Goal: Task Accomplishment & Management: Complete application form

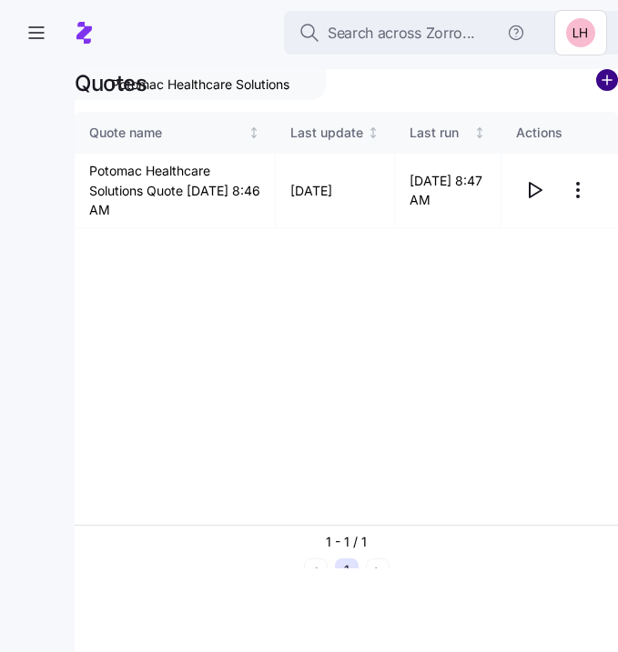
click at [611, 75] on circle "add icon" at bounding box center [607, 80] width 20 height 20
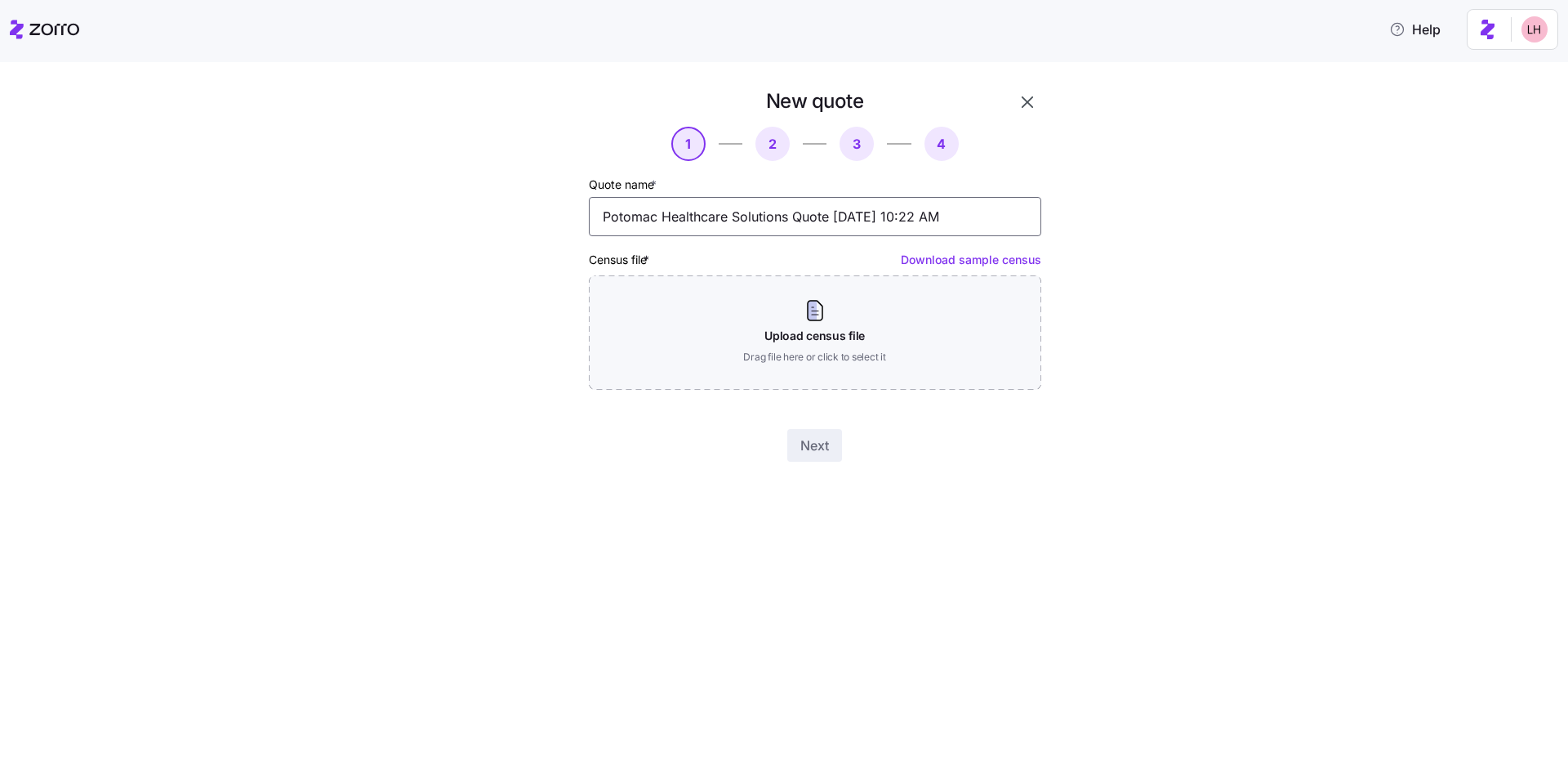
drag, startPoint x: 1001, startPoint y: 212, endPoint x: 793, endPoint y: 213, distance: 208.0
click at [793, 213] on input "Potomac Healthcare Solutions Quote 09/04/2025 10:22 AM" at bounding box center [815, 216] width 452 height 40
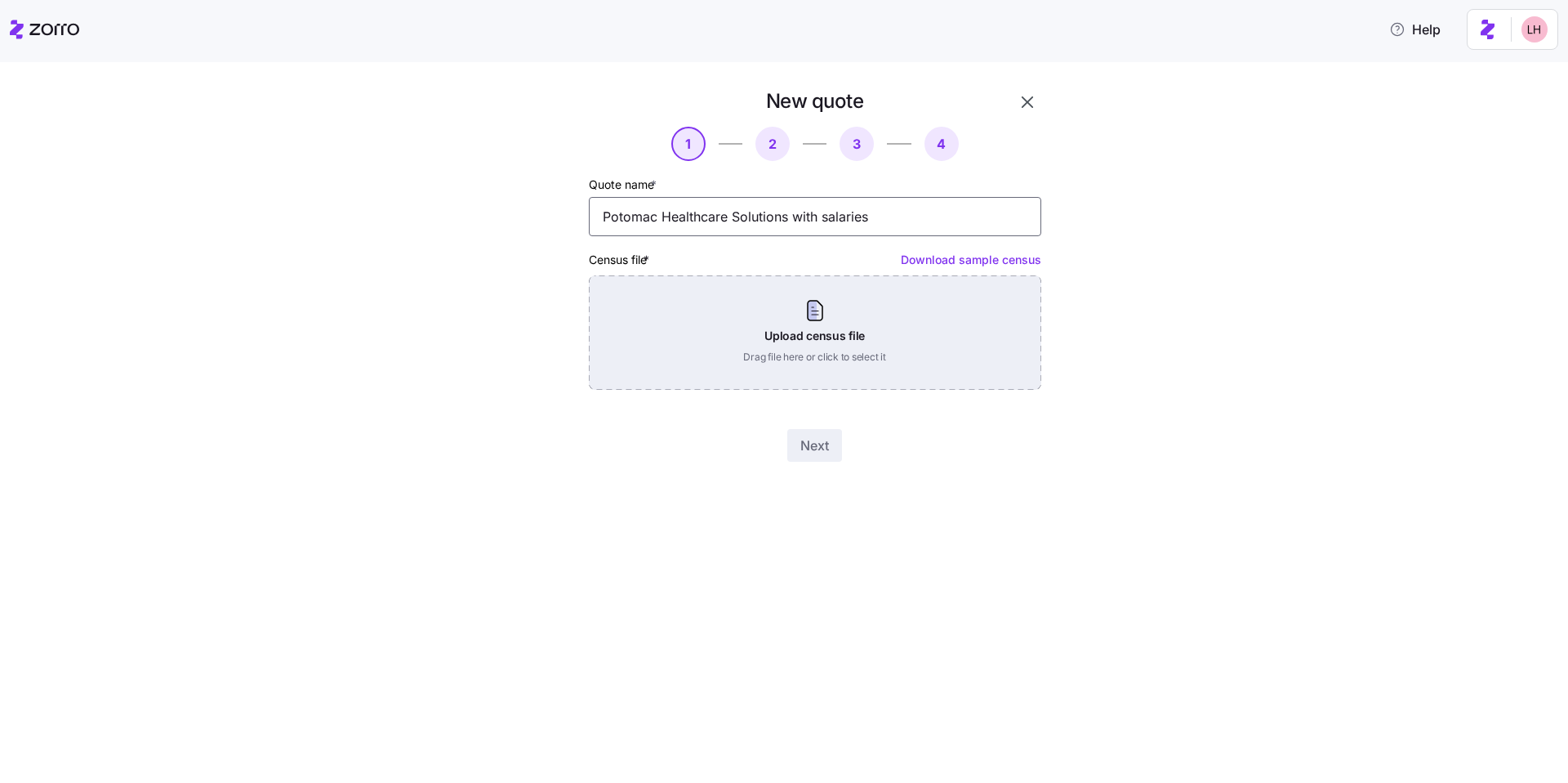
type input "Potomac Healthcare Solutions with salaries"
click at [837, 340] on div "Upload census file Drag file here or click to select it" at bounding box center [815, 332] width 452 height 114
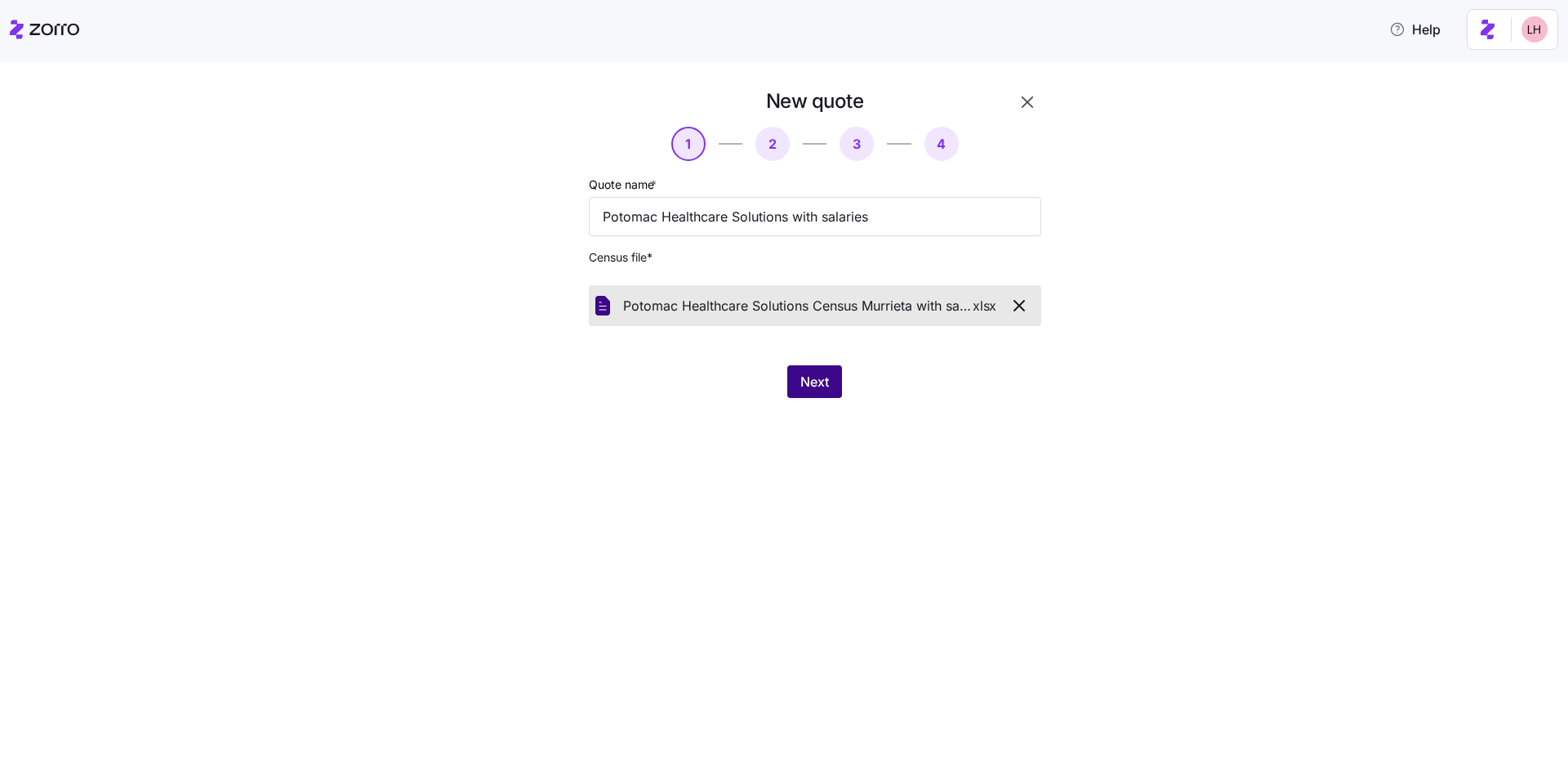
click at [808, 381] on span "Next" at bounding box center [815, 382] width 29 height 20
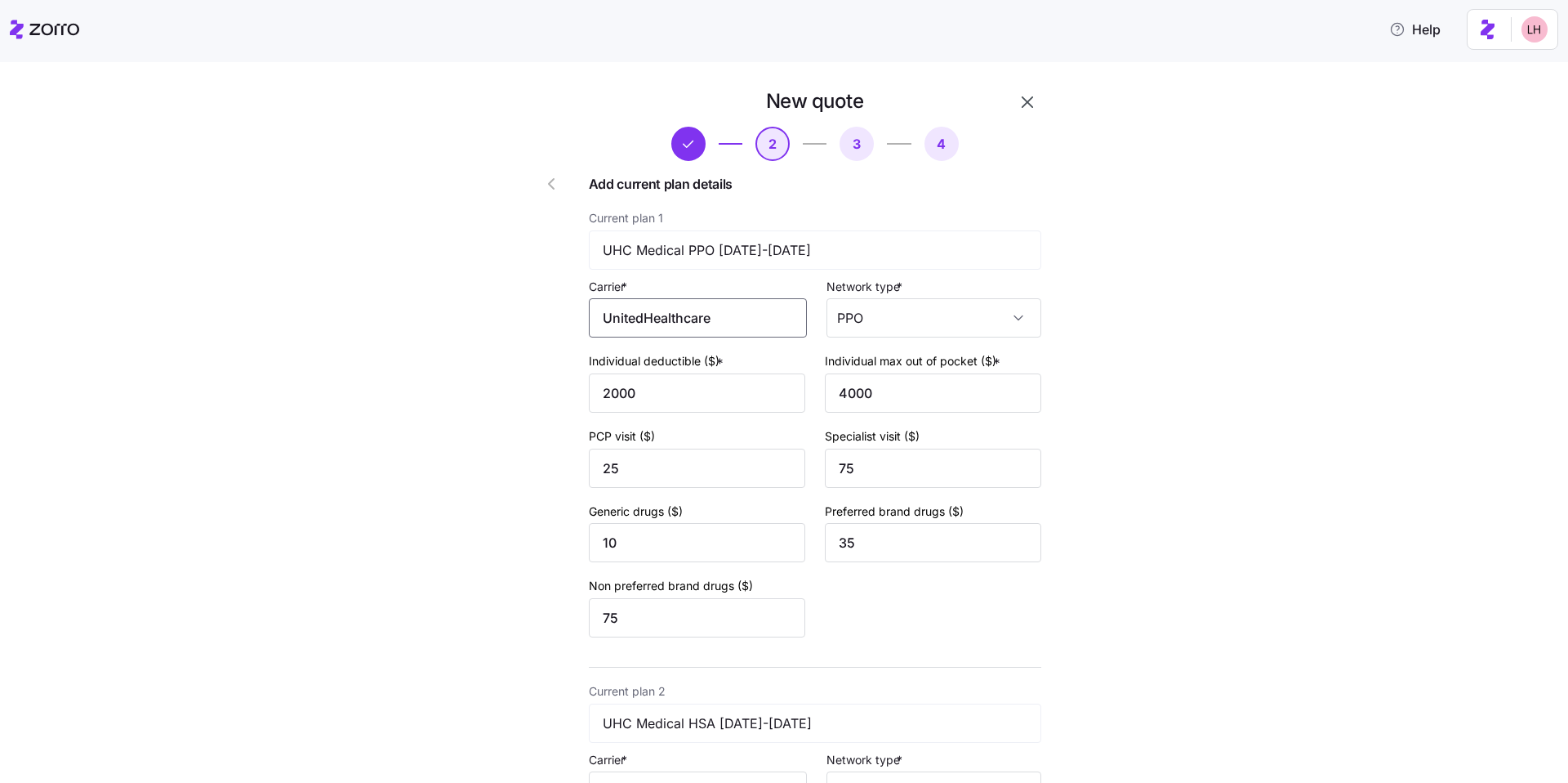
click at [758, 326] on input "UnitedHealthcare" at bounding box center [697, 318] width 218 height 40
click at [723, 373] on div "UnitedHealthCare" at bounding box center [695, 366] width 204 height 37
type input "UnitedHealthCare"
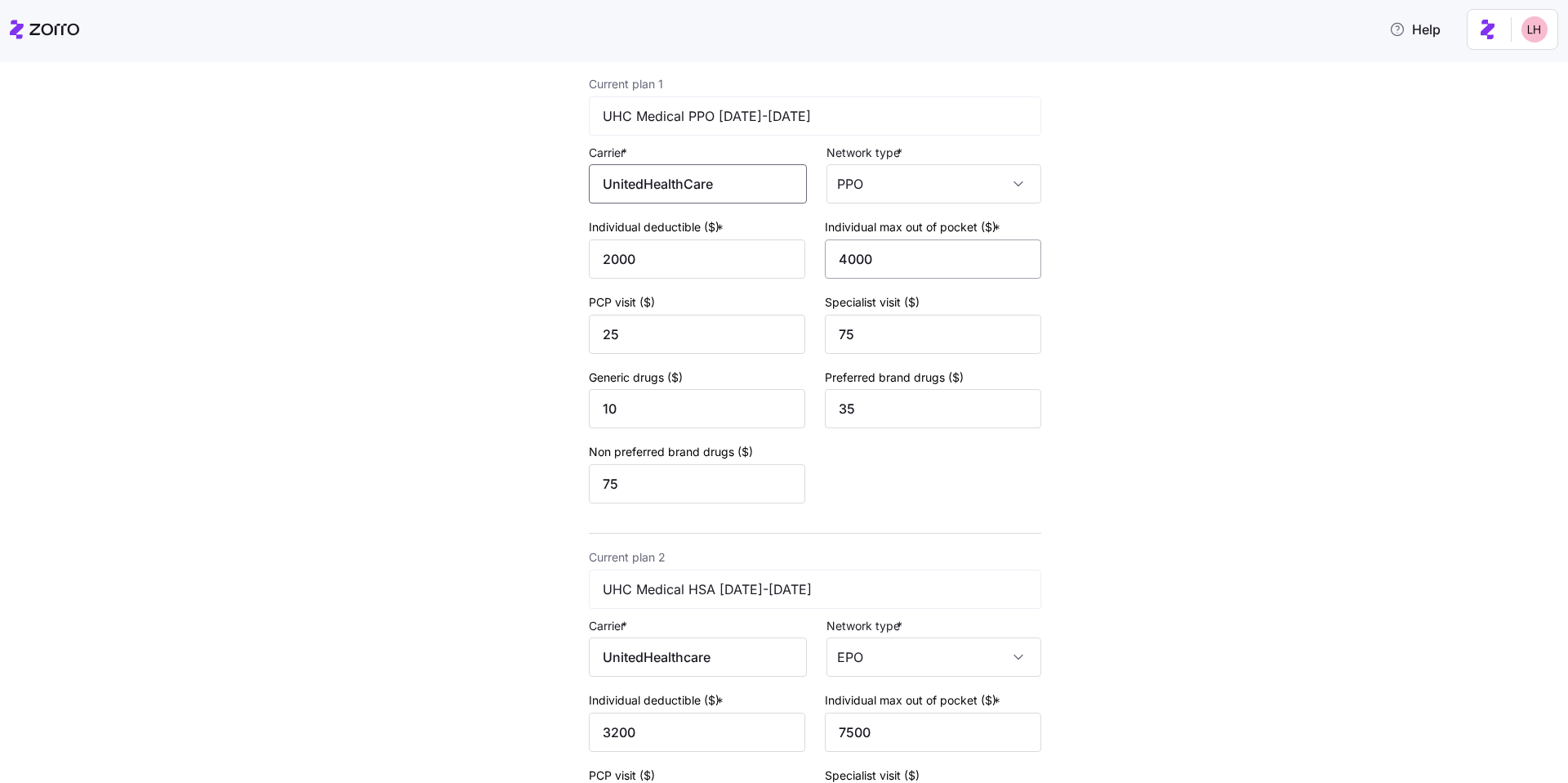
scroll to position [171, 0]
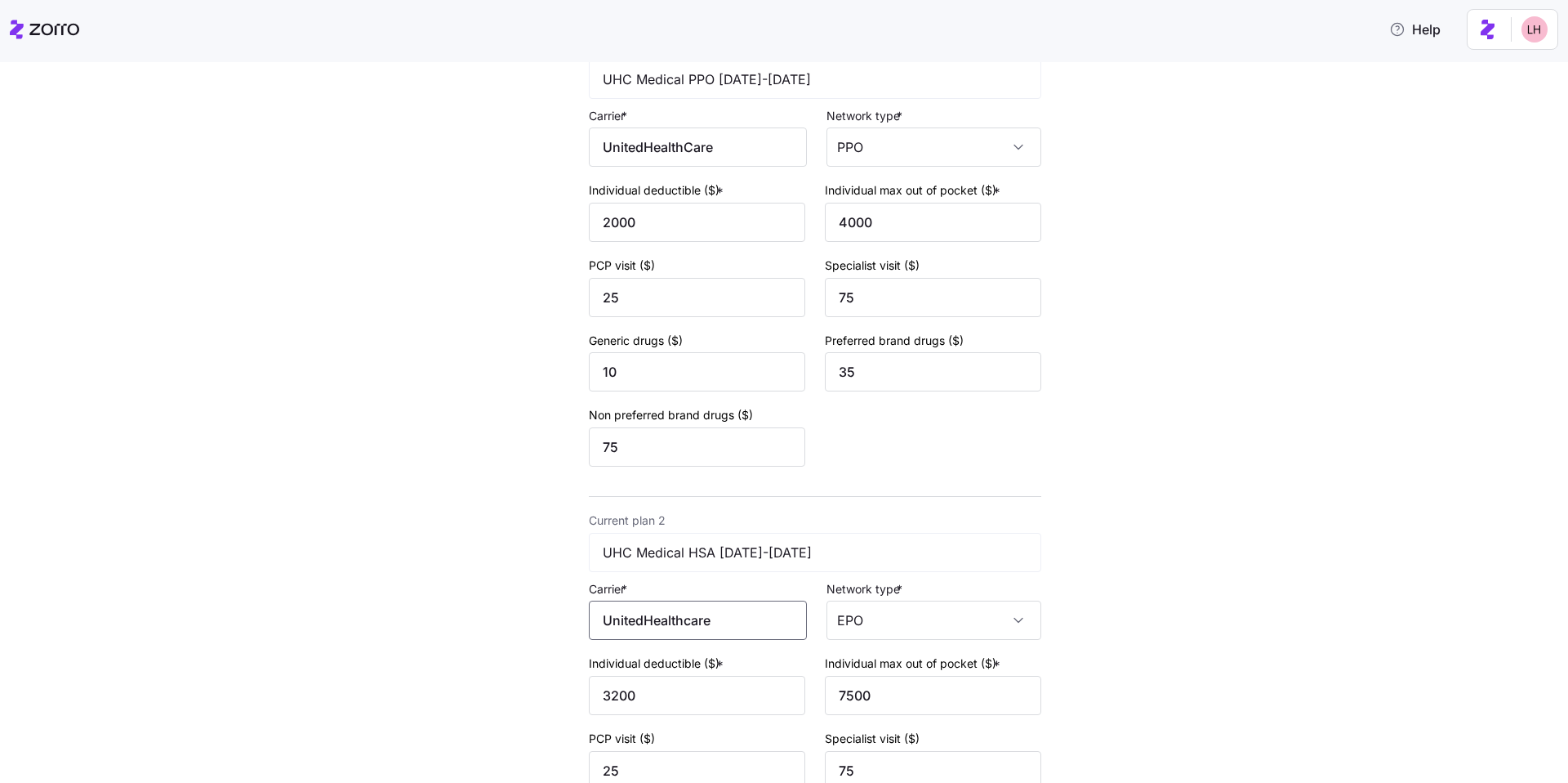
click at [711, 619] on input "UnitedHealthcare" at bounding box center [697, 620] width 218 height 40
click at [690, 491] on div "UnitedHealthCare" at bounding box center [695, 478] width 204 height 37
type input "UnitedHealthCare"
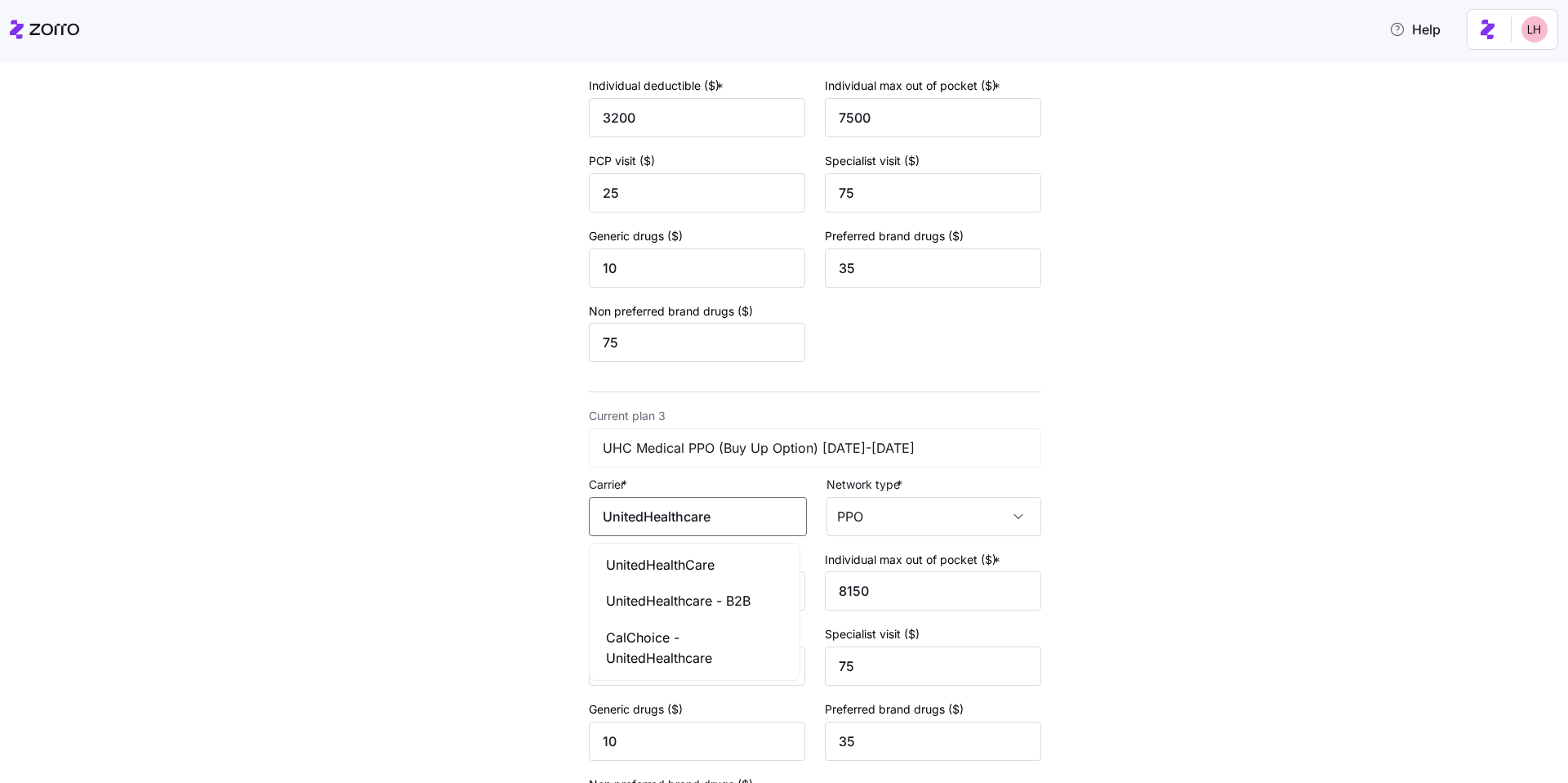
click at [740, 521] on input "UnitedHealthcare" at bounding box center [697, 516] width 218 height 40
click at [719, 561] on div "UnitedHealthCare" at bounding box center [695, 565] width 204 height 37
type input "UnitedHealthCare"
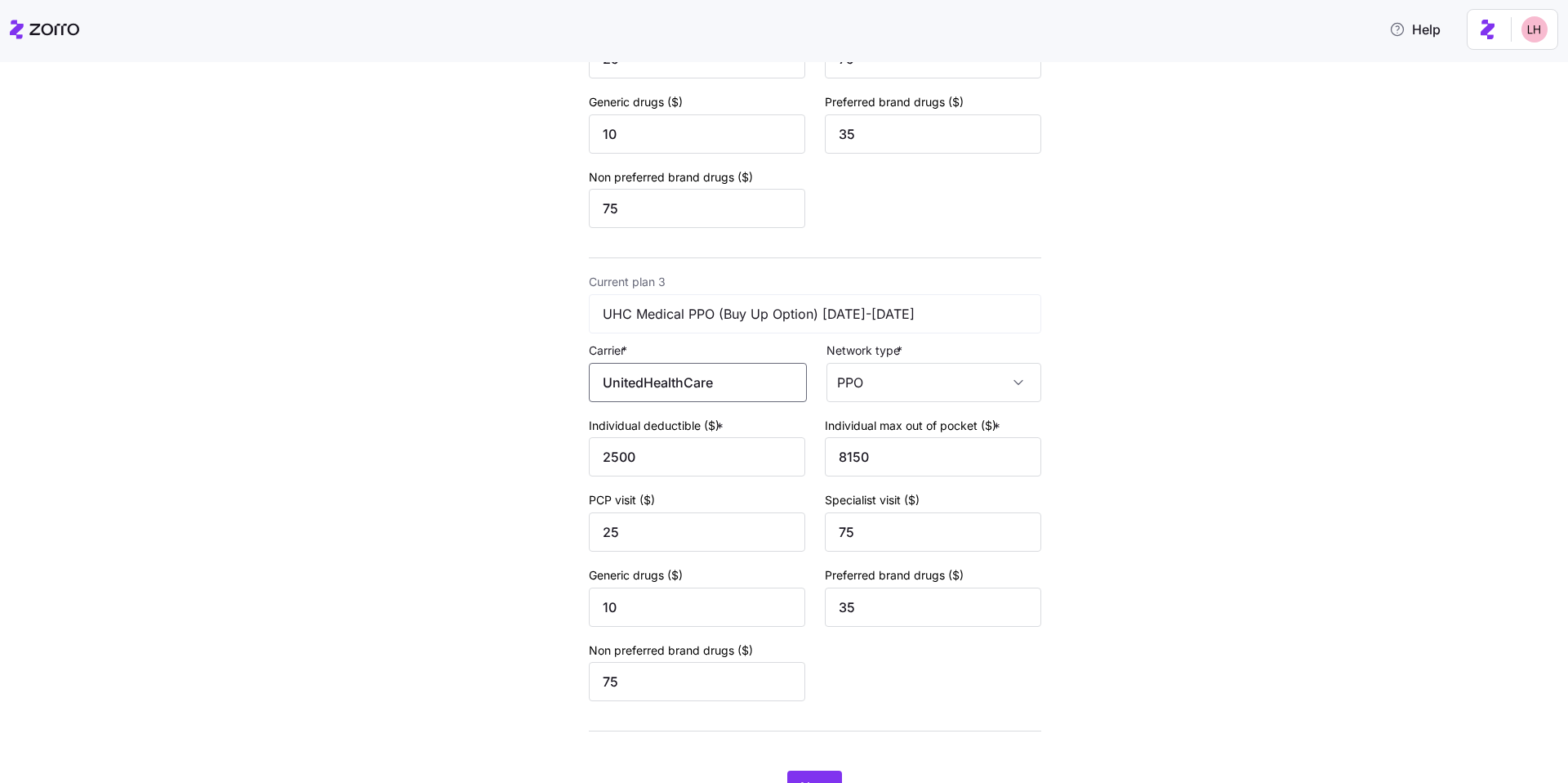
scroll to position [962, 0]
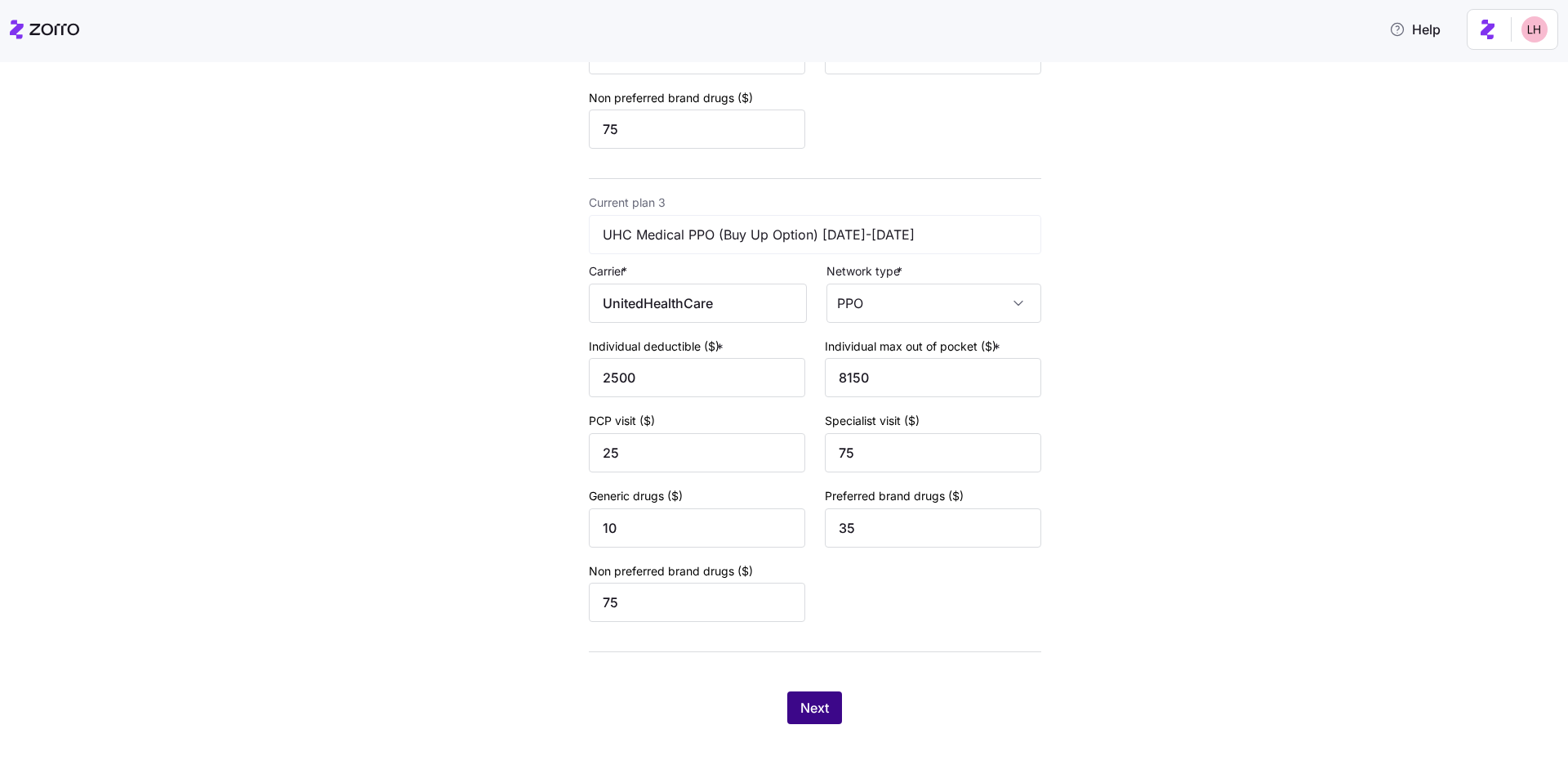
click at [816, 701] on span "Next" at bounding box center [815, 708] width 29 height 20
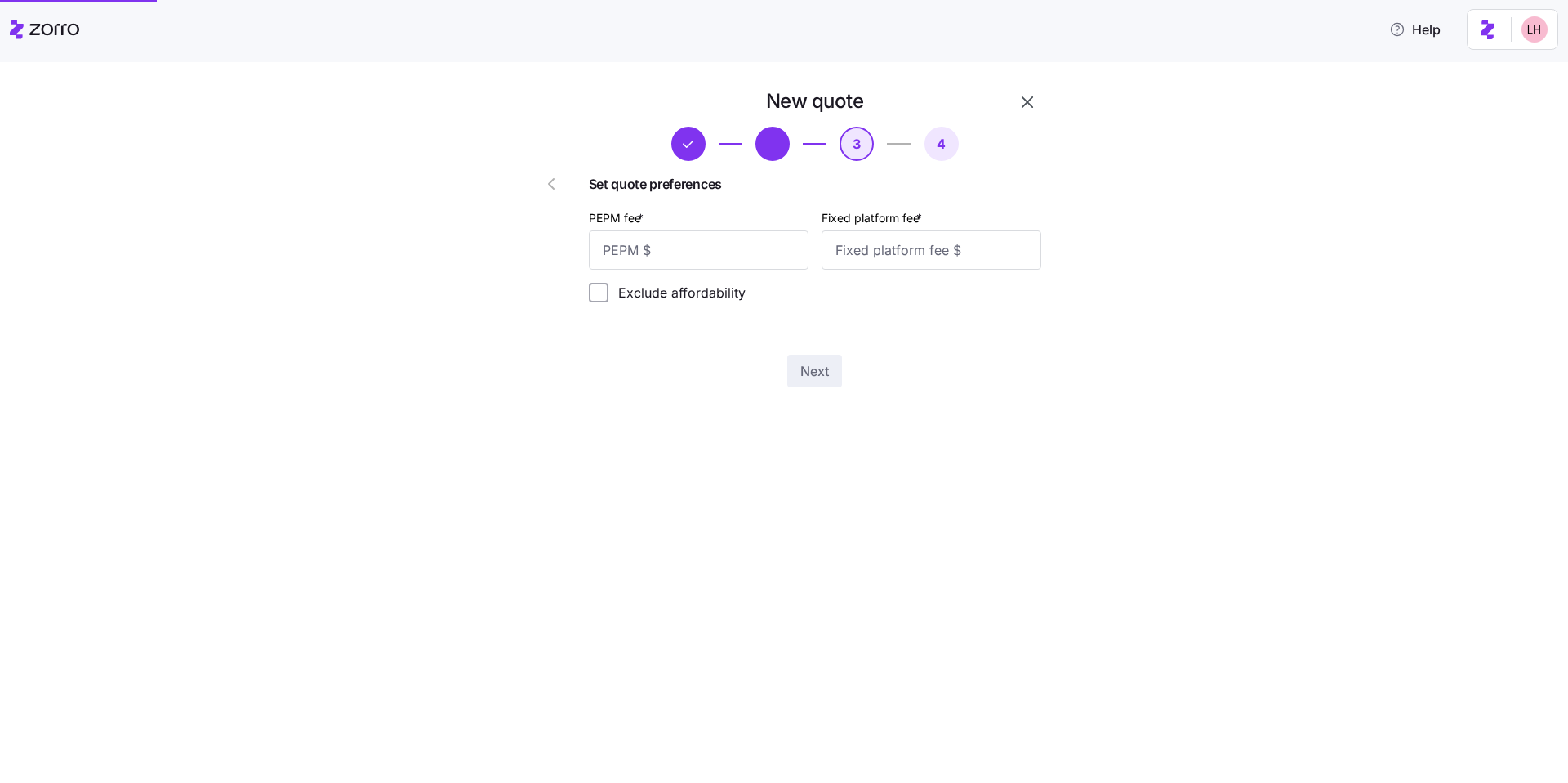
scroll to position [0, 0]
click at [754, 260] on input "PEPM fee *" at bounding box center [698, 251] width 220 height 40
type input "75"
type input "100"
click at [820, 377] on span "Next" at bounding box center [815, 371] width 29 height 20
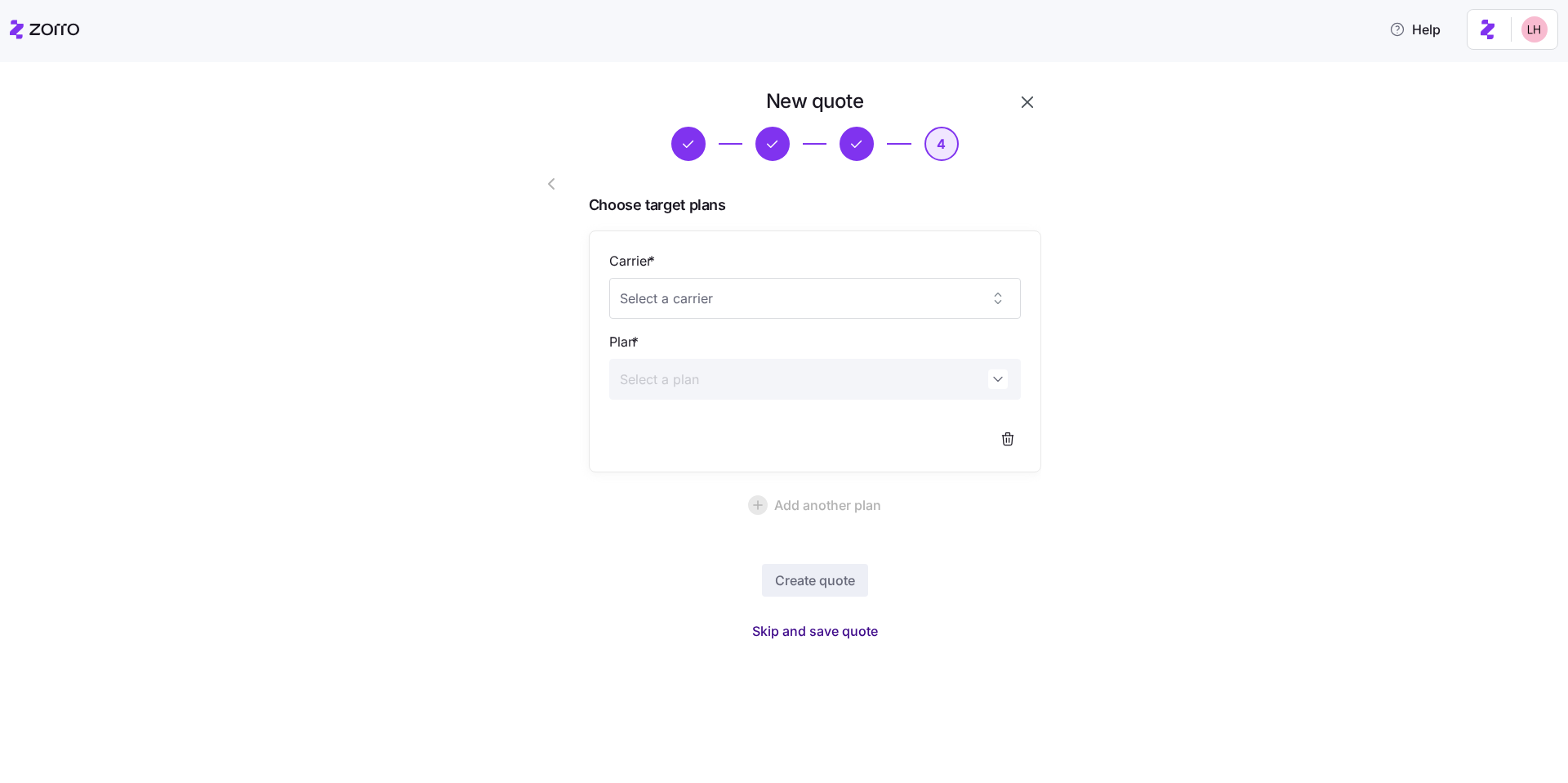
click at [859, 625] on span "Skip and save quote" at bounding box center [815, 631] width 126 height 20
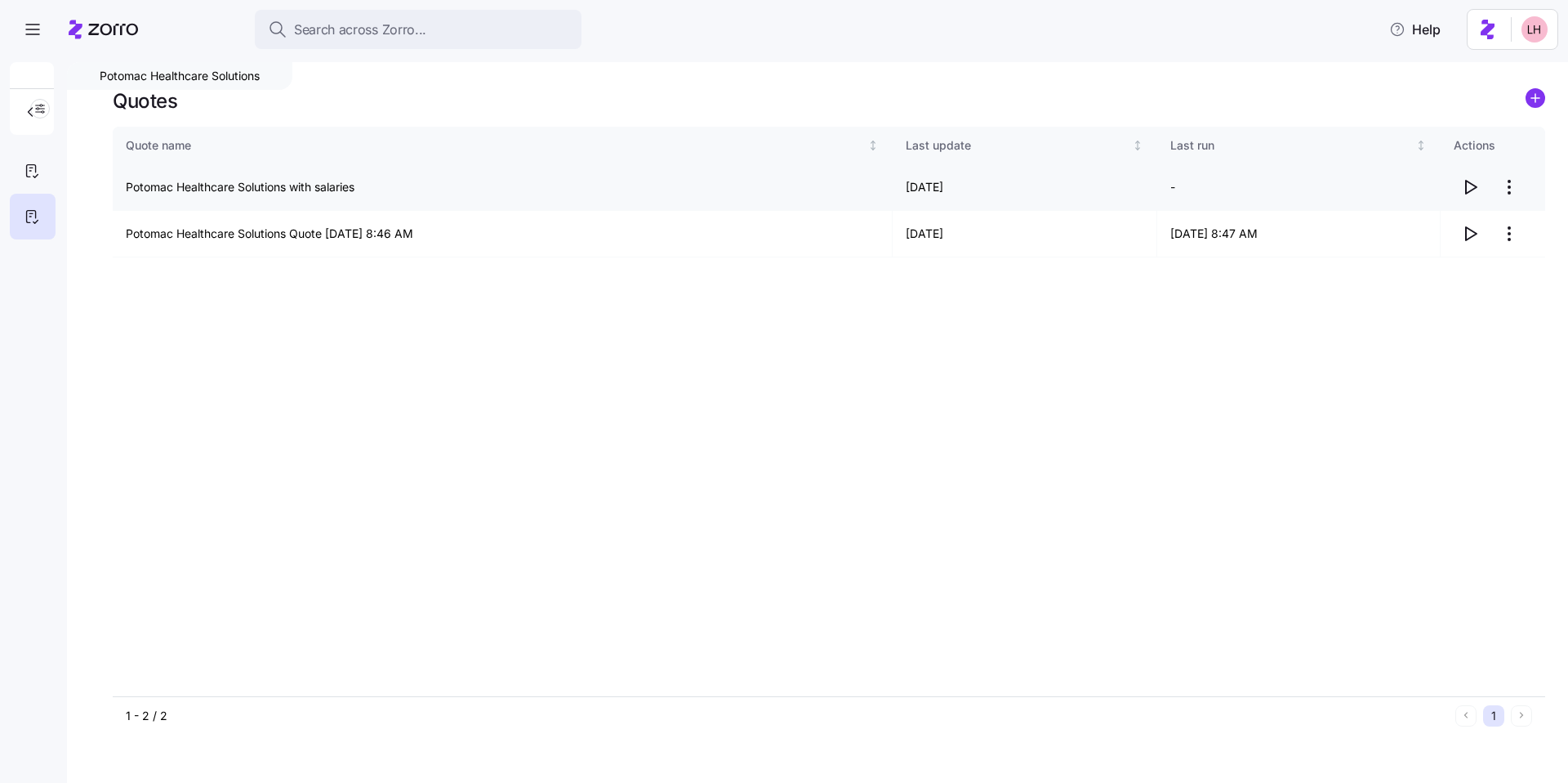
click at [1471, 184] on icon "button" at bounding box center [1471, 187] width 11 height 13
click at [0, 0] on body "Search across Zorro... Help Potomac Healthcare Solutions Quotes Quote name Last…" at bounding box center [784, 386] width 1568 height 773
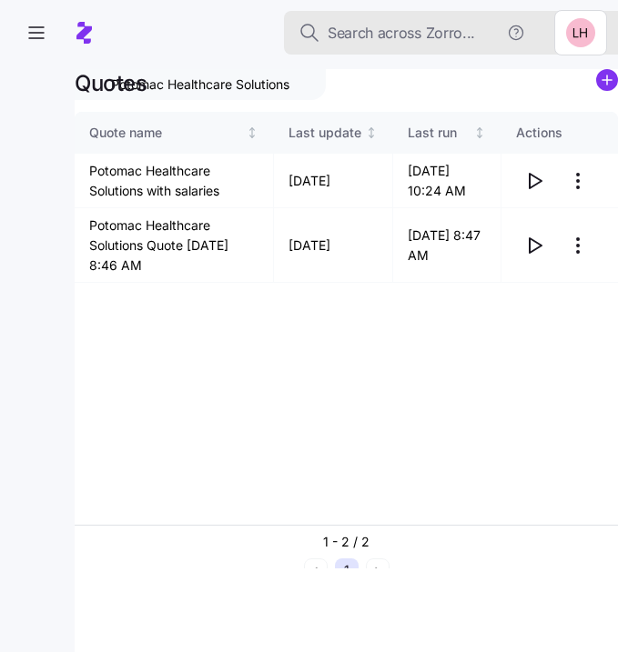
click at [369, 39] on span "Search across Zorro..." at bounding box center [401, 33] width 147 height 23
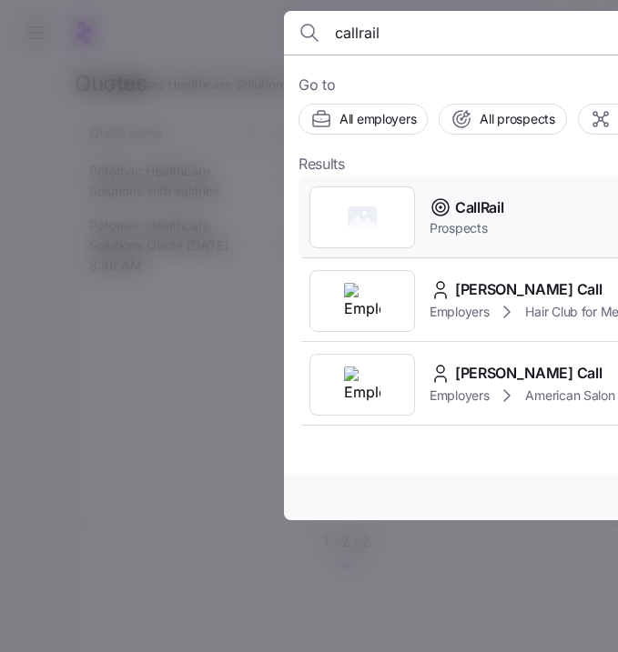
type input "callrail"
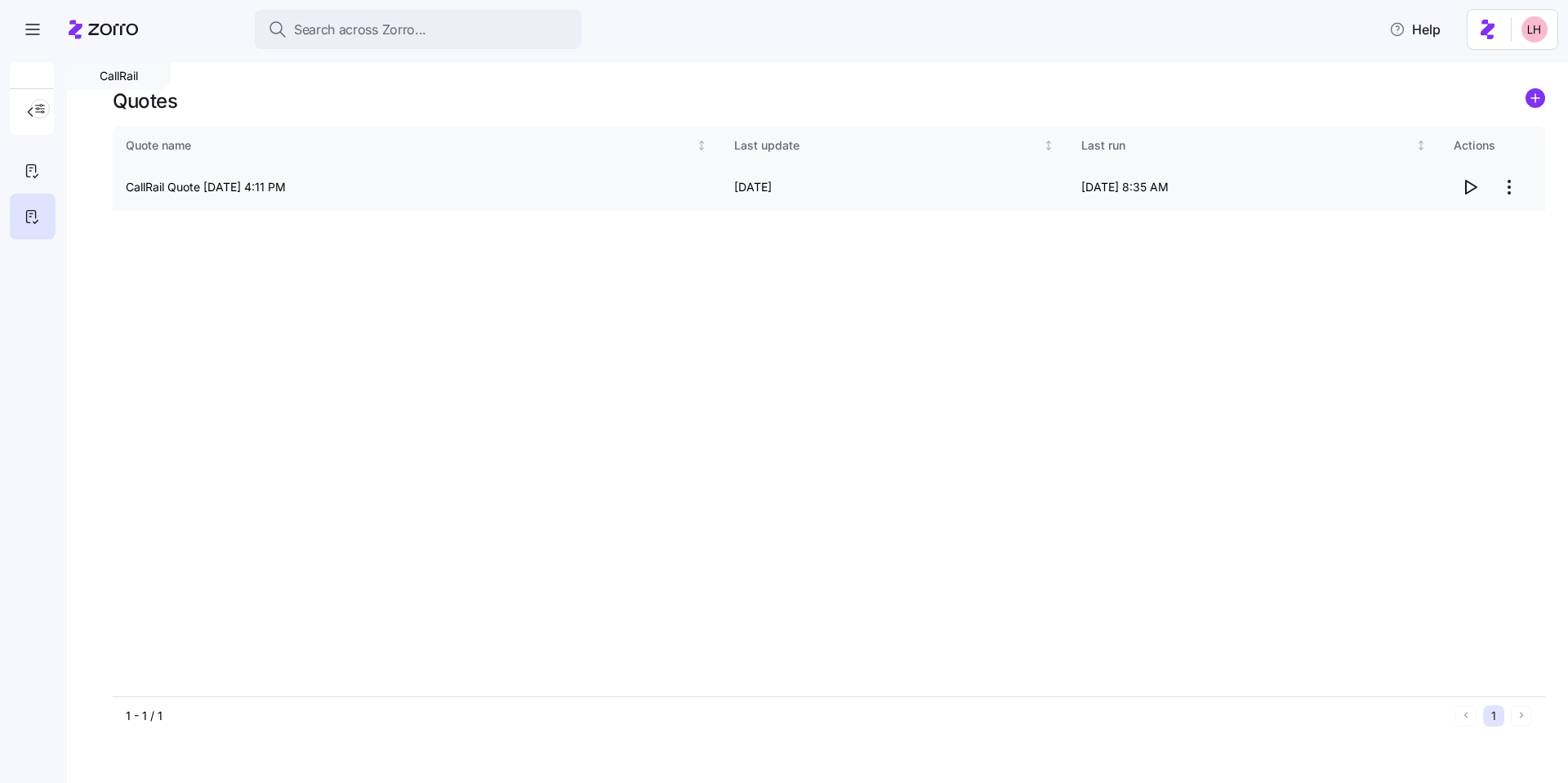
click at [1506, 186] on html "Search across Zorro... Help CallRail Quotes Quote name Last update Last run Act…" at bounding box center [784, 386] width 1568 height 773
click at [1463, 220] on div "Edit quote" at bounding box center [1443, 226] width 150 height 26
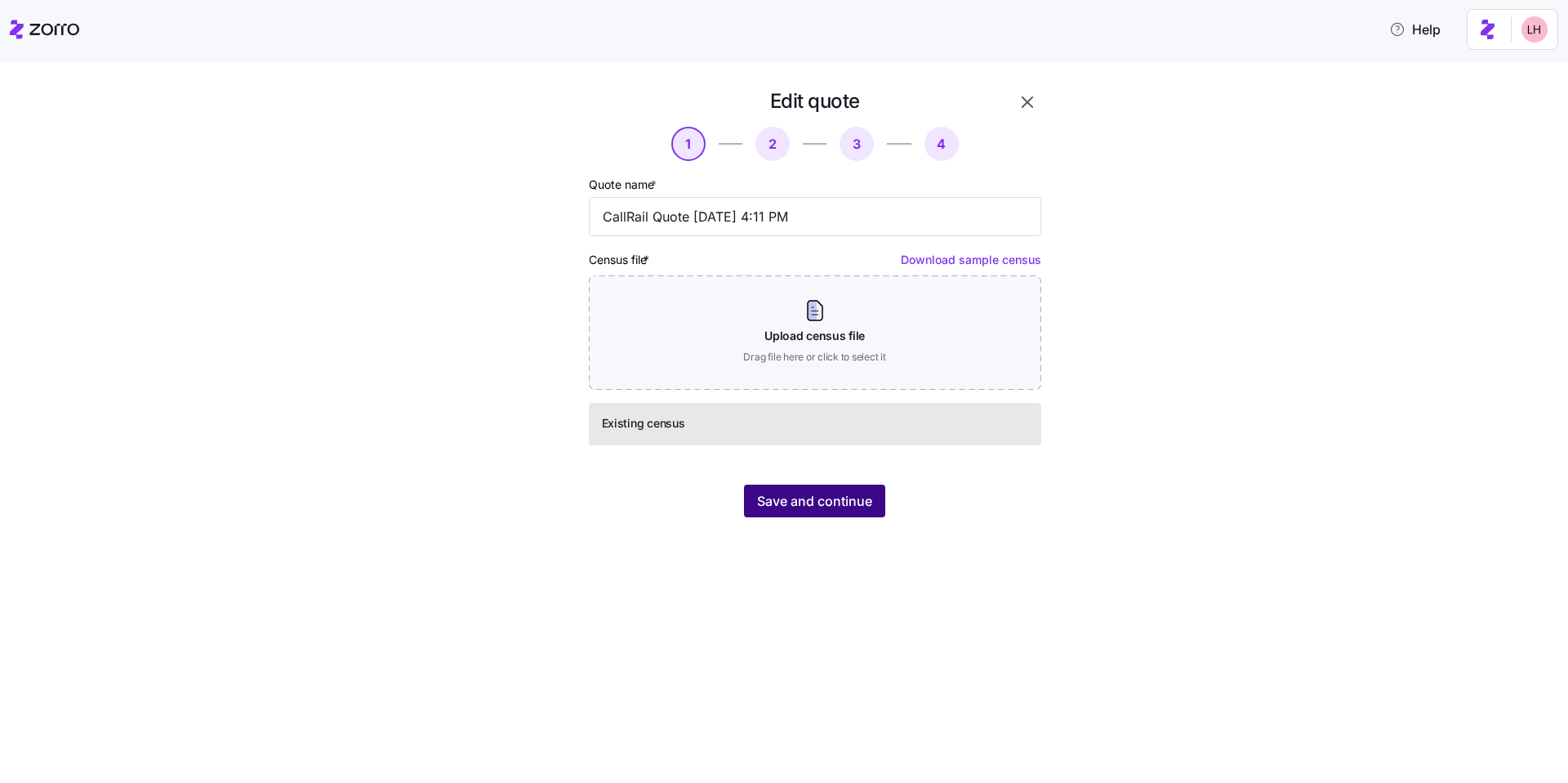
click at [829, 506] on span "Save and continue" at bounding box center [815, 501] width 115 height 20
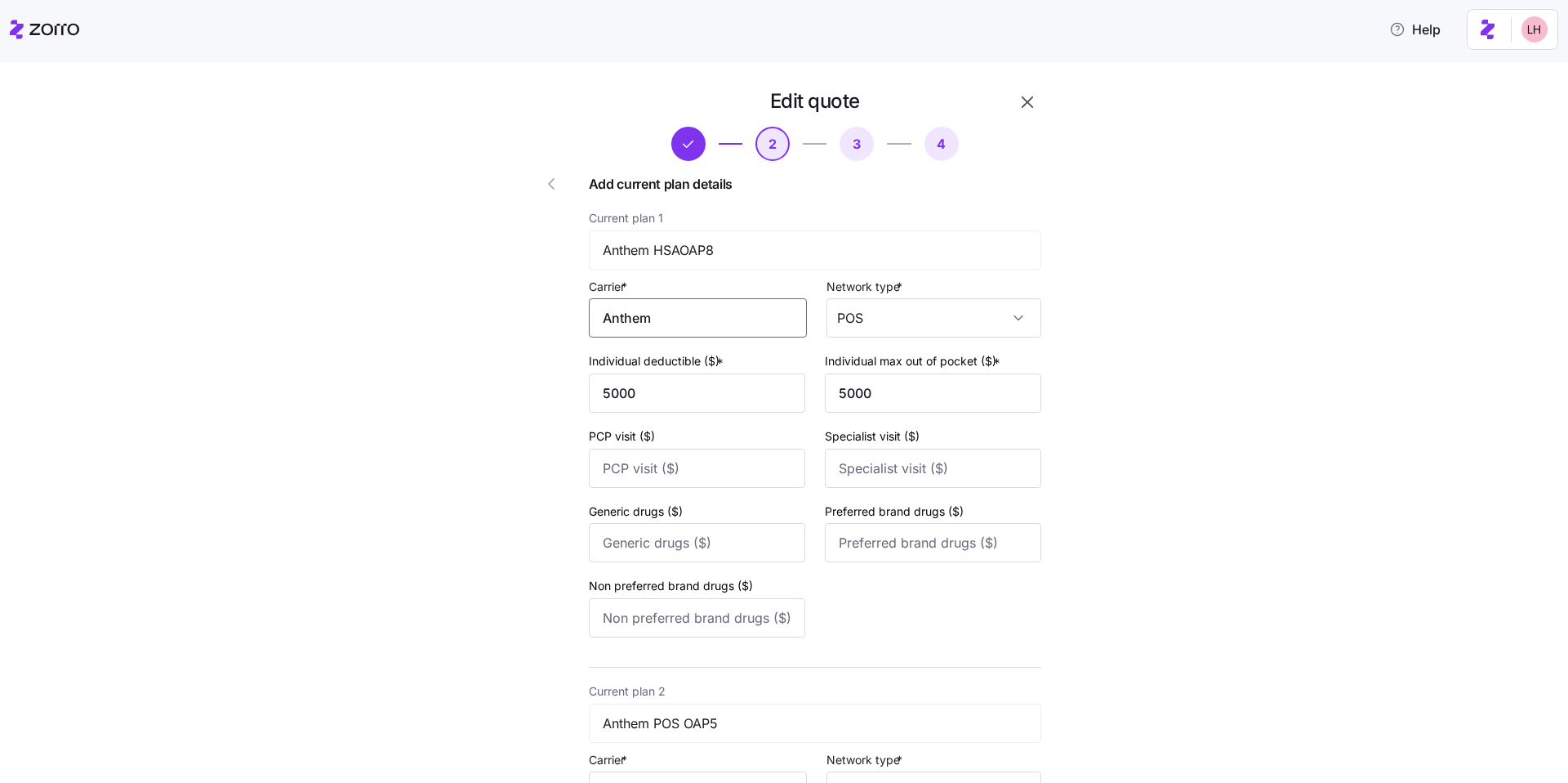
click at [661, 308] on input "Anthem" at bounding box center [697, 318] width 218 height 40
drag, startPoint x: 672, startPoint y: 476, endPoint x: 696, endPoint y: 417, distance: 63.7
click at [672, 477] on div "Anthem" at bounding box center [695, 480] width 204 height 37
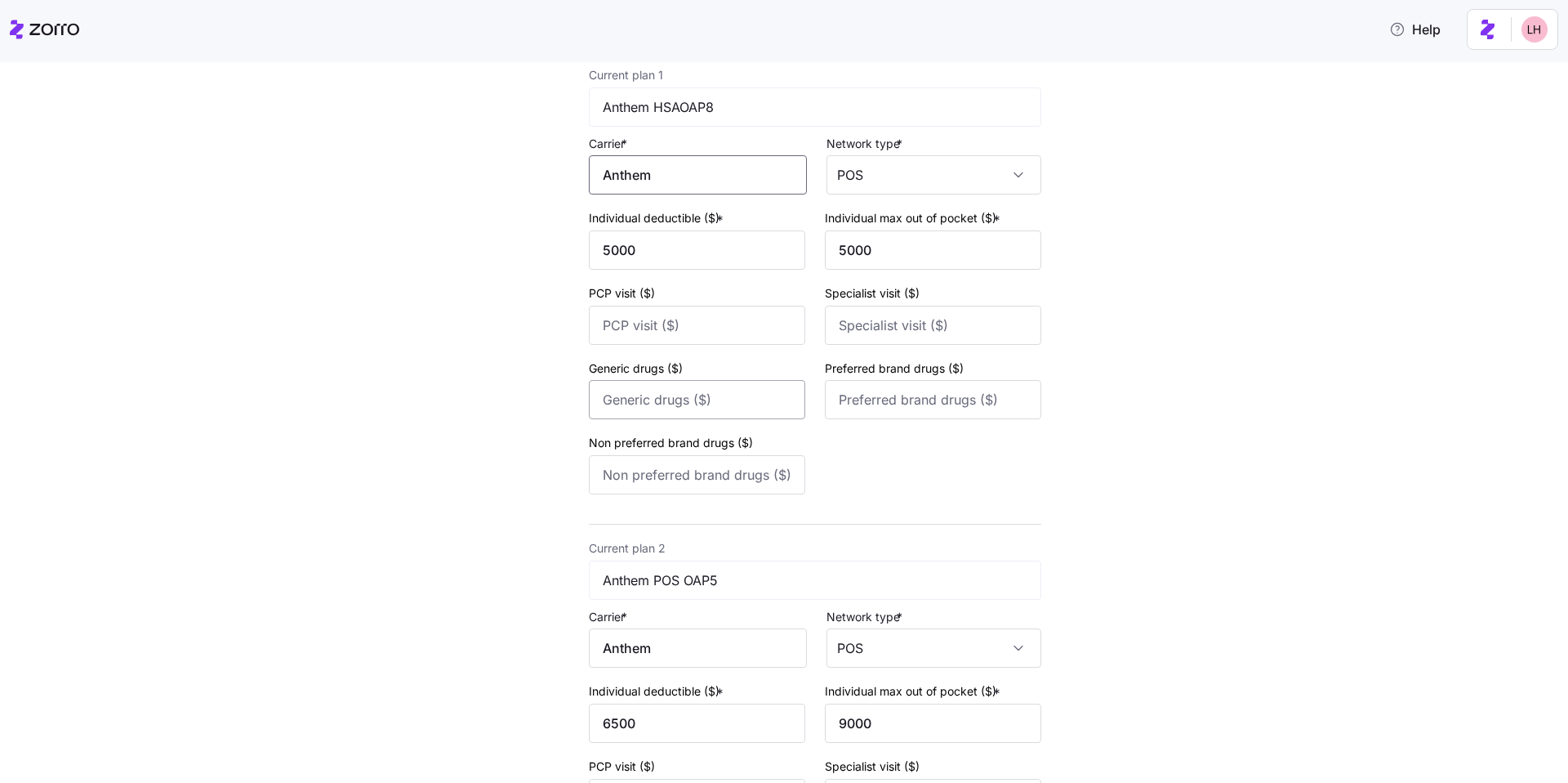
scroll to position [341, 0]
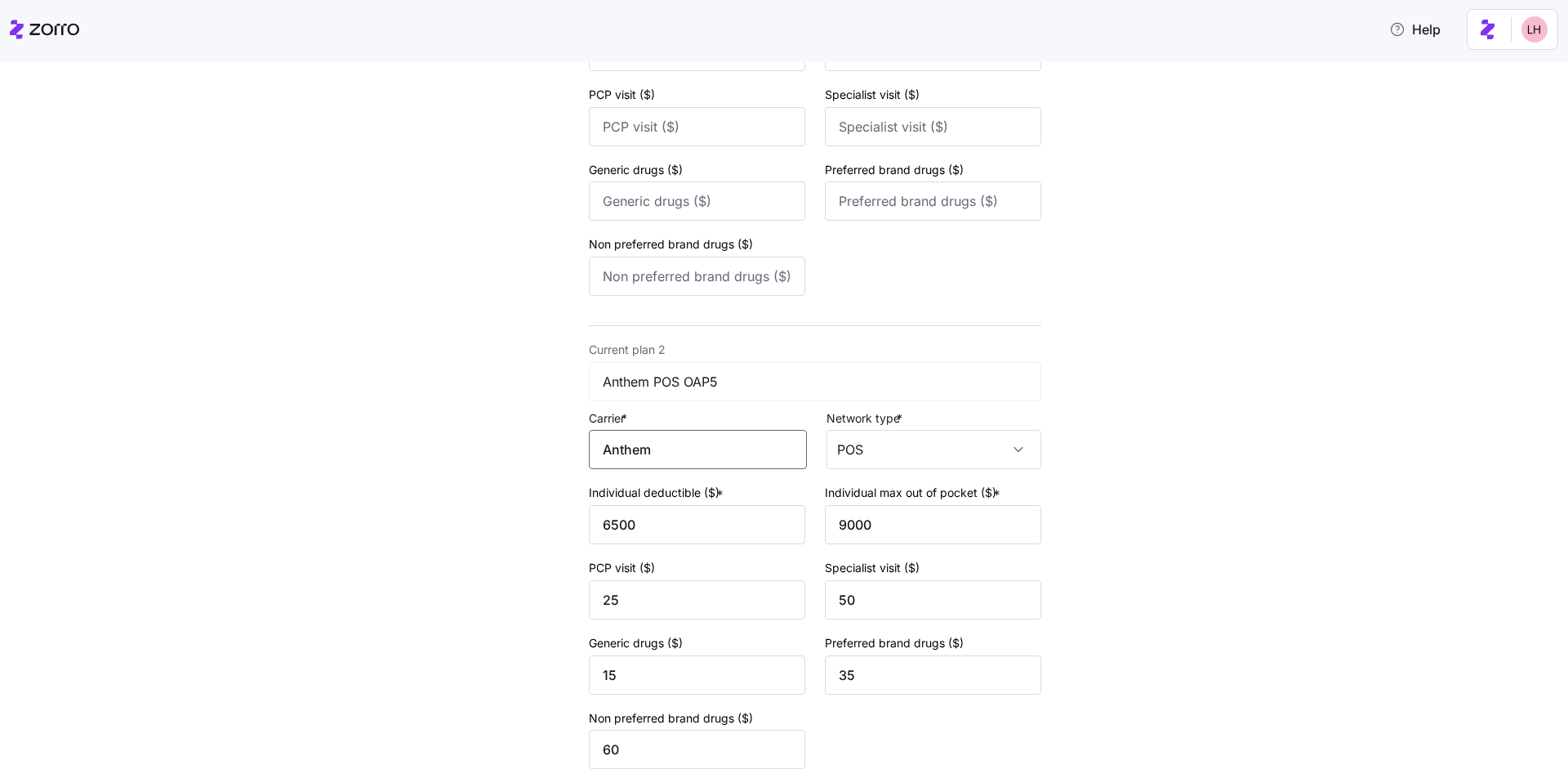
click at [682, 454] on input "Anthem" at bounding box center [697, 450] width 218 height 40
drag, startPoint x: 655, startPoint y: 614, endPoint x: 660, endPoint y: 603, distance: 12.1
click at [655, 614] on div "Anthem" at bounding box center [695, 612] width 204 height 37
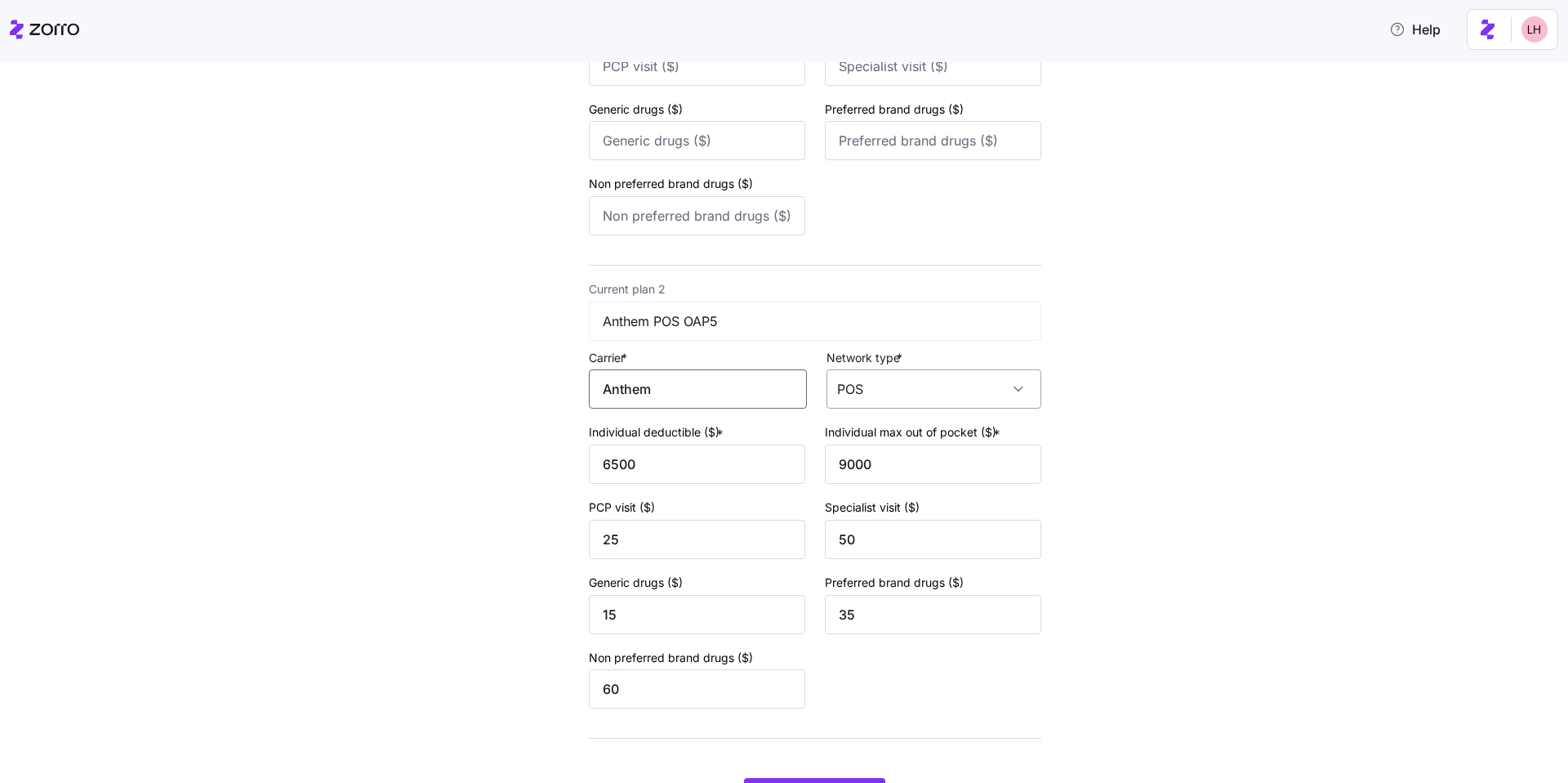
scroll to position [488, 0]
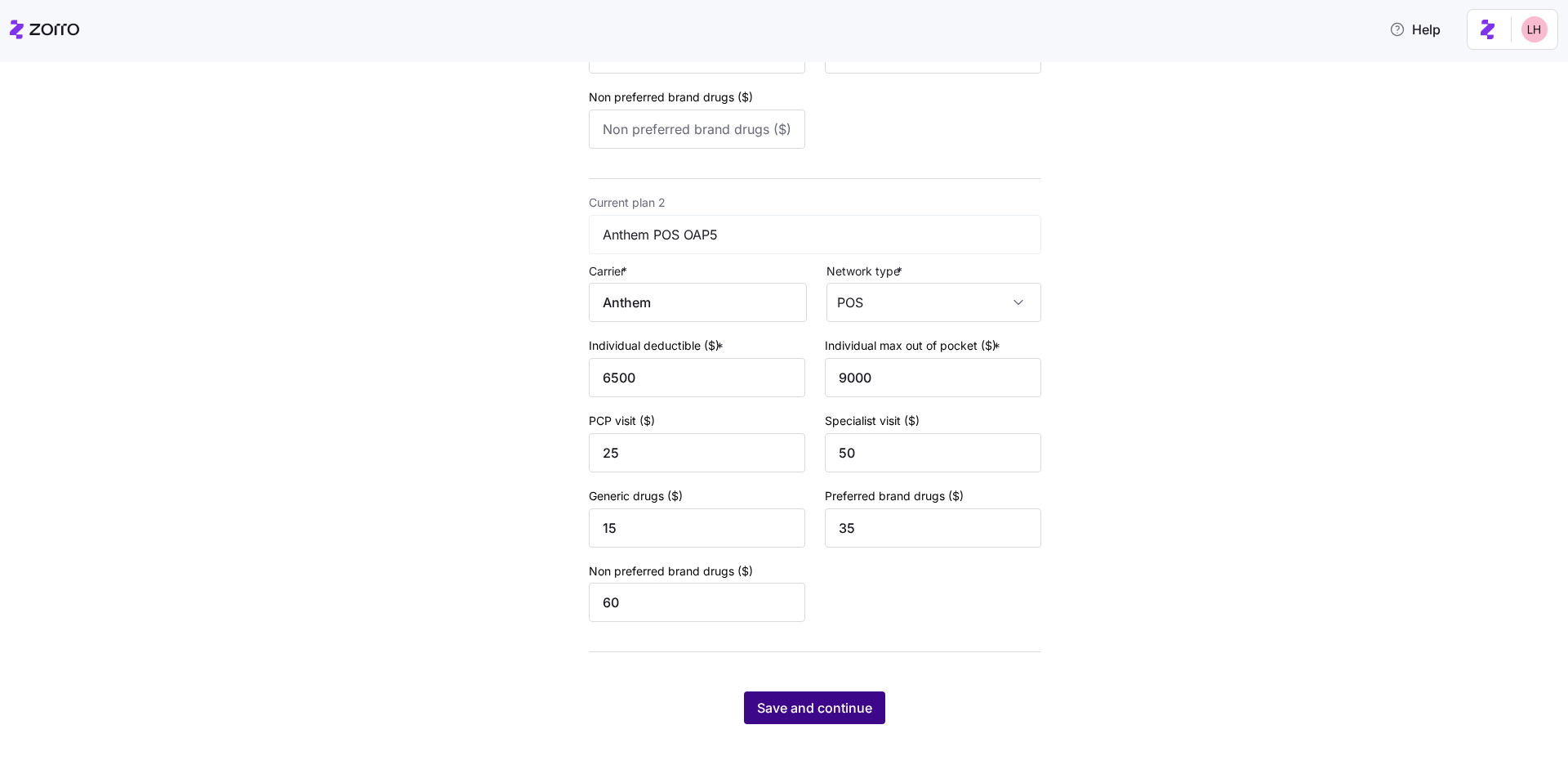
click at [814, 699] on span "Save and continue" at bounding box center [815, 708] width 115 height 20
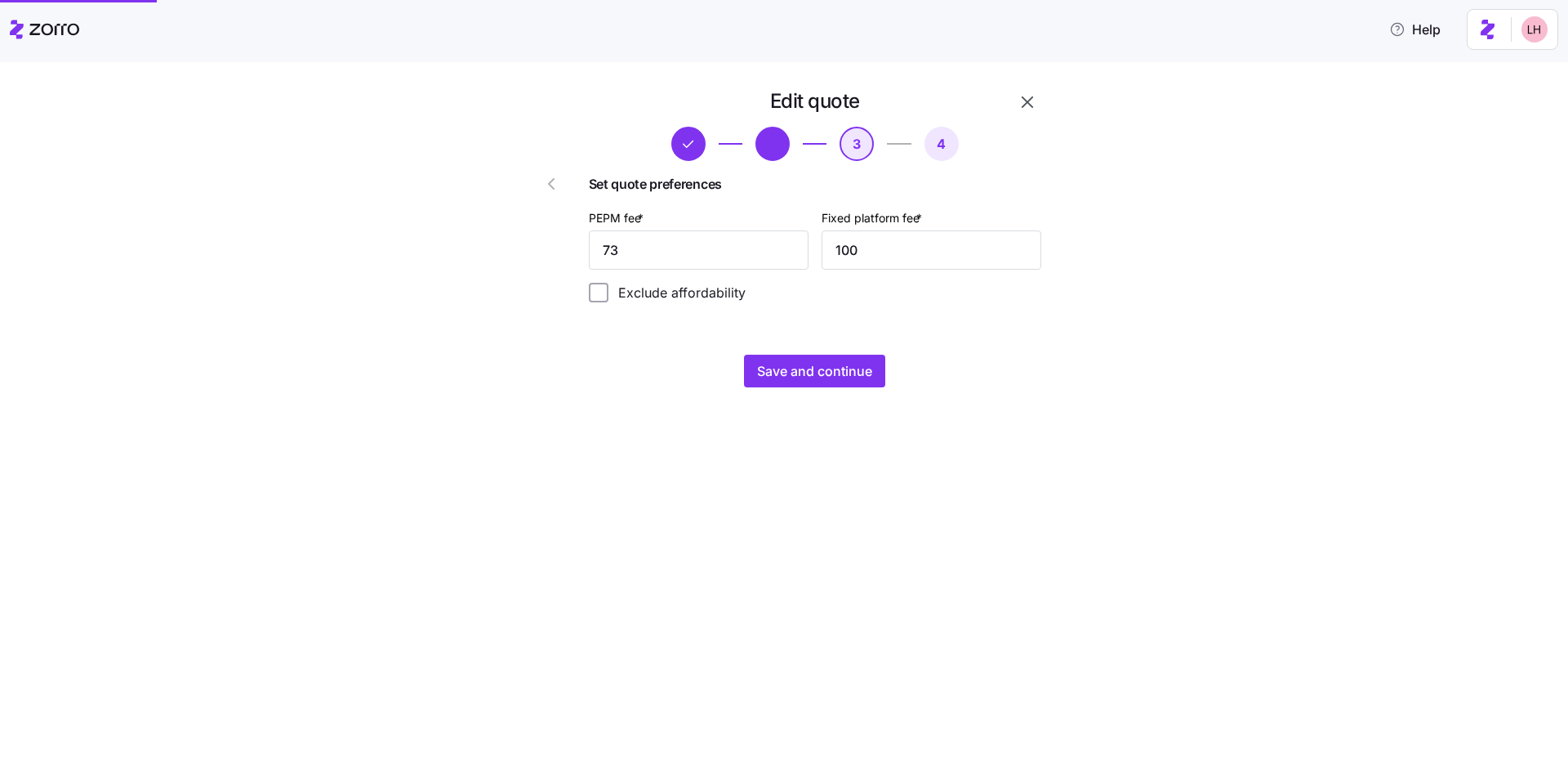
scroll to position [0, 0]
click at [842, 367] on span "Save and continue" at bounding box center [815, 371] width 115 height 20
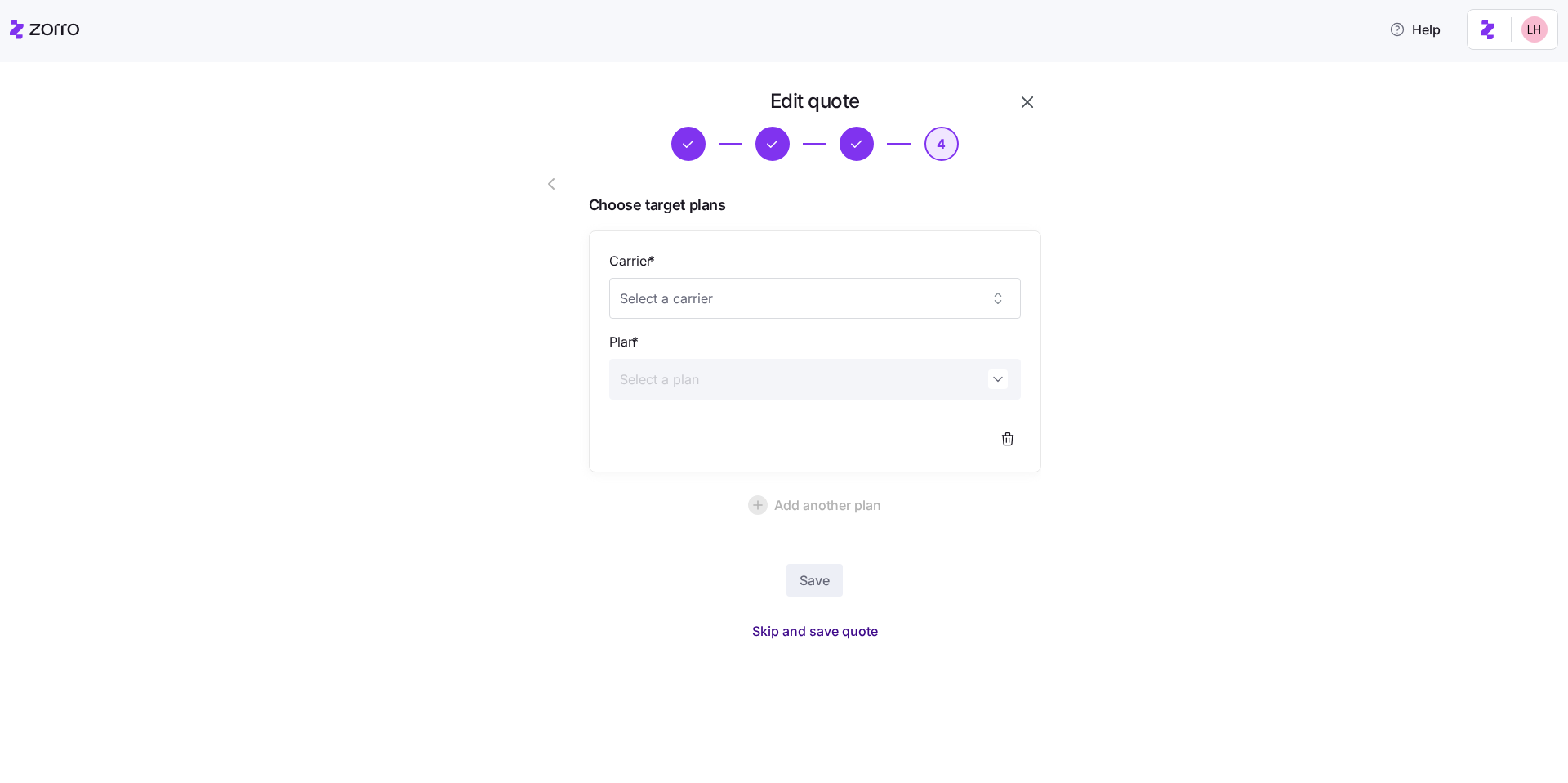
click at [872, 636] on span "Skip and save quote" at bounding box center [815, 631] width 126 height 20
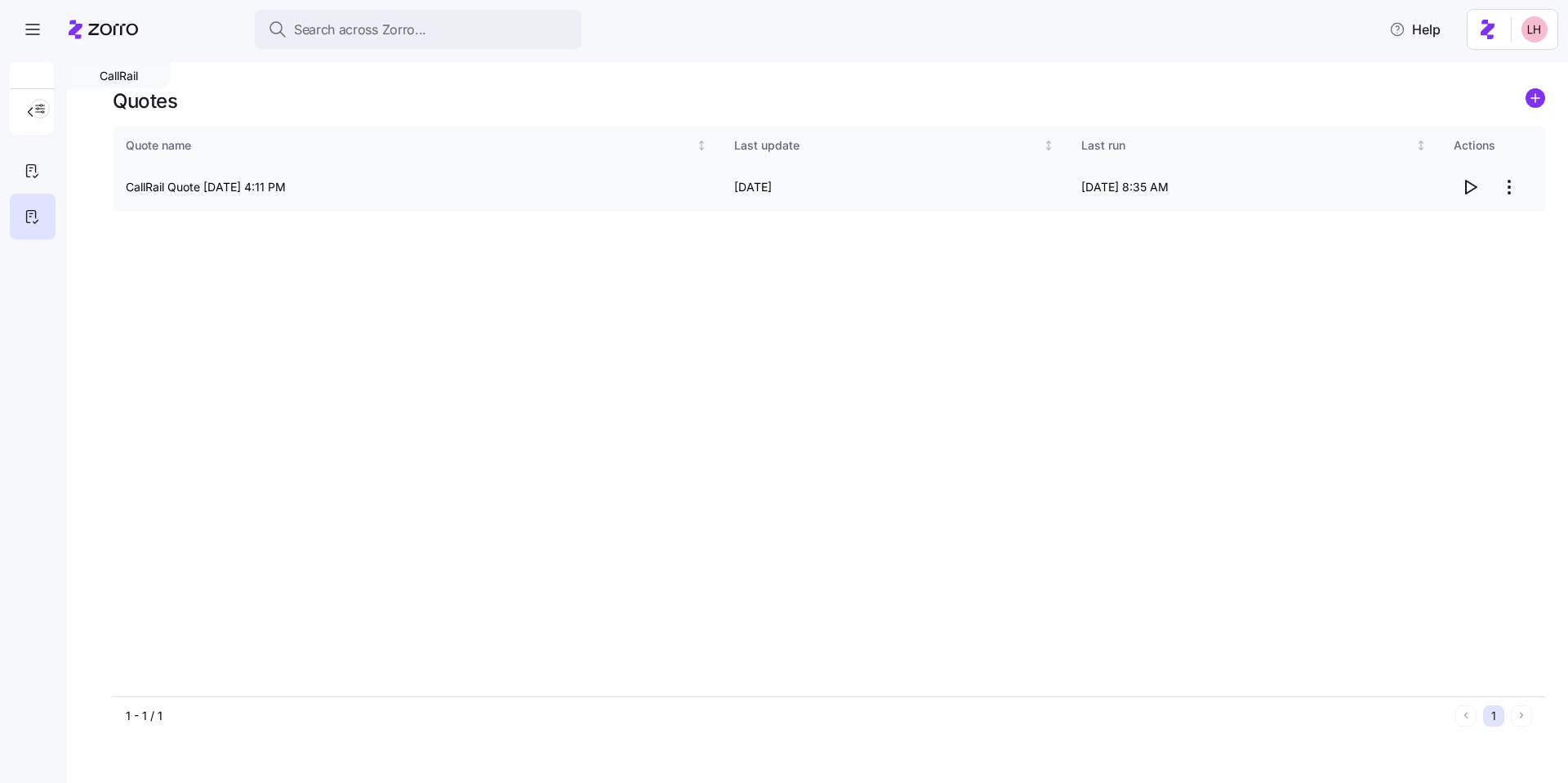
click at [1470, 188] on icon "button" at bounding box center [1470, 187] width 20 height 20
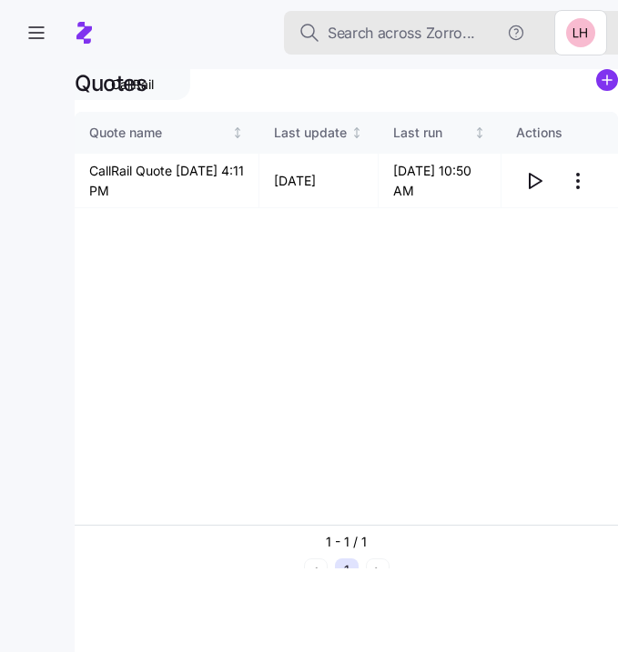
click at [403, 36] on span "Search across Zorro..." at bounding box center [401, 33] width 147 height 23
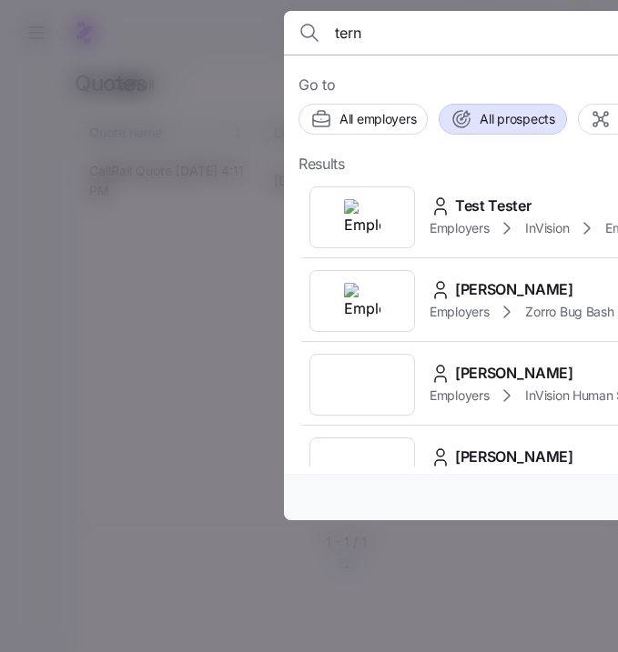
type input "tern"
click at [506, 123] on span "All prospects" at bounding box center [517, 119] width 75 height 18
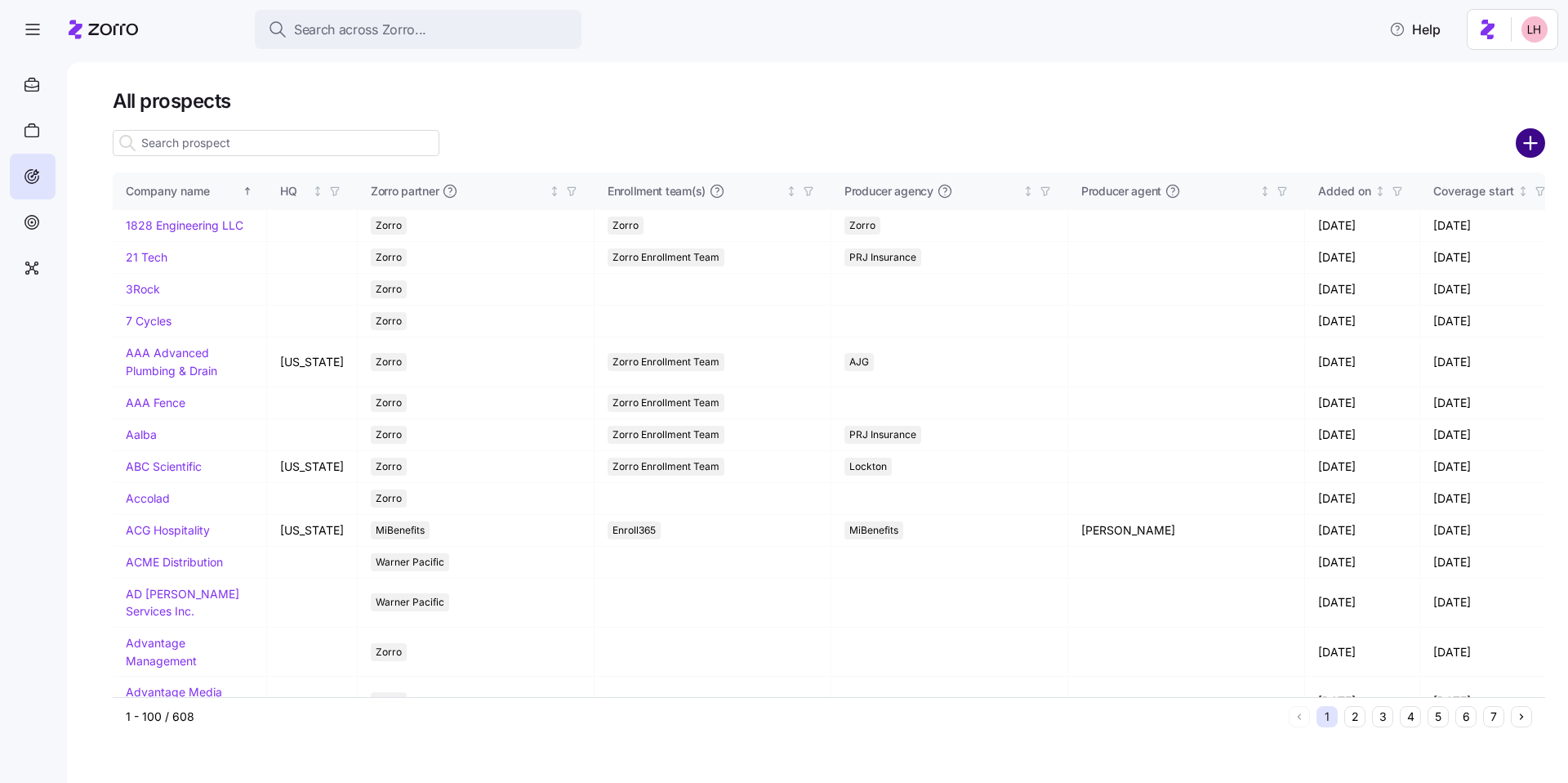
click at [1525, 141] on circle "add icon" at bounding box center [1531, 144] width 27 height 27
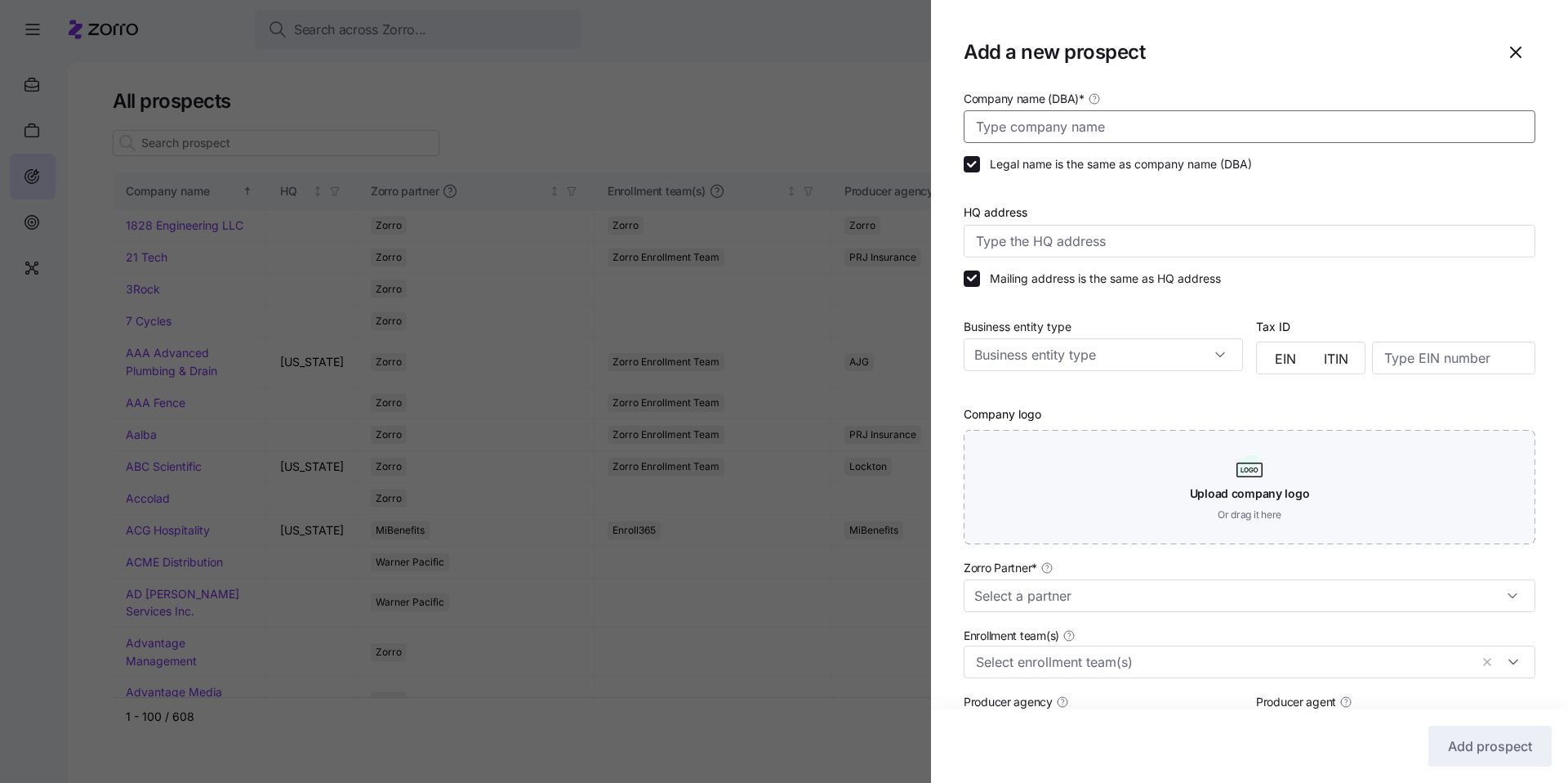
click at [1171, 136] on input "Company name (DBA) *" at bounding box center [1249, 127] width 572 height 32
type input "t"
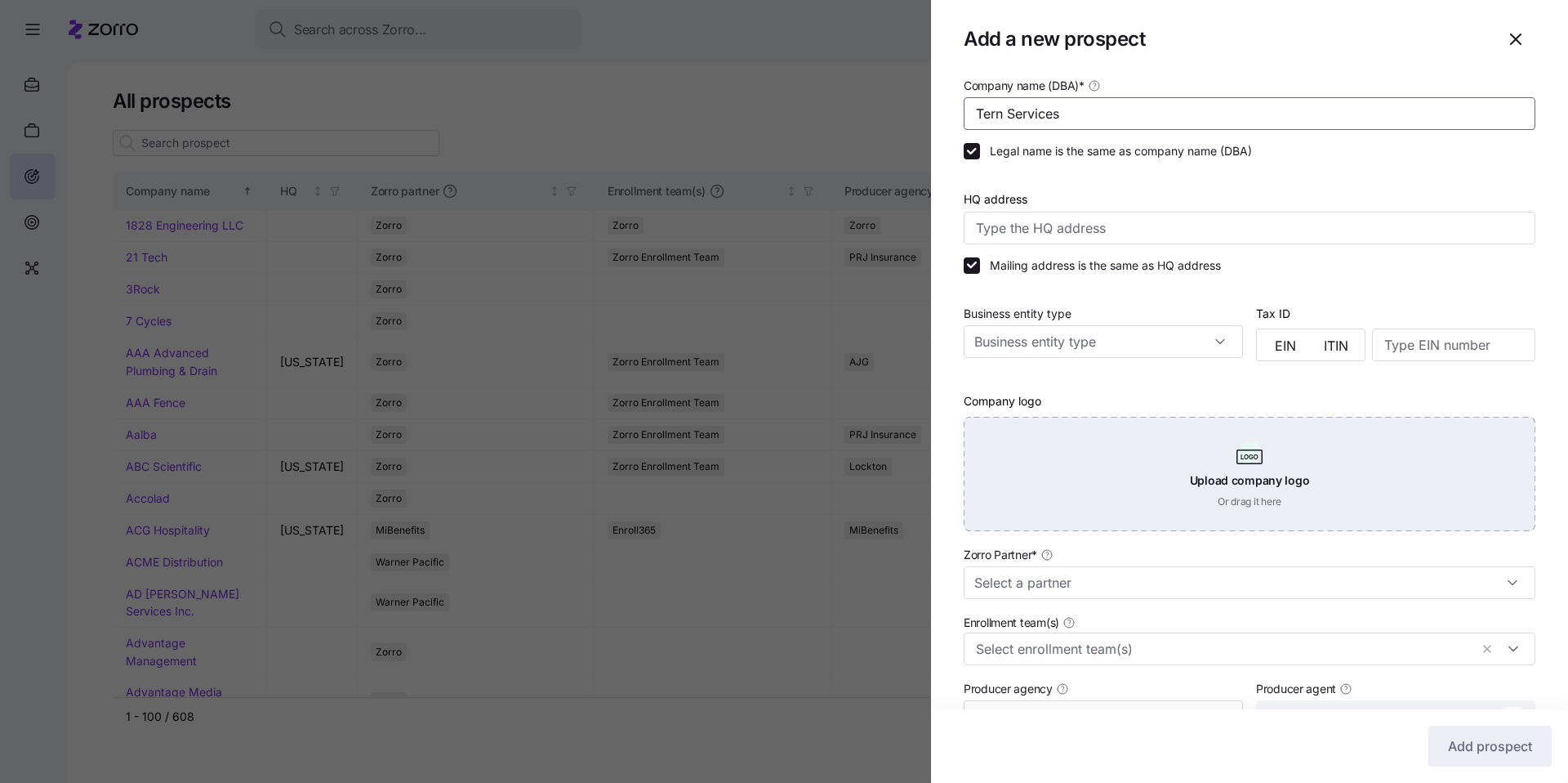
scroll to position [26, 0]
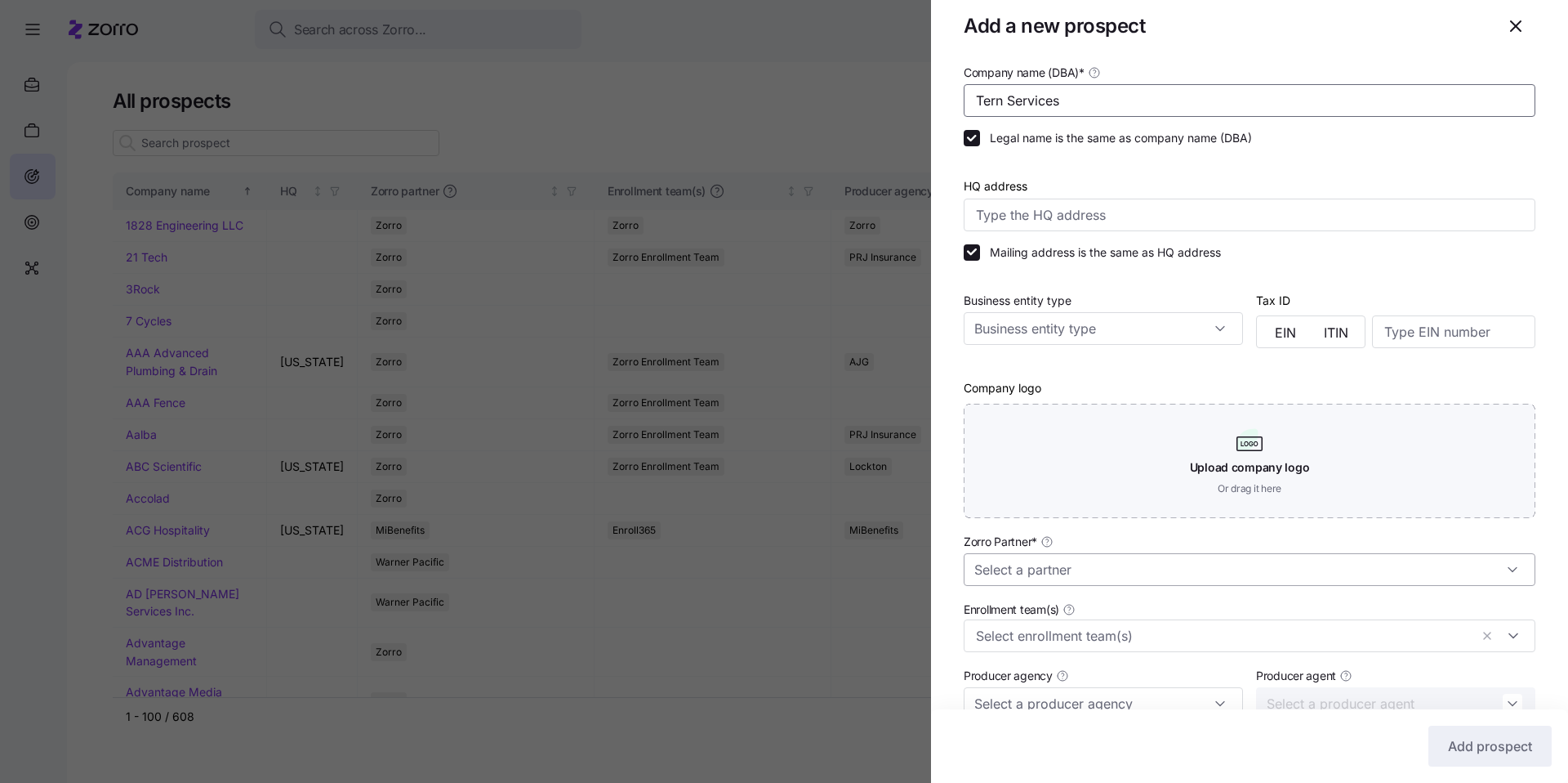
type input "Tern Services"
click at [1115, 566] on input "Zorro Partner *" at bounding box center [1249, 569] width 572 height 32
click at [1029, 459] on div "Zorro" at bounding box center [1243, 468] width 547 height 31
type input "Zorro"
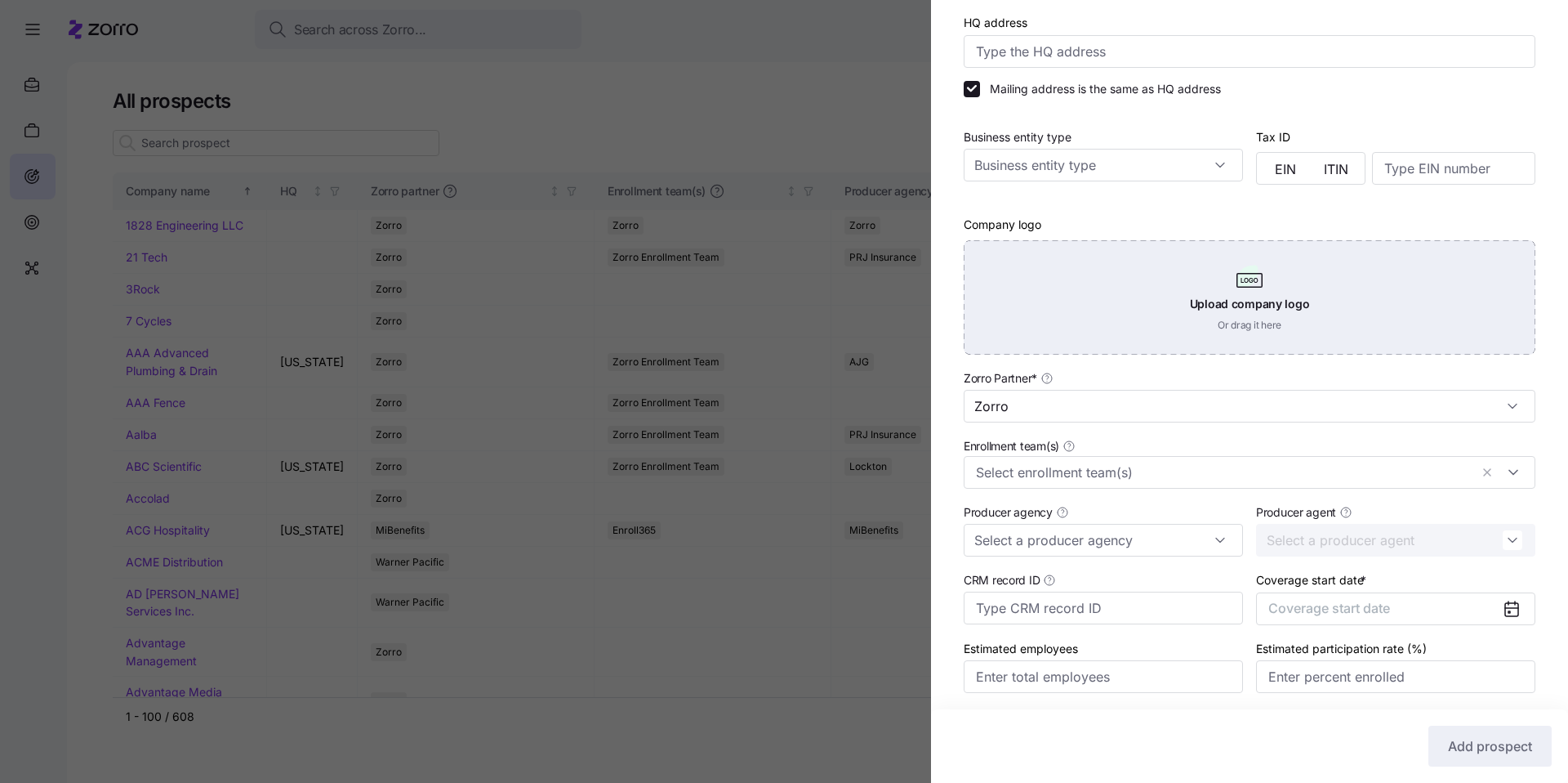
scroll to position [208, 0]
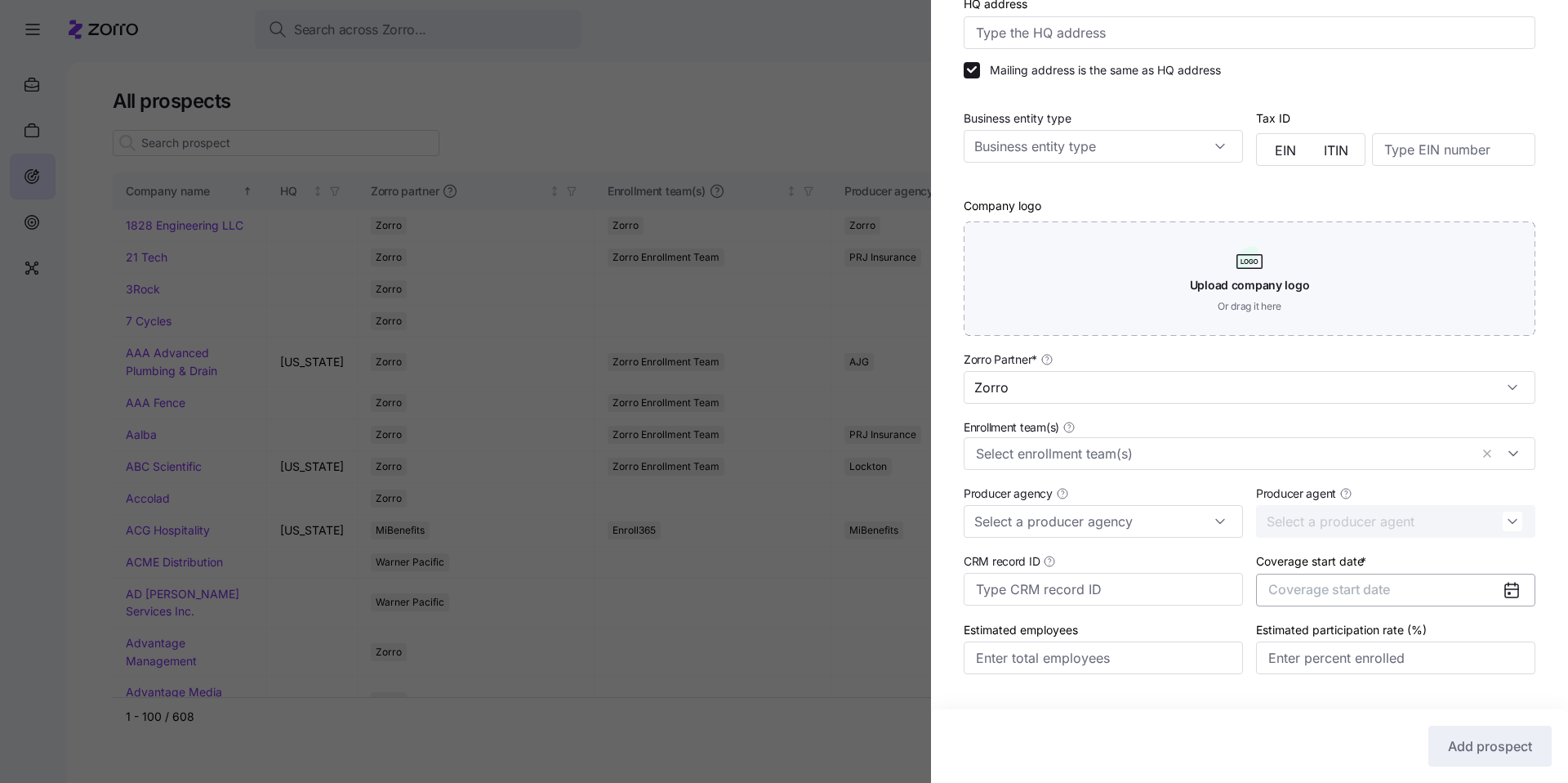
click at [1371, 596] on span "Coverage start date" at bounding box center [1329, 589] width 122 height 16
click at [1487, 397] on icon "button" at bounding box center [1493, 392] width 15 height 15
click at [1318, 433] on button "Jan" at bounding box center [1305, 433] width 82 height 34
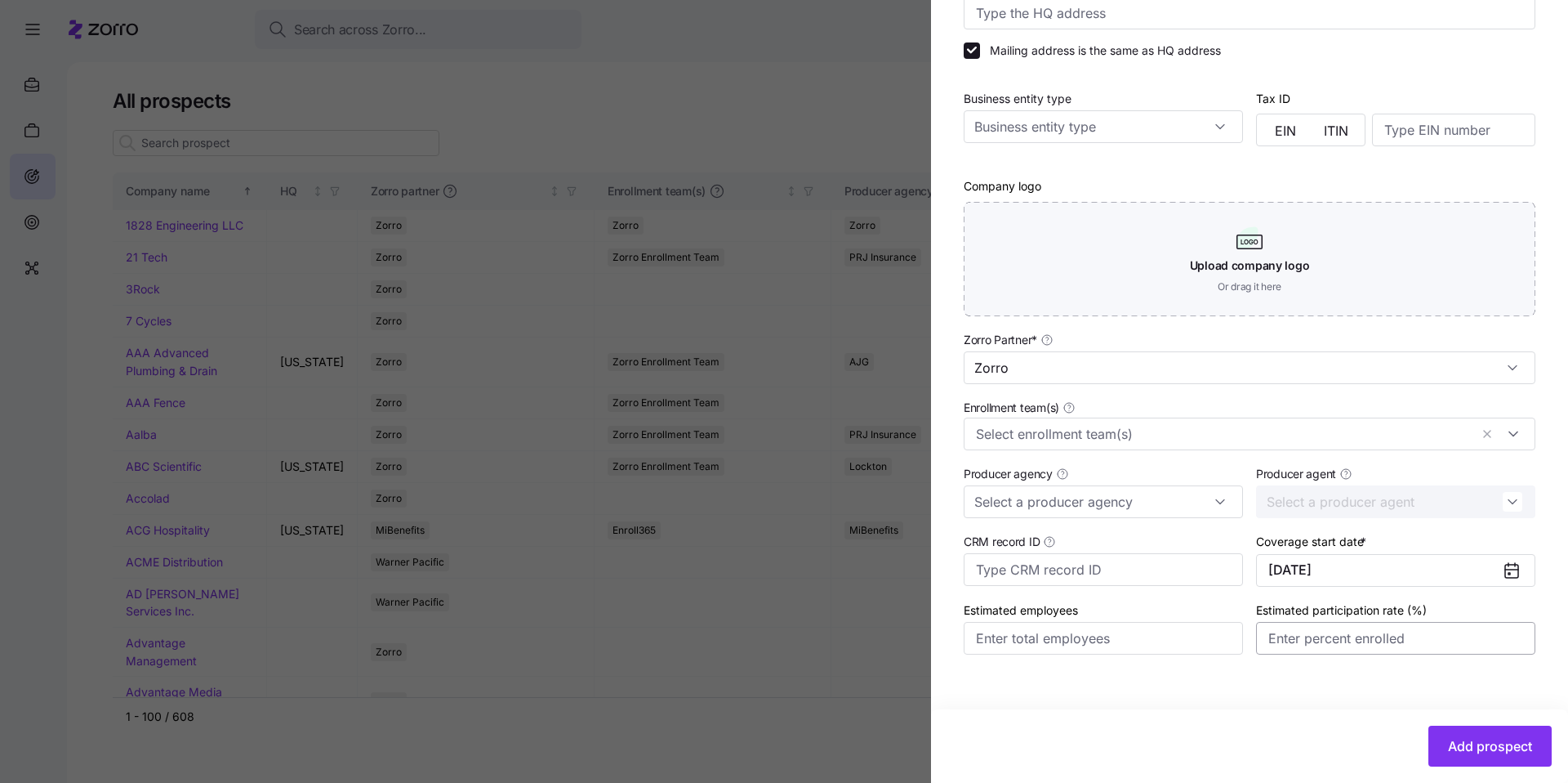
scroll to position [245, 0]
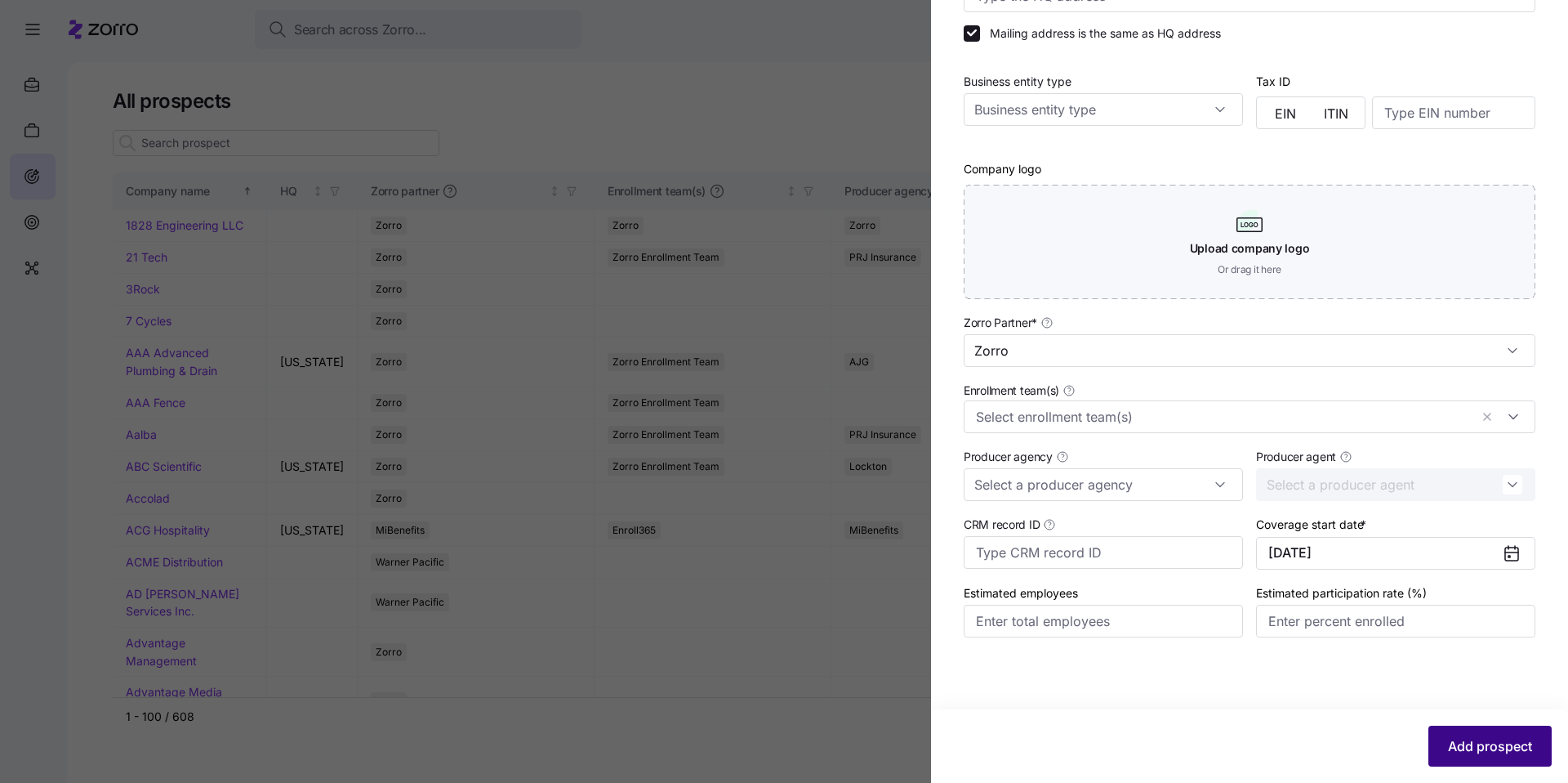
click at [1501, 741] on span "Add prospect" at bounding box center [1490, 746] width 84 height 20
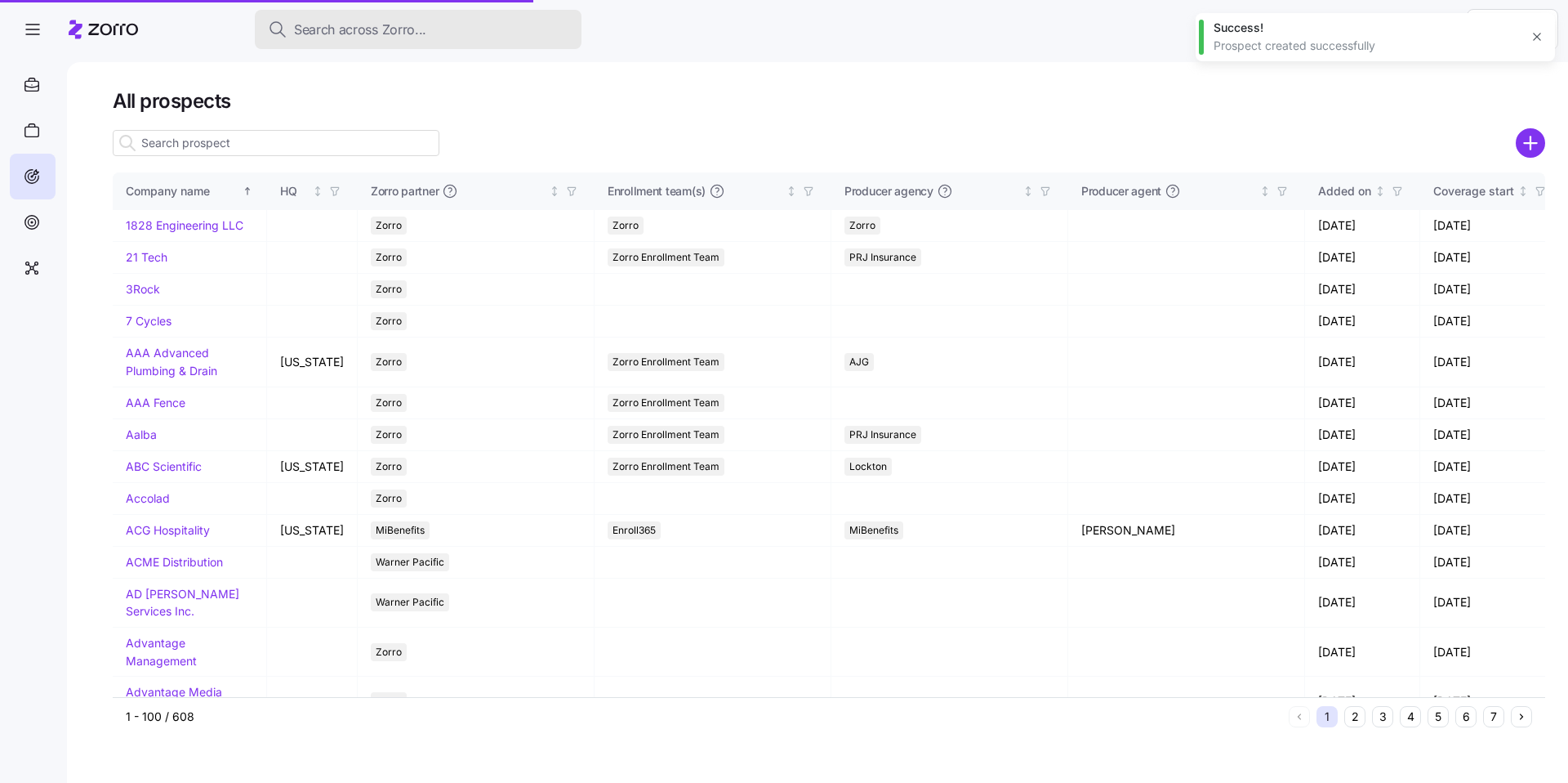
click at [367, 36] on span "Search across Zorro..." at bounding box center [360, 30] width 132 height 21
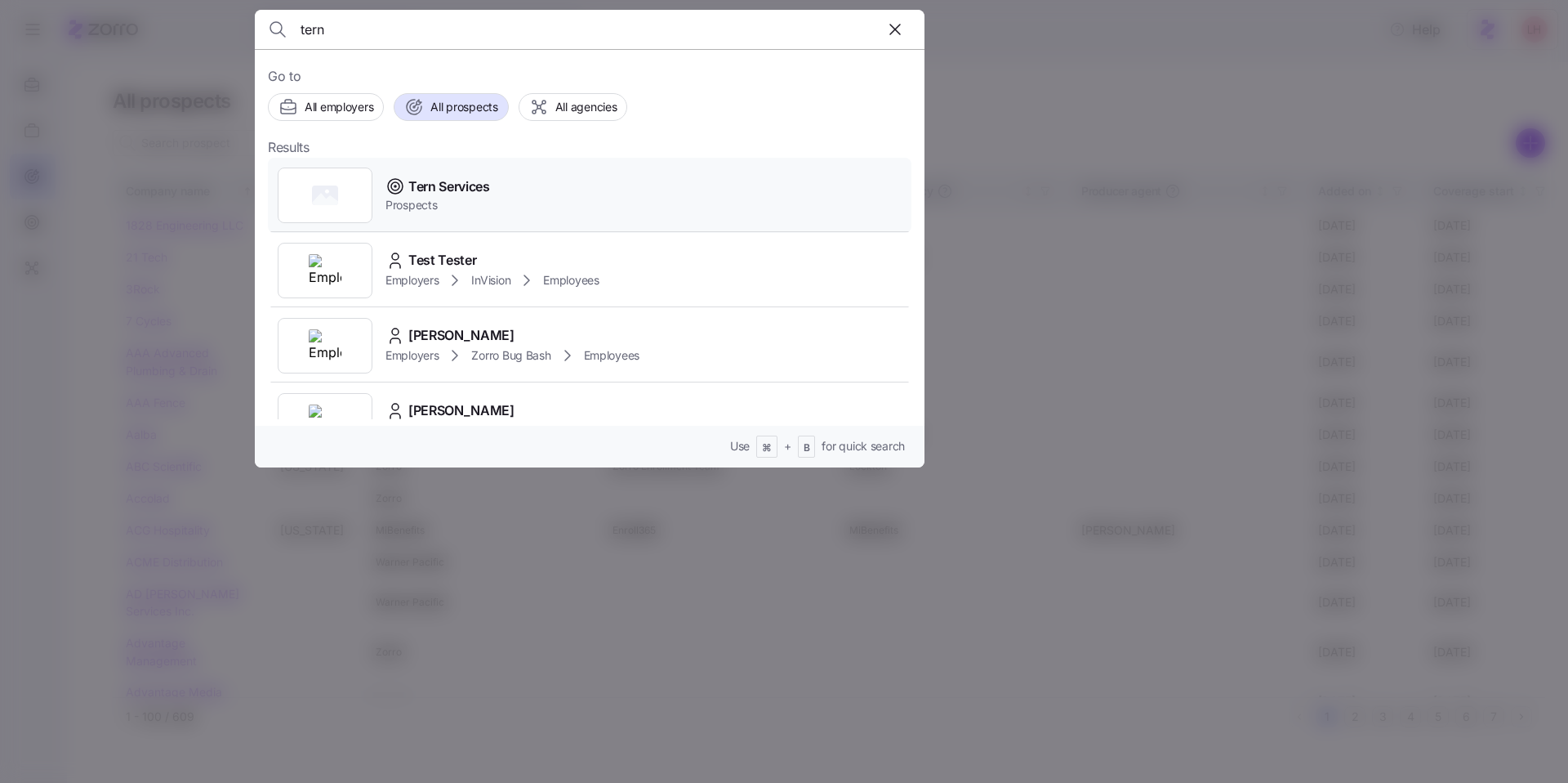
type input "tern"
click at [467, 204] on span "Prospects" at bounding box center [437, 205] width 104 height 16
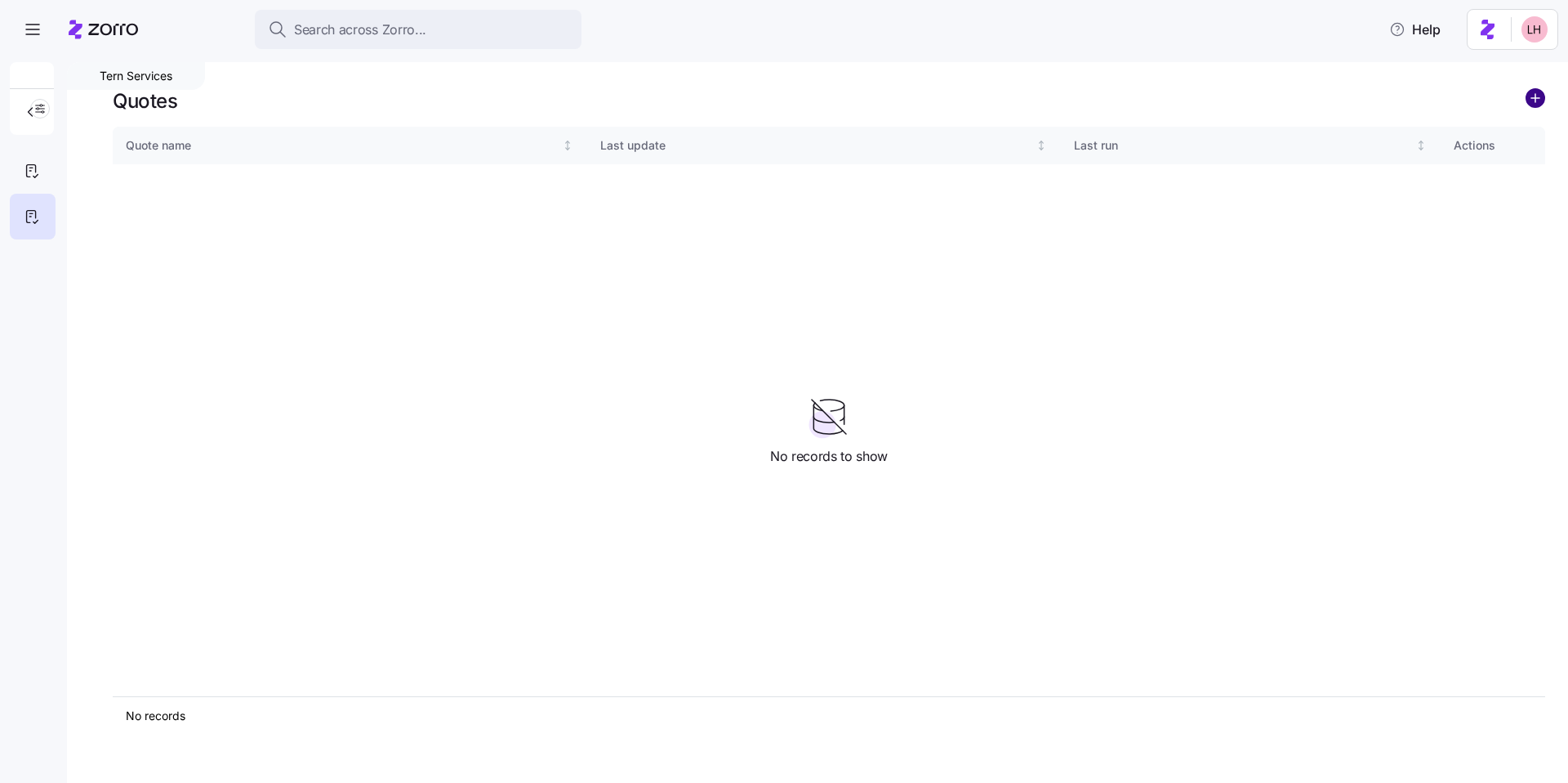
click at [1537, 102] on circle "add icon" at bounding box center [1536, 98] width 18 height 18
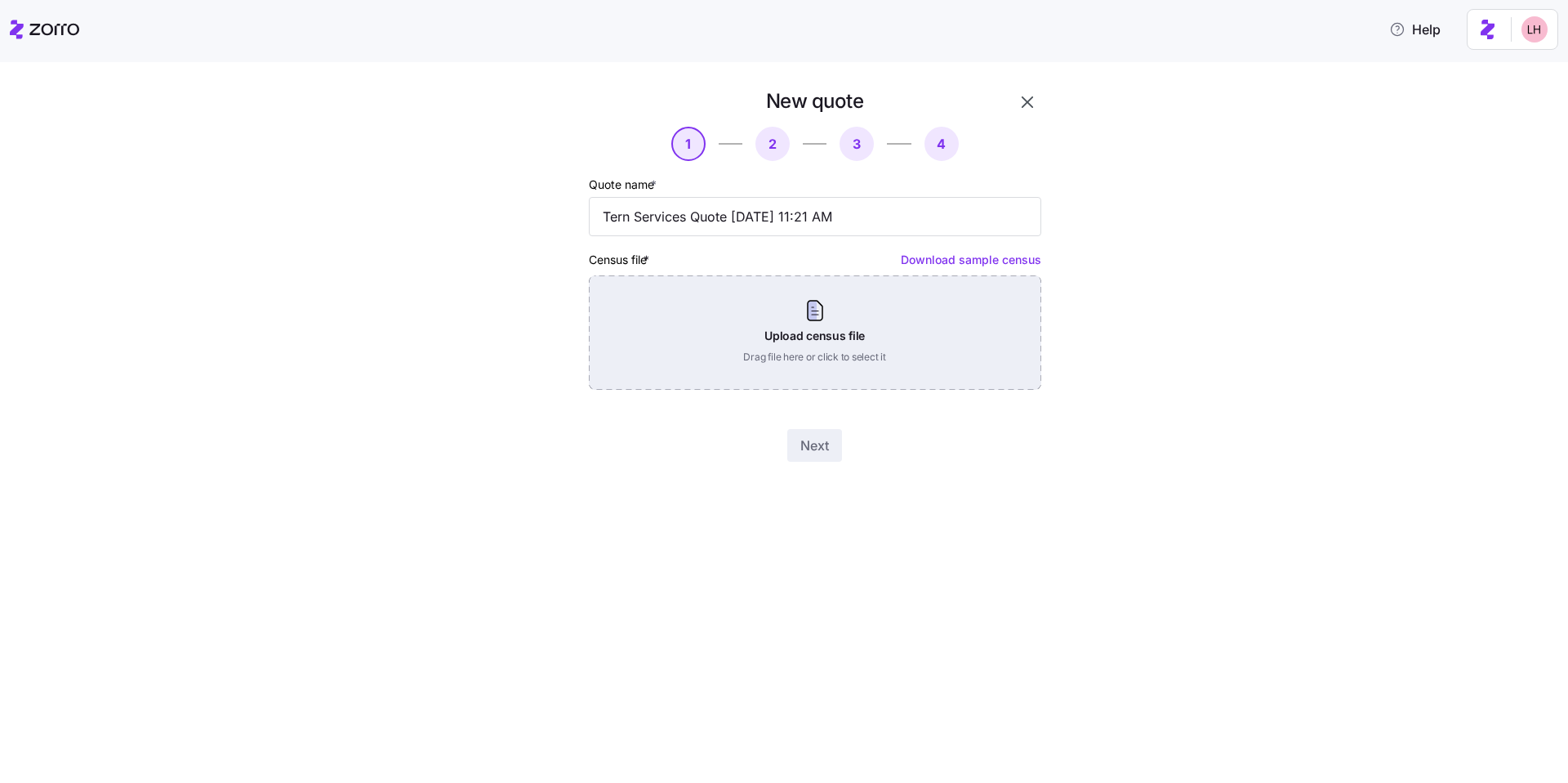
click at [834, 315] on div "Upload census file Drag file here or click to select it" at bounding box center [815, 332] width 452 height 114
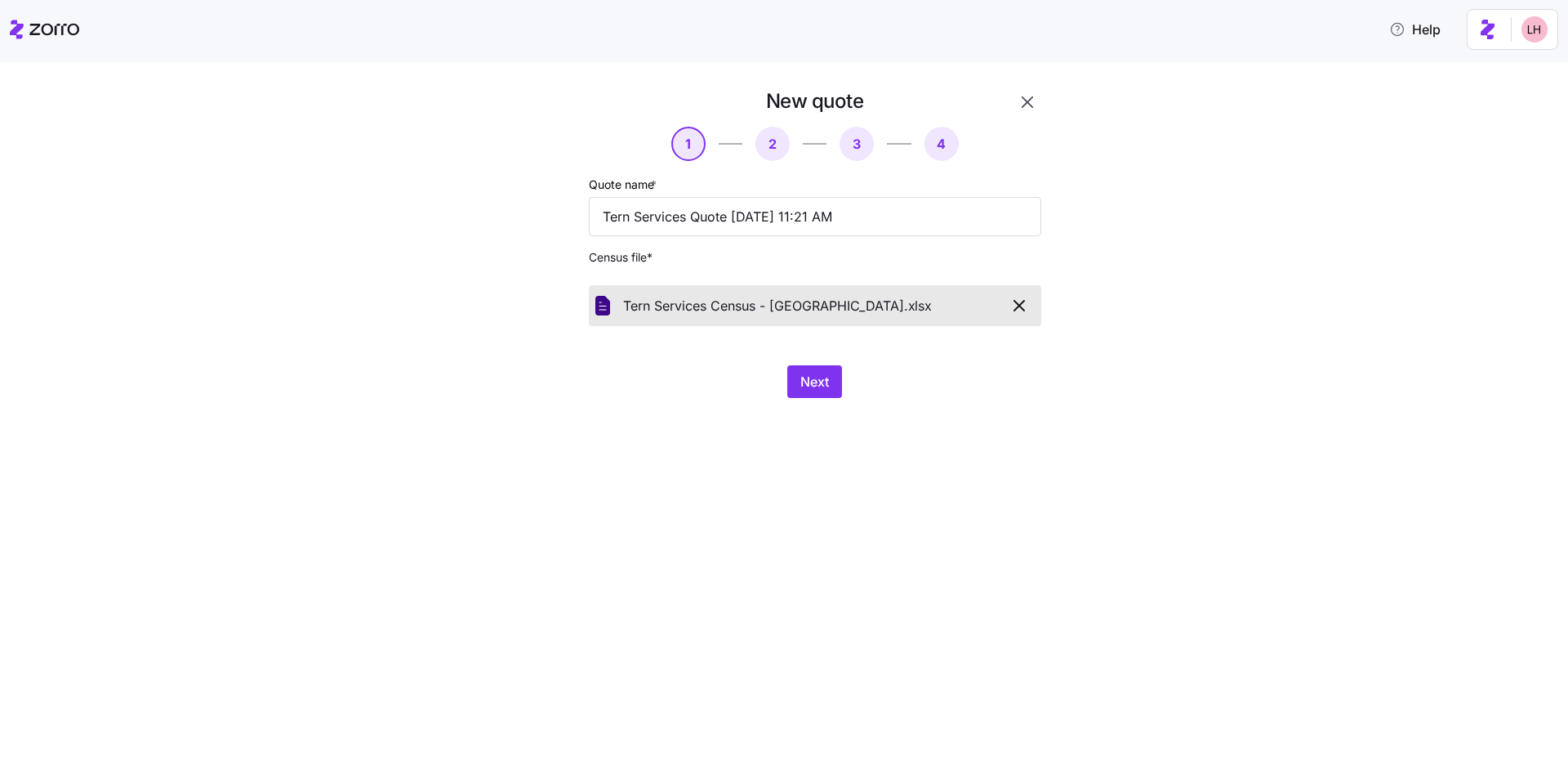
click at [841, 400] on div "New quote 1 2 3 4 Quote name * Tern Services Quote 09/04/2025 11:21 AM Census f…" at bounding box center [795, 252] width 572 height 330
click at [836, 395] on button "Next" at bounding box center [814, 382] width 55 height 32
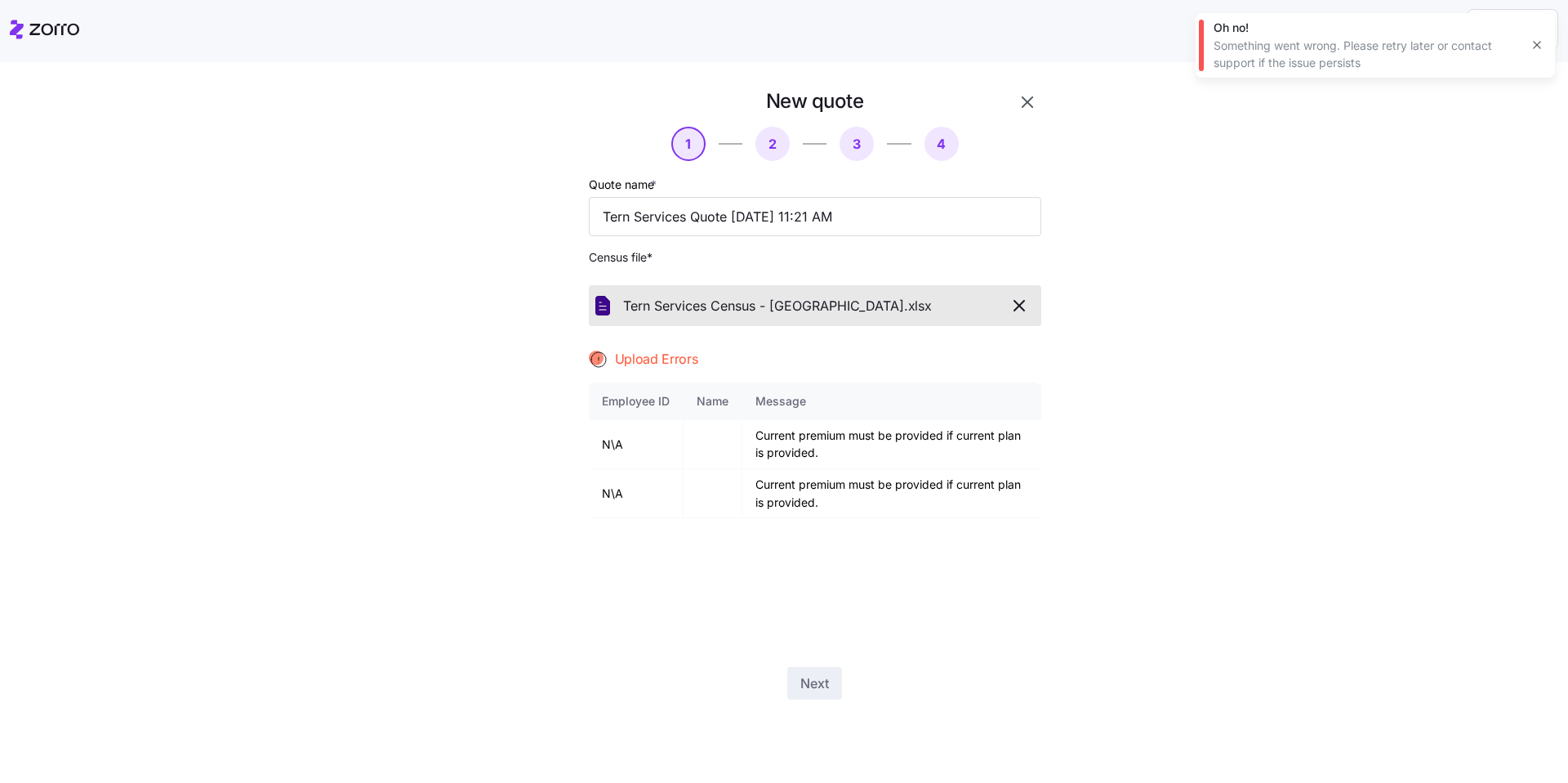
click at [1016, 304] on icon "button" at bounding box center [1020, 305] width 20 height 20
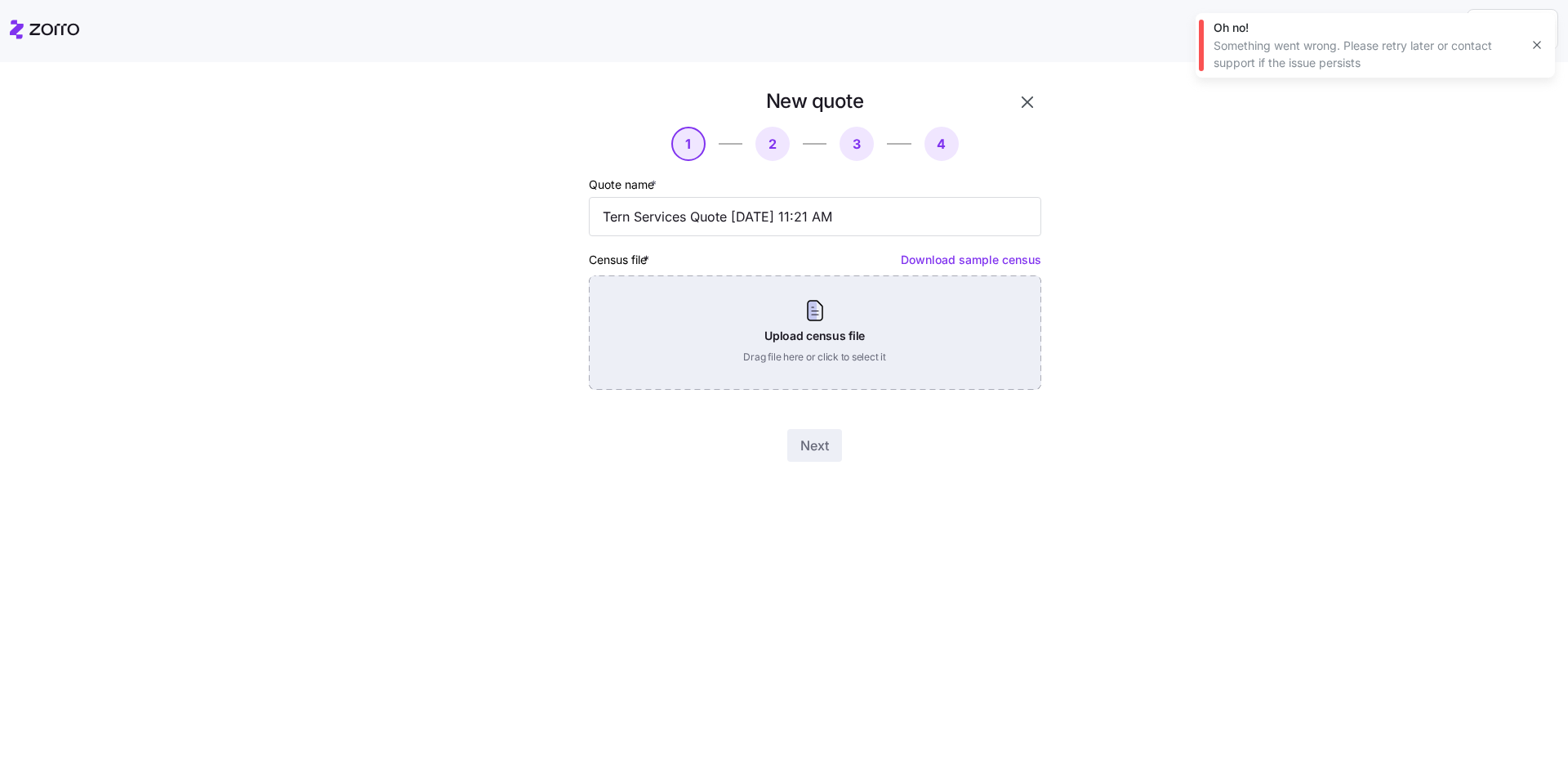
click at [914, 322] on div "Upload census file Drag file here or click to select it" at bounding box center [815, 332] width 452 height 114
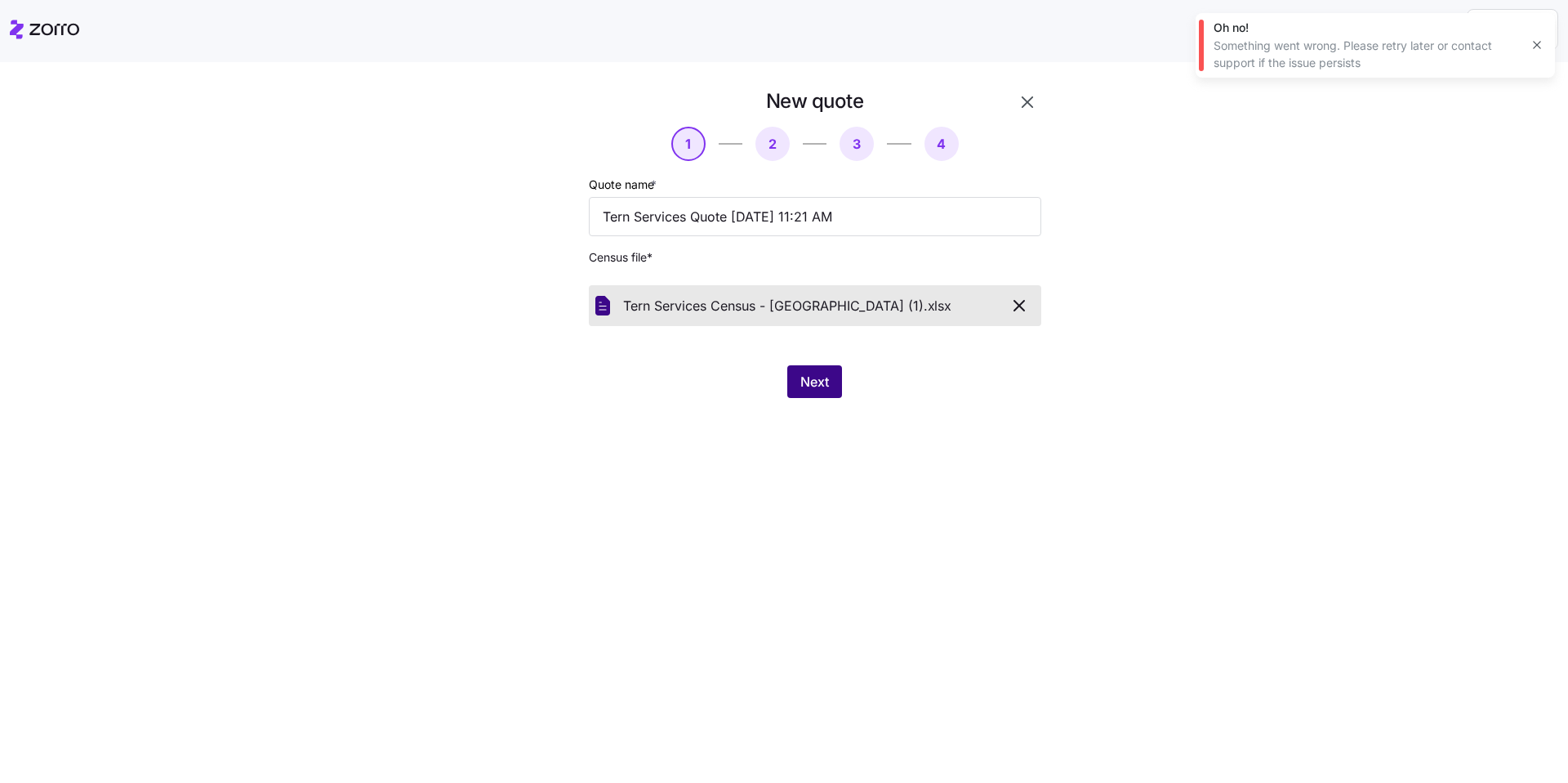
click at [837, 391] on button "Next" at bounding box center [814, 382] width 55 height 32
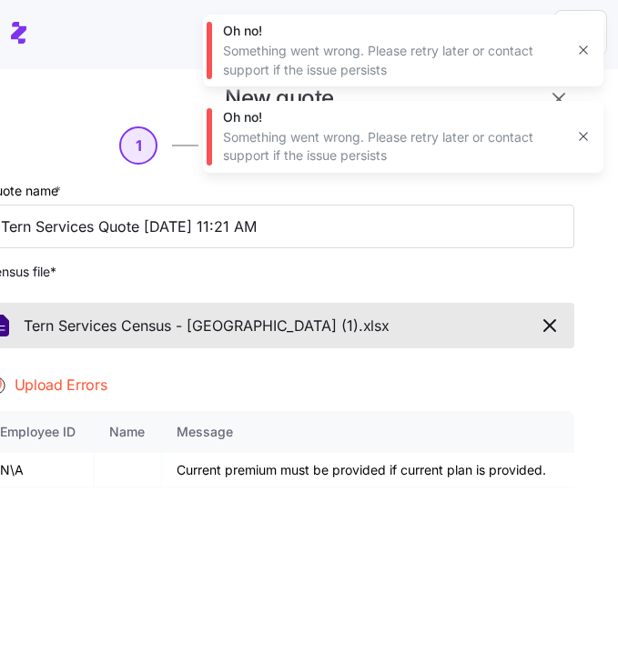
click at [539, 318] on icon "button" at bounding box center [550, 326] width 22 height 22
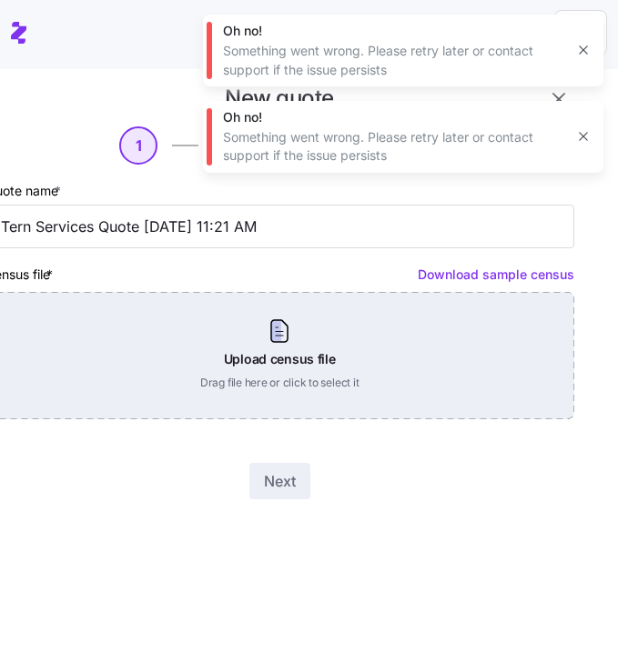
click at [289, 363] on div "Upload census file Drag file here or click to select it" at bounding box center [279, 355] width 589 height 127
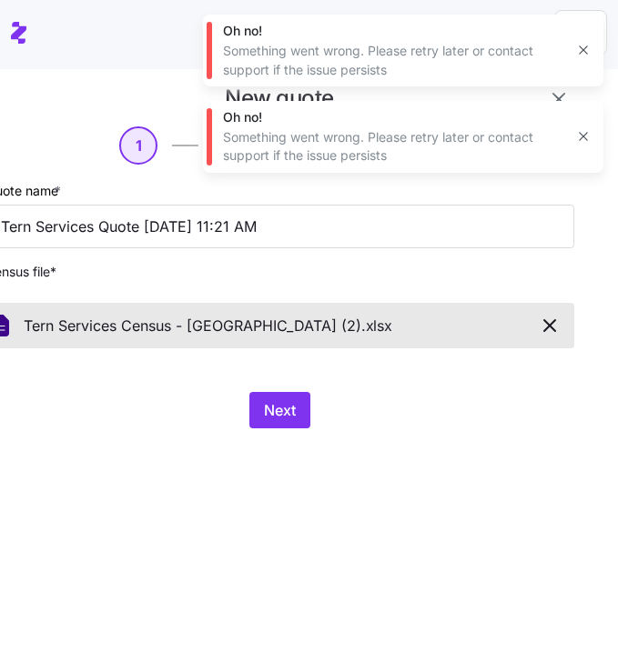
click at [292, 411] on span "Next" at bounding box center [280, 410] width 32 height 22
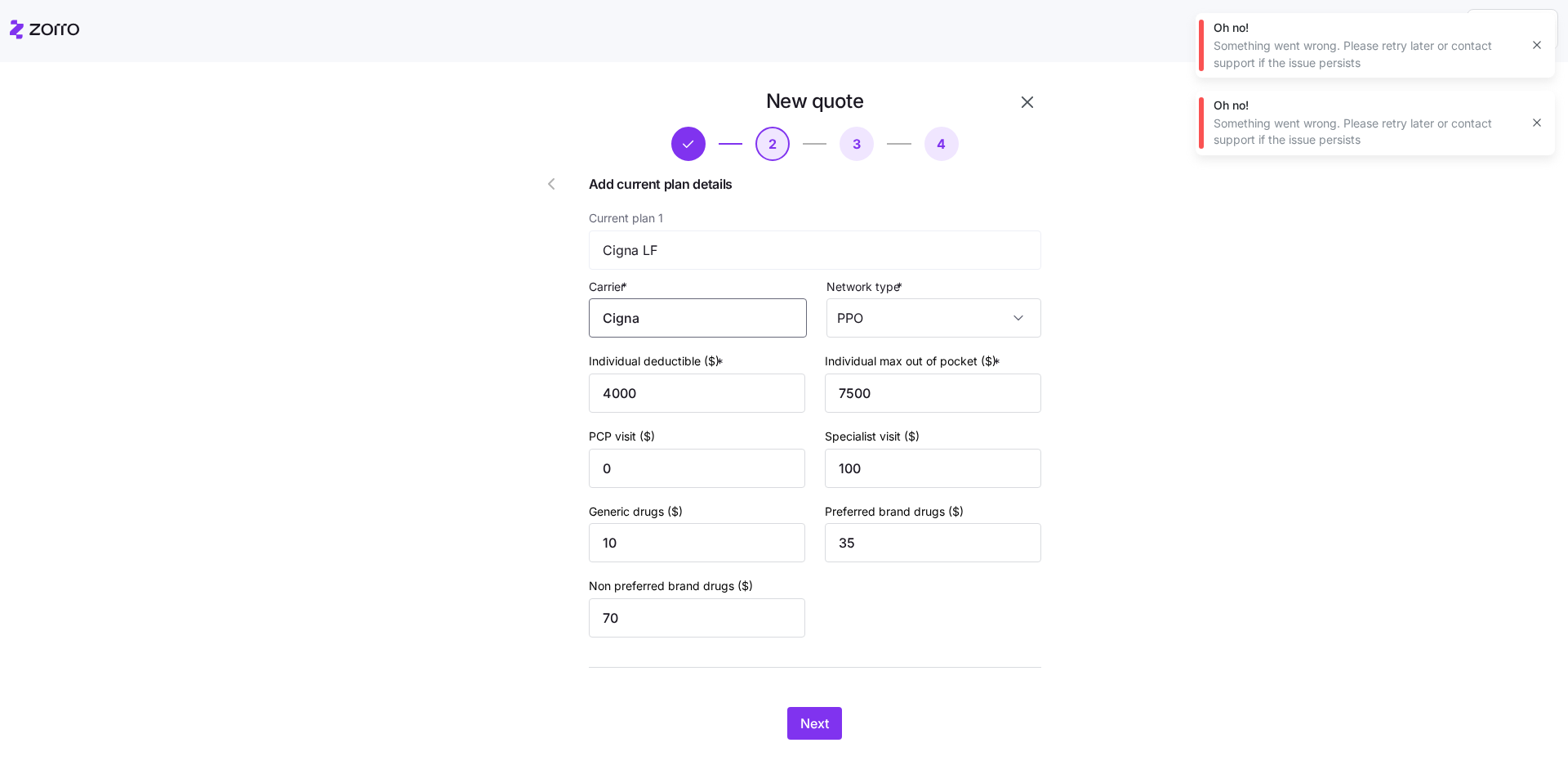
click at [683, 317] on input "Cigna" at bounding box center [697, 318] width 218 height 40
click at [644, 365] on div "Cigna" at bounding box center [695, 366] width 204 height 37
click at [802, 737] on button "Next" at bounding box center [814, 723] width 55 height 32
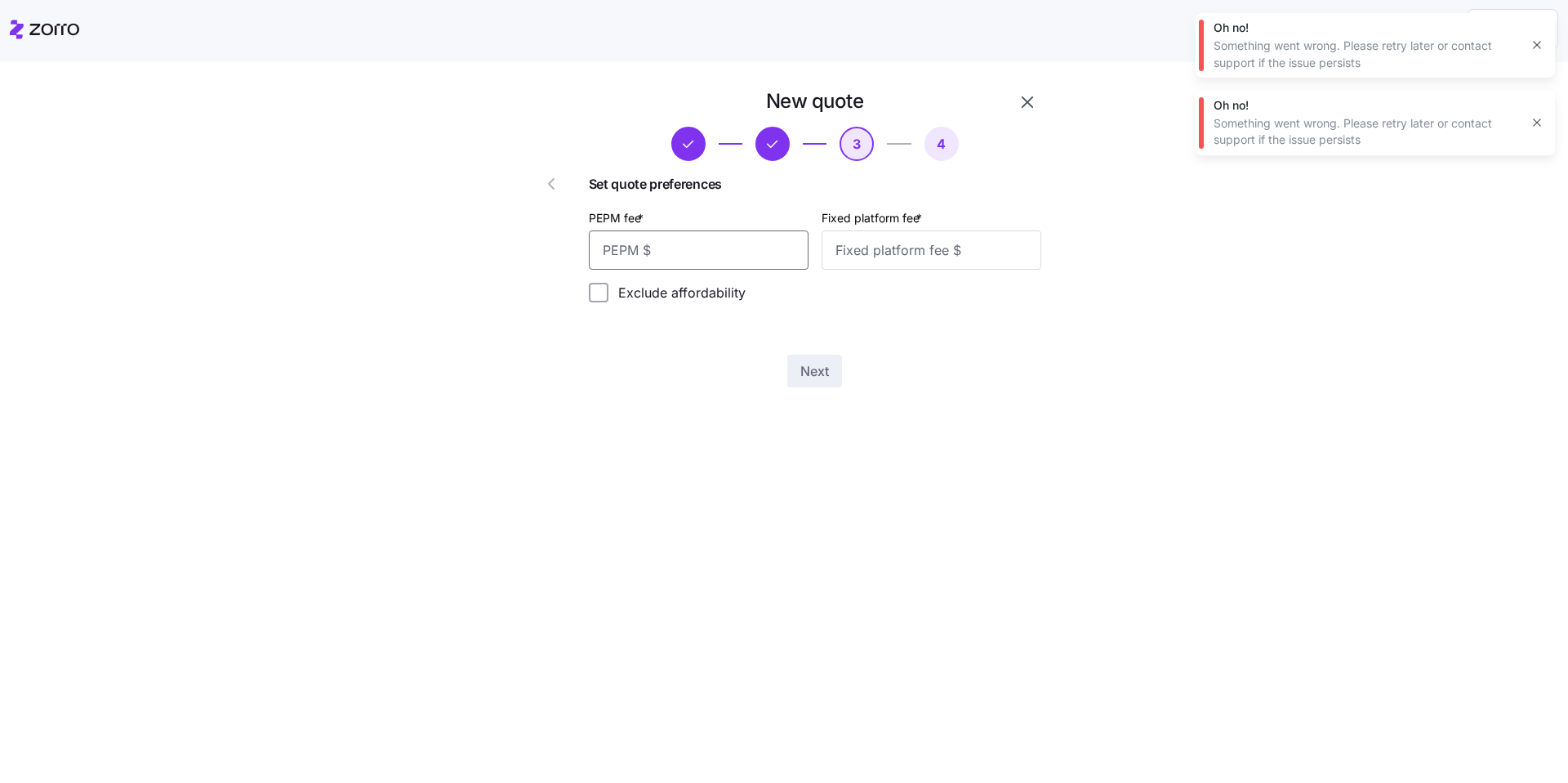
click at [775, 259] on input "PEPM fee *" at bounding box center [698, 251] width 220 height 40
type input "70"
type input "100"
click at [841, 376] on button "Next" at bounding box center [814, 371] width 55 height 32
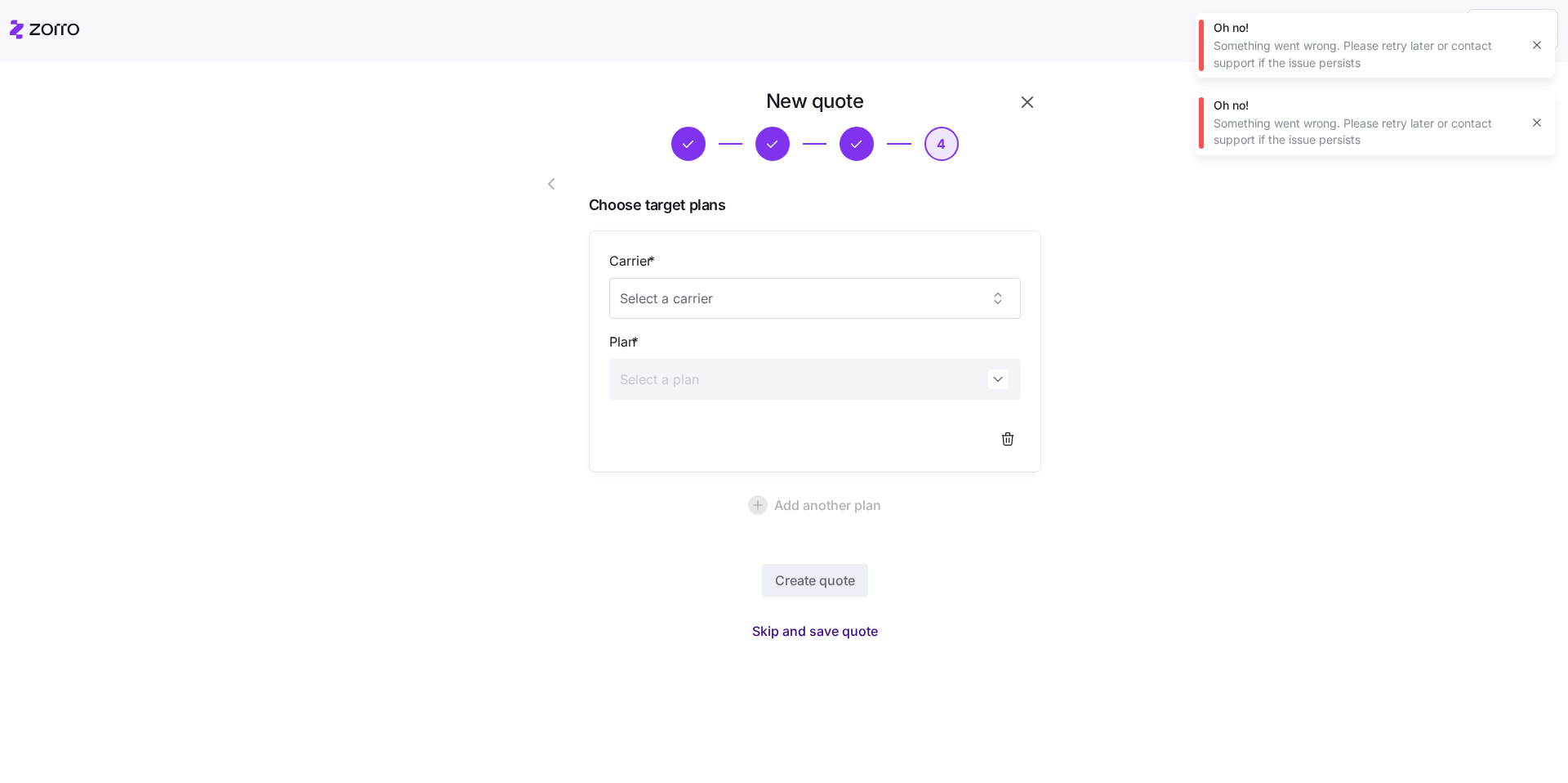
click at [844, 626] on span "Skip and save quote" at bounding box center [815, 631] width 126 height 20
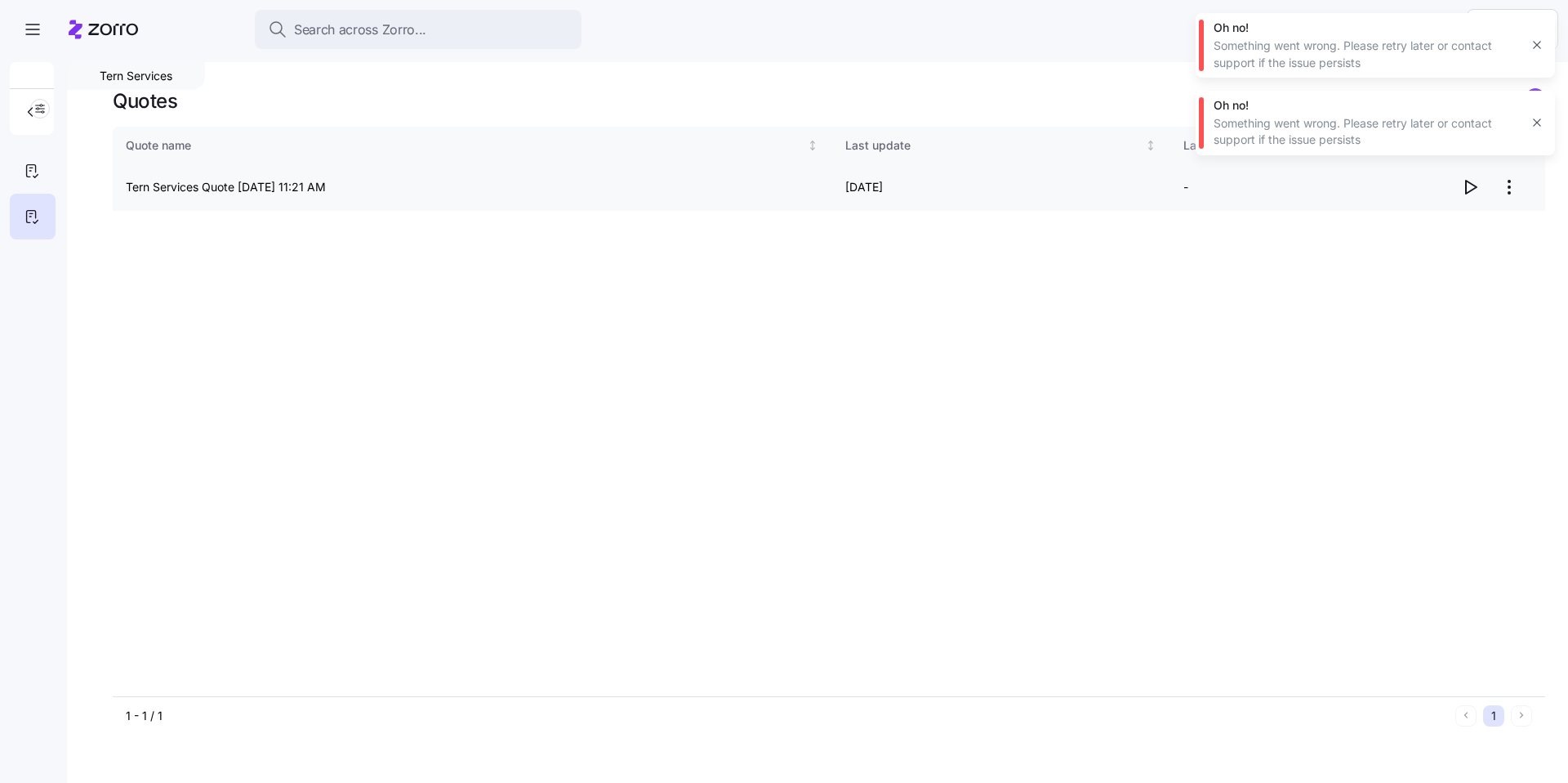
click at [1472, 184] on icon "button" at bounding box center [1471, 187] width 11 height 13
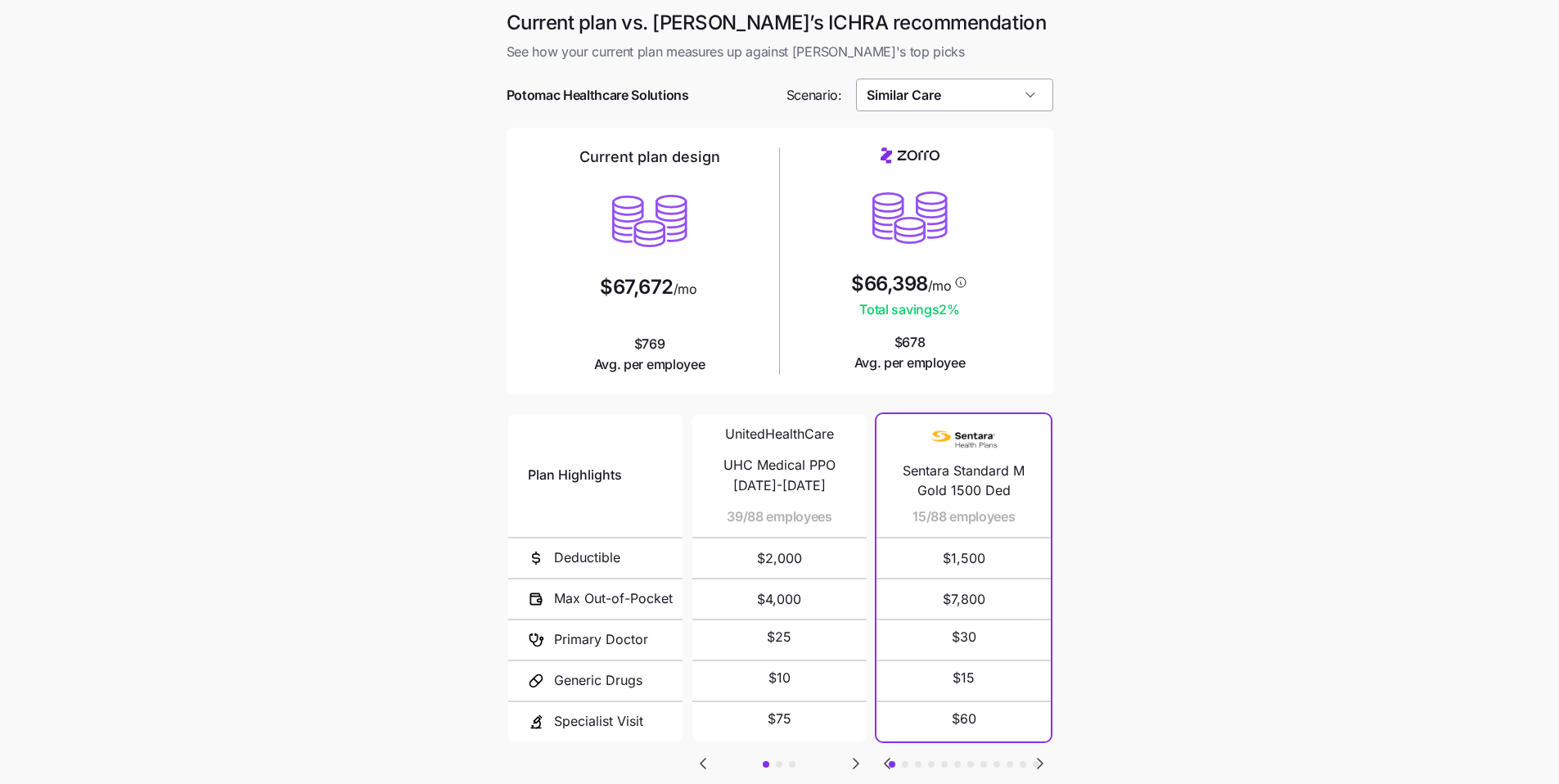
click at [956, 97] on input "Similar Care" at bounding box center [954, 94] width 197 height 32
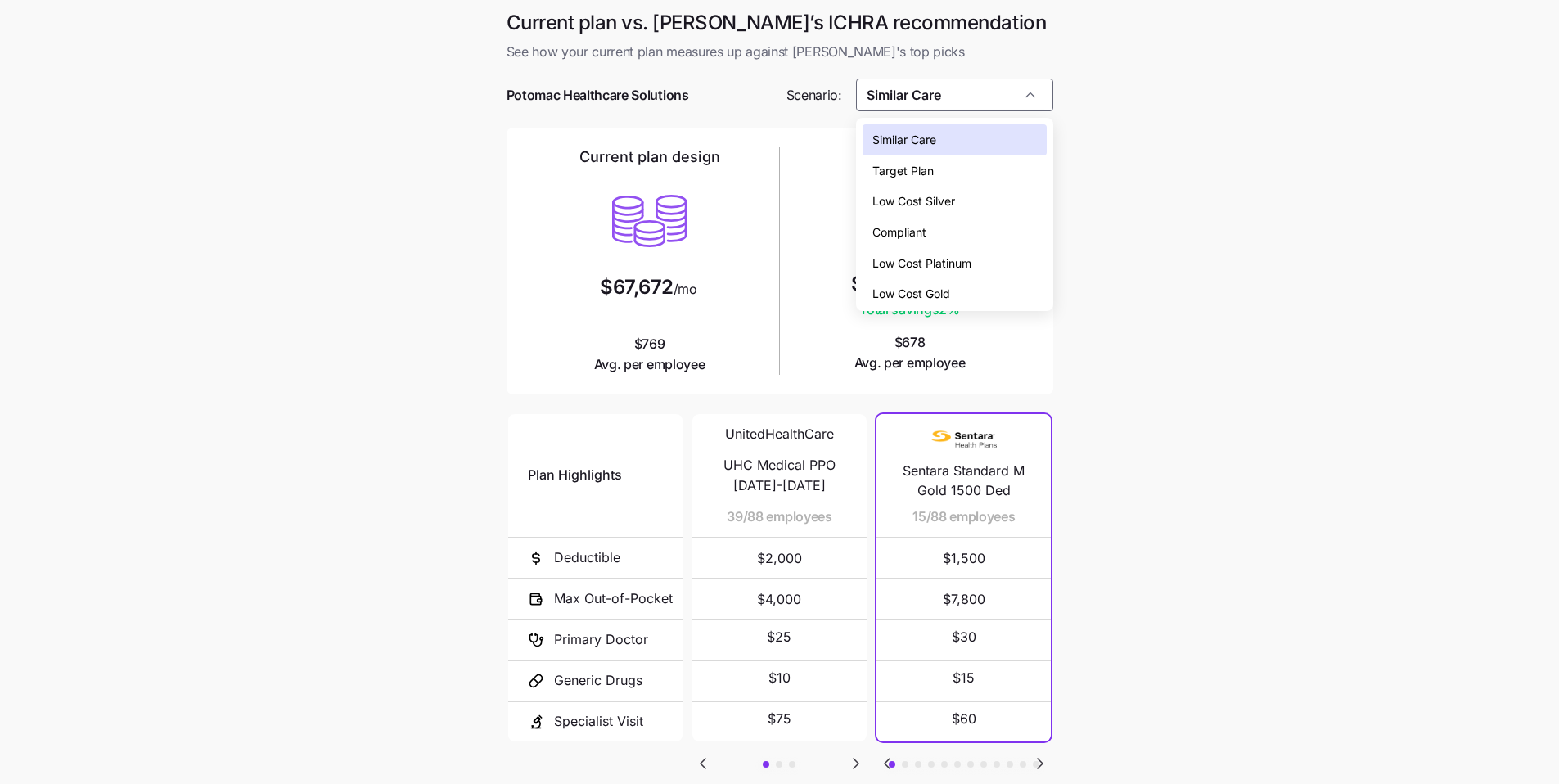
click at [924, 285] on span "Low Cost Gold" at bounding box center [911, 294] width 77 height 18
type input "Low Cost Gold"
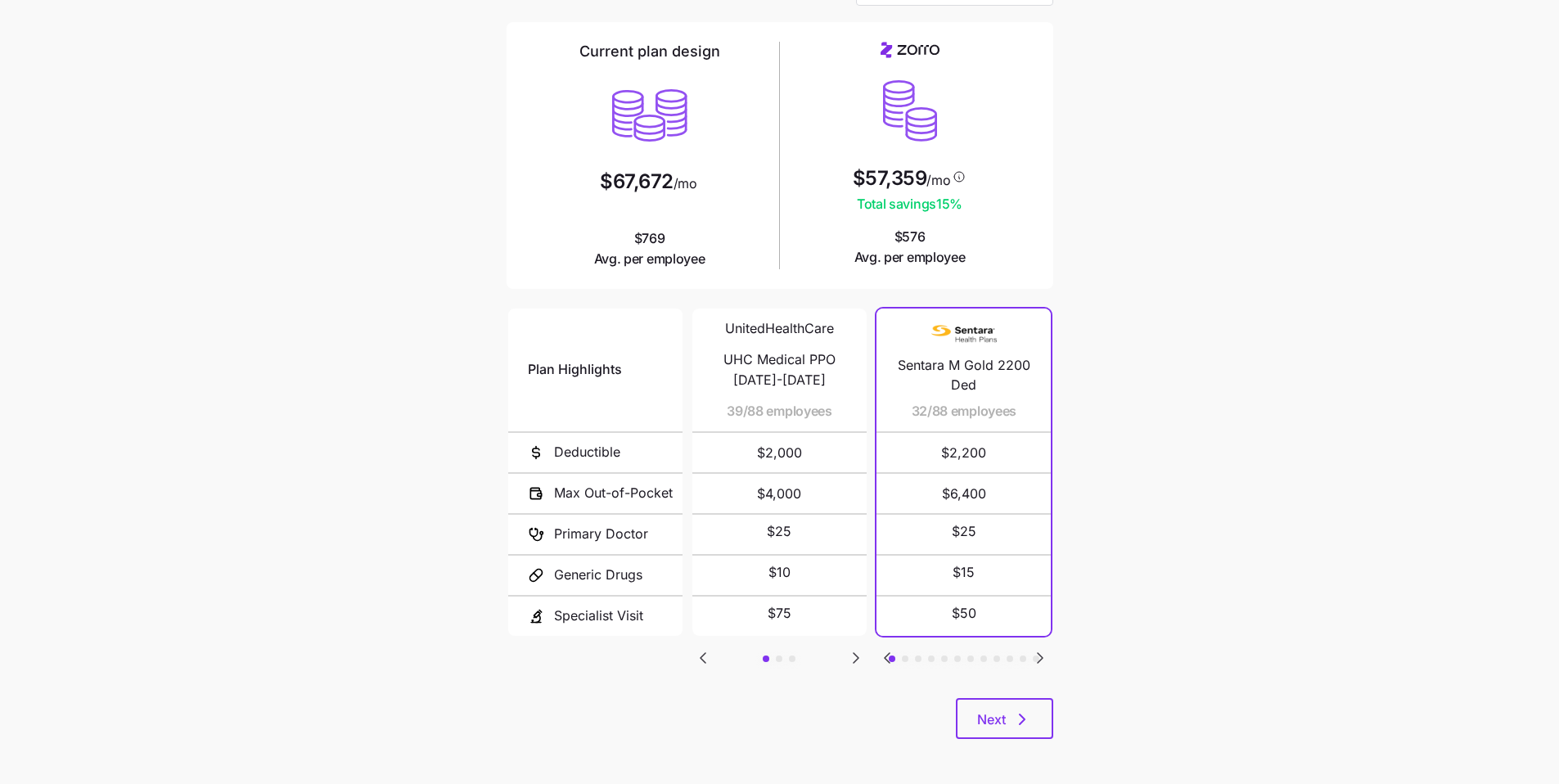
scroll to position [110, 0]
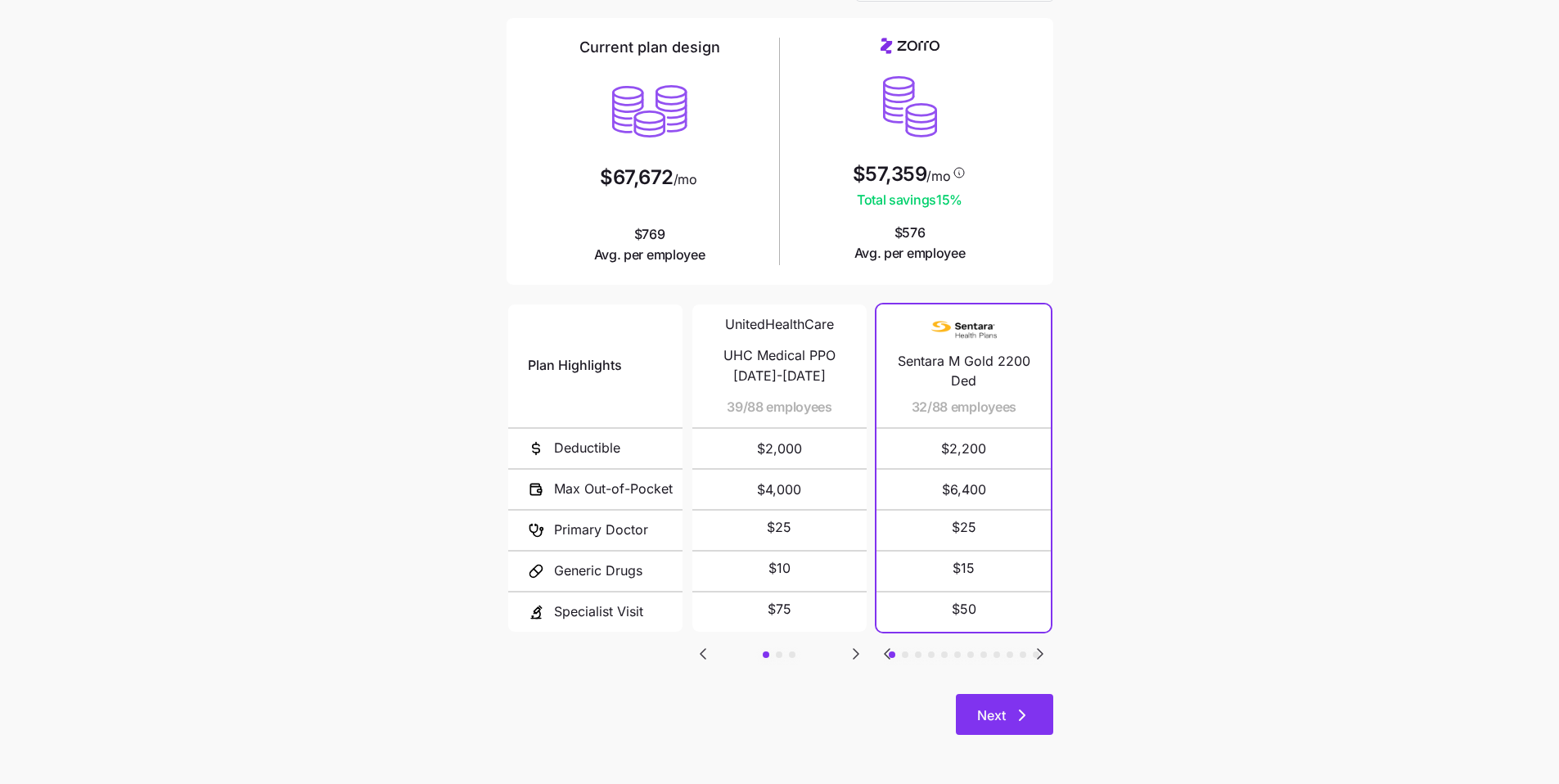
drag, startPoint x: 1030, startPoint y: 720, endPoint x: 1031, endPoint y: 700, distance: 20.0
click at [1031, 721] on icon "button" at bounding box center [1023, 715] width 20 height 20
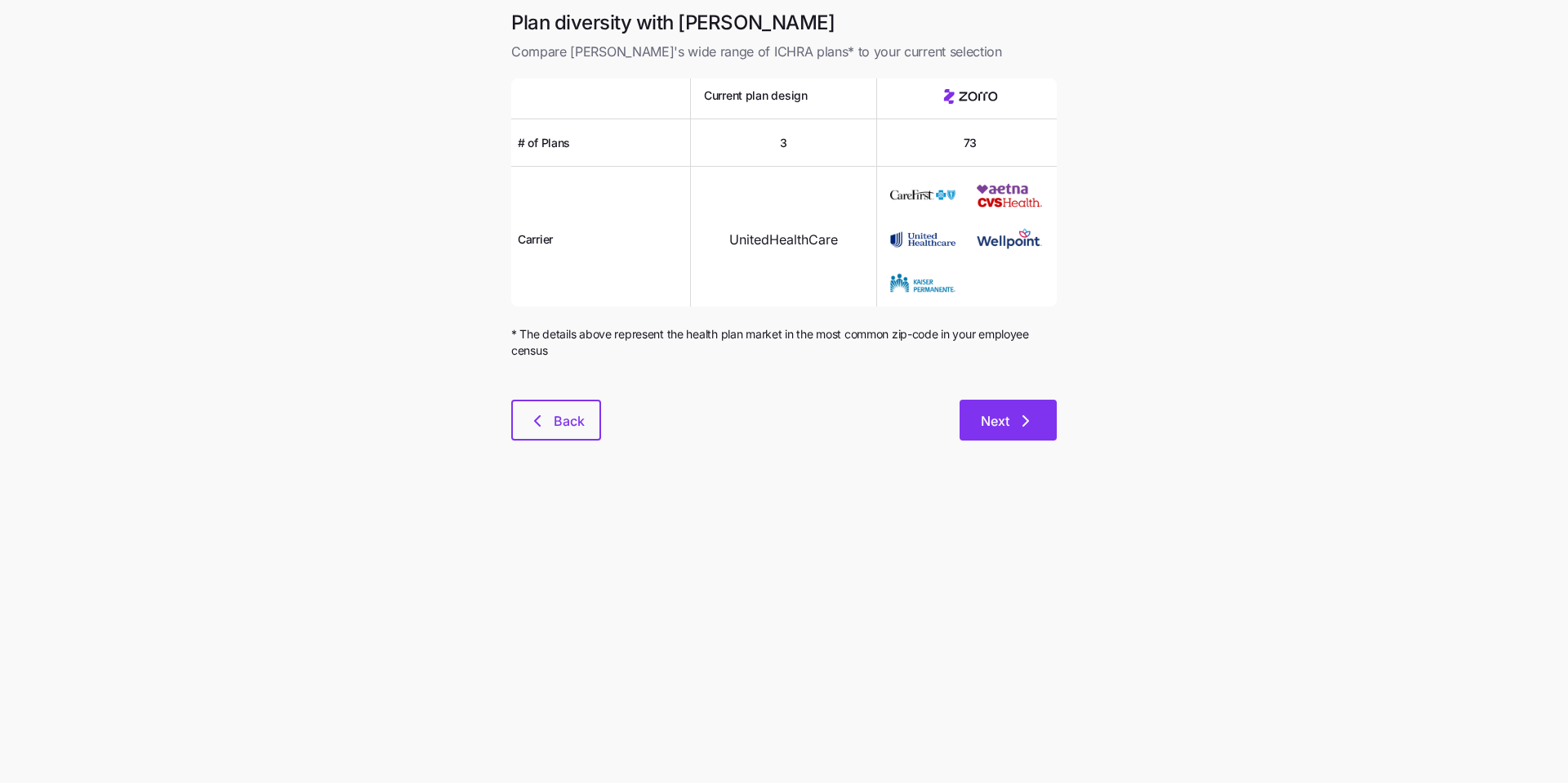
click at [1021, 432] on button "Next" at bounding box center [1008, 419] width 97 height 40
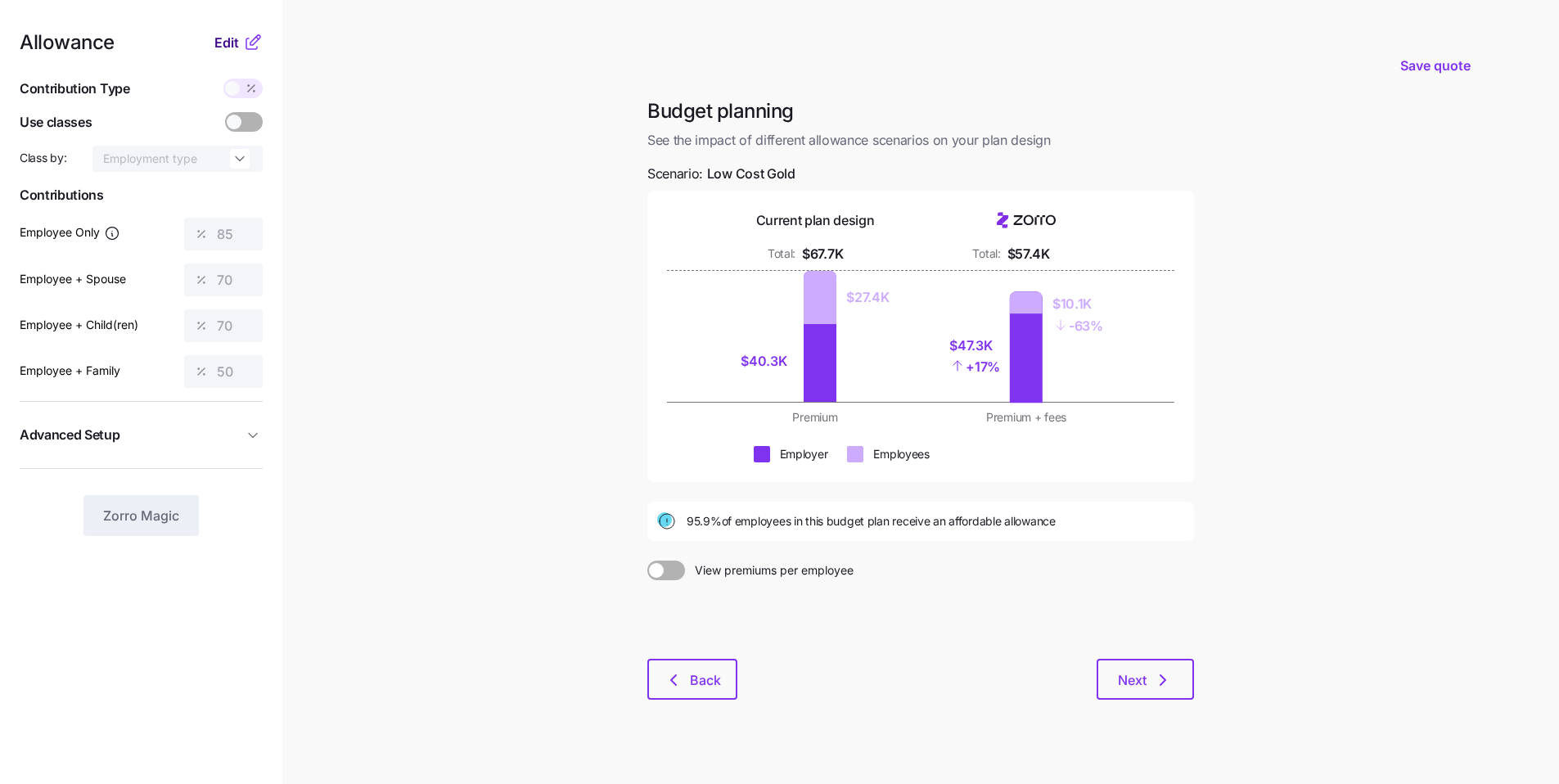
click at [225, 49] on span "Edit" at bounding box center [226, 42] width 24 height 20
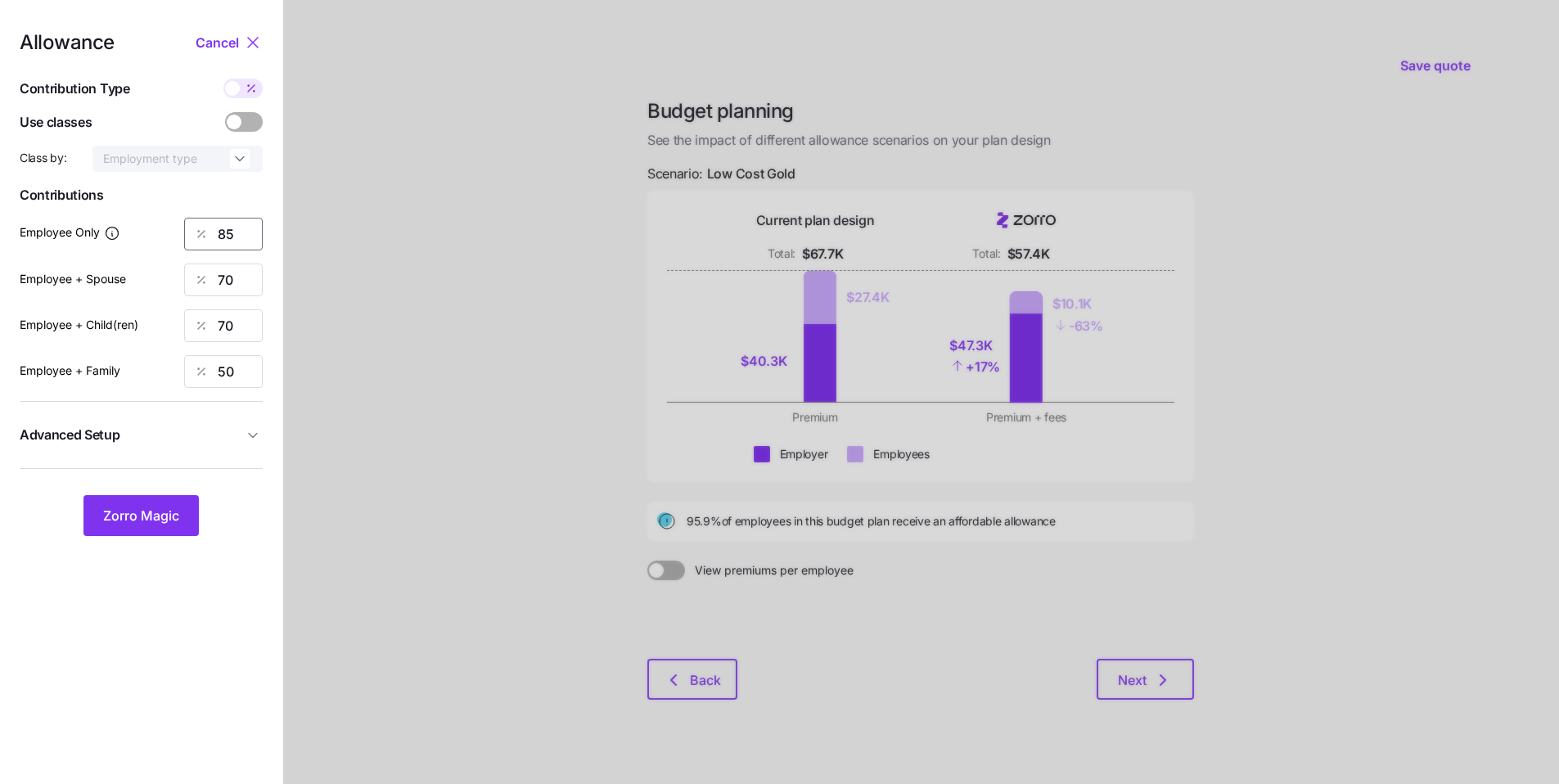
click at [249, 234] on input "85" at bounding box center [223, 234] width 78 height 32
drag, startPoint x: 245, startPoint y: 236, endPoint x: 197, endPoint y: 234, distance: 48.0
click at [197, 234] on div "85" at bounding box center [223, 234] width 78 height 32
type input "70"
type input "50"
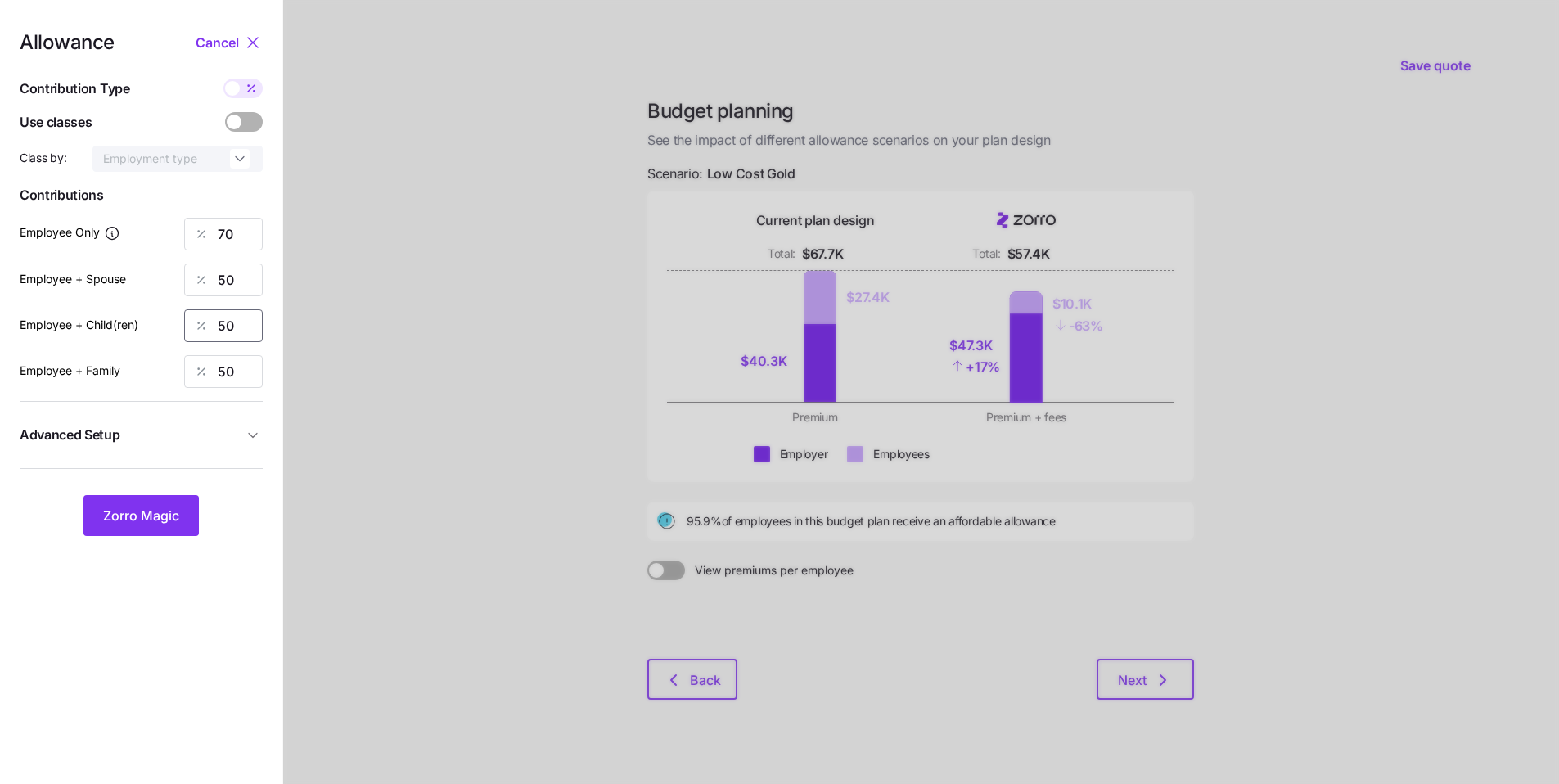
type input "50"
drag, startPoint x: 154, startPoint y: 517, endPoint x: 157, endPoint y: 488, distance: 29.2
click at [154, 518] on span "Zorro Magic" at bounding box center [141, 515] width 76 height 20
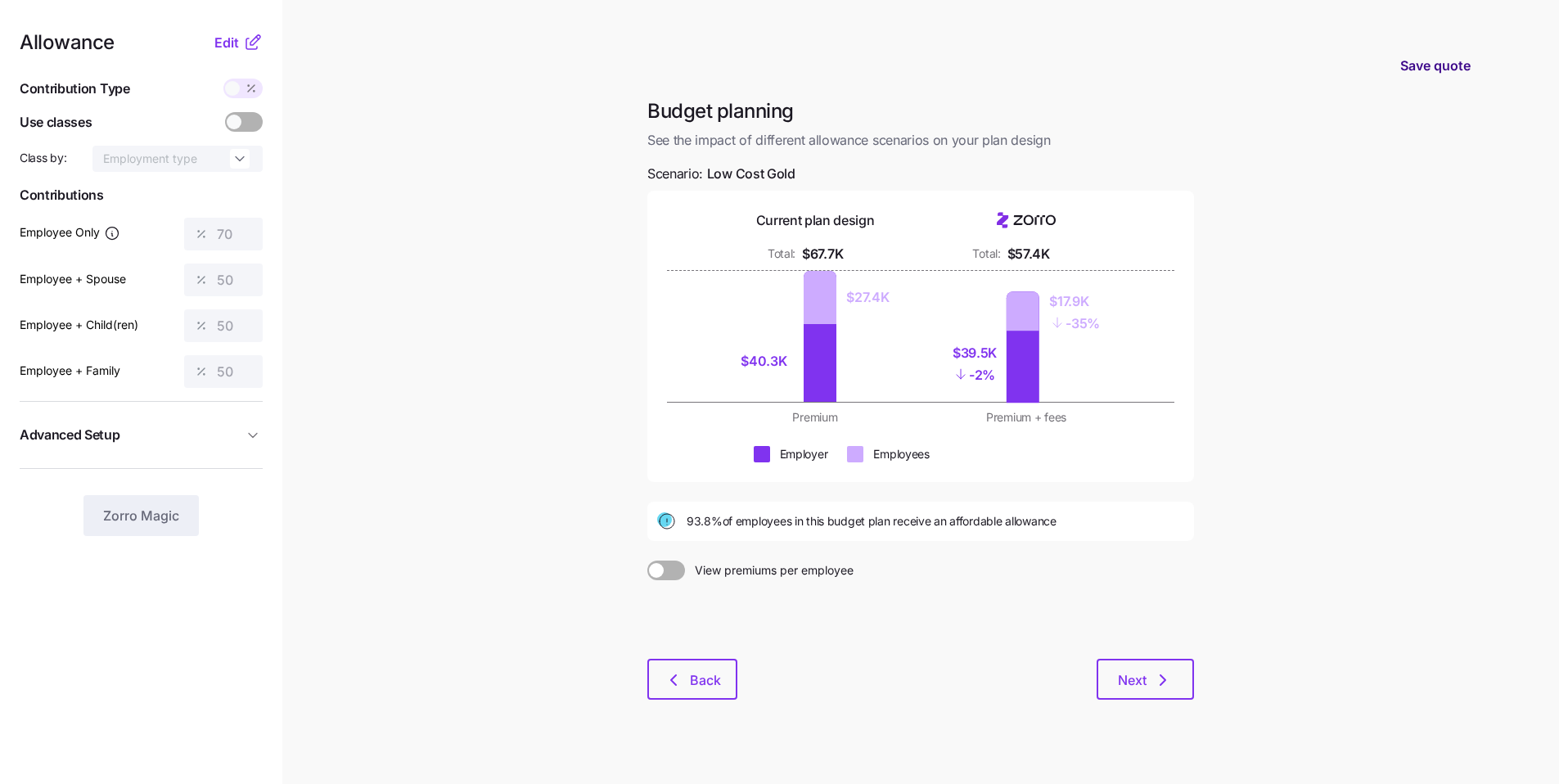
click at [1436, 68] on span "Save quote" at bounding box center [1436, 66] width 70 height 20
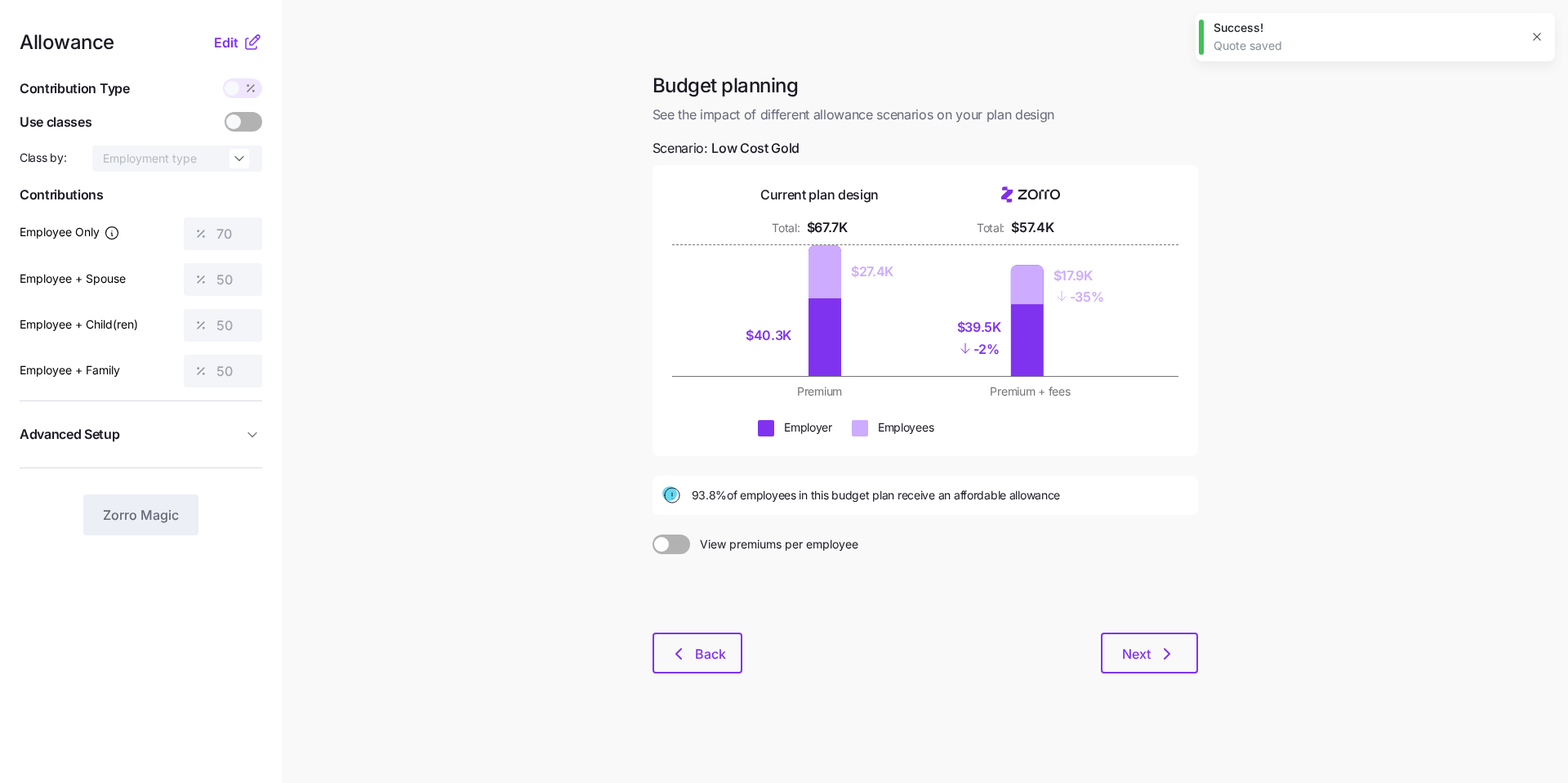
click at [1538, 34] on icon "button" at bounding box center [1537, 37] width 13 height 13
click at [245, 444] on button "Advanced Setup" at bounding box center [141, 434] width 242 height 40
click at [220, 44] on span "Edit" at bounding box center [225, 42] width 24 height 20
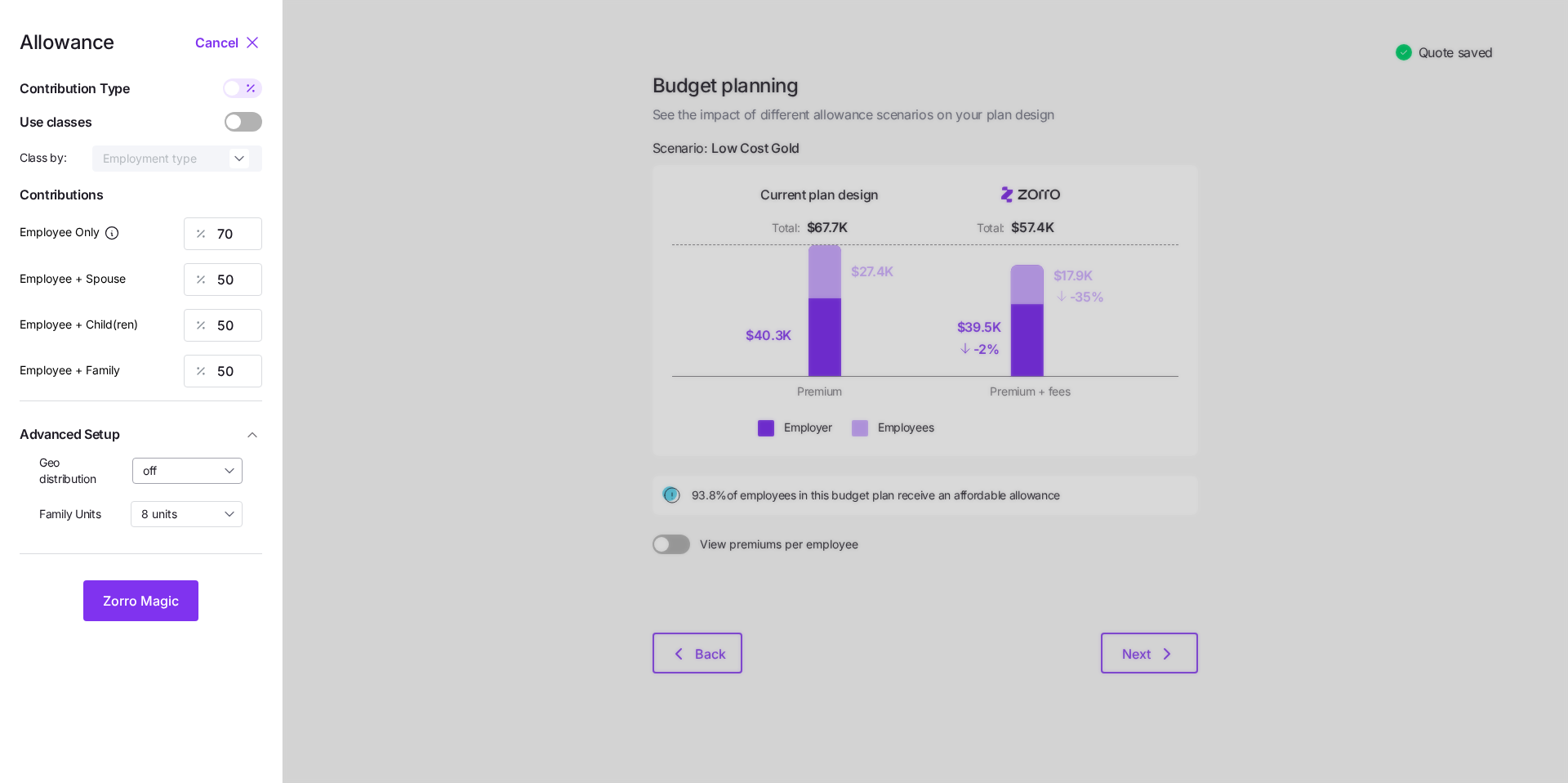
click at [219, 466] on input "off" at bounding box center [188, 471] width 111 height 26
click at [192, 570] on span "By state (13)" at bounding box center [182, 567] width 68 height 18
type input "By state (13)"
click at [169, 606] on span "Zorro Magic" at bounding box center [141, 601] width 76 height 20
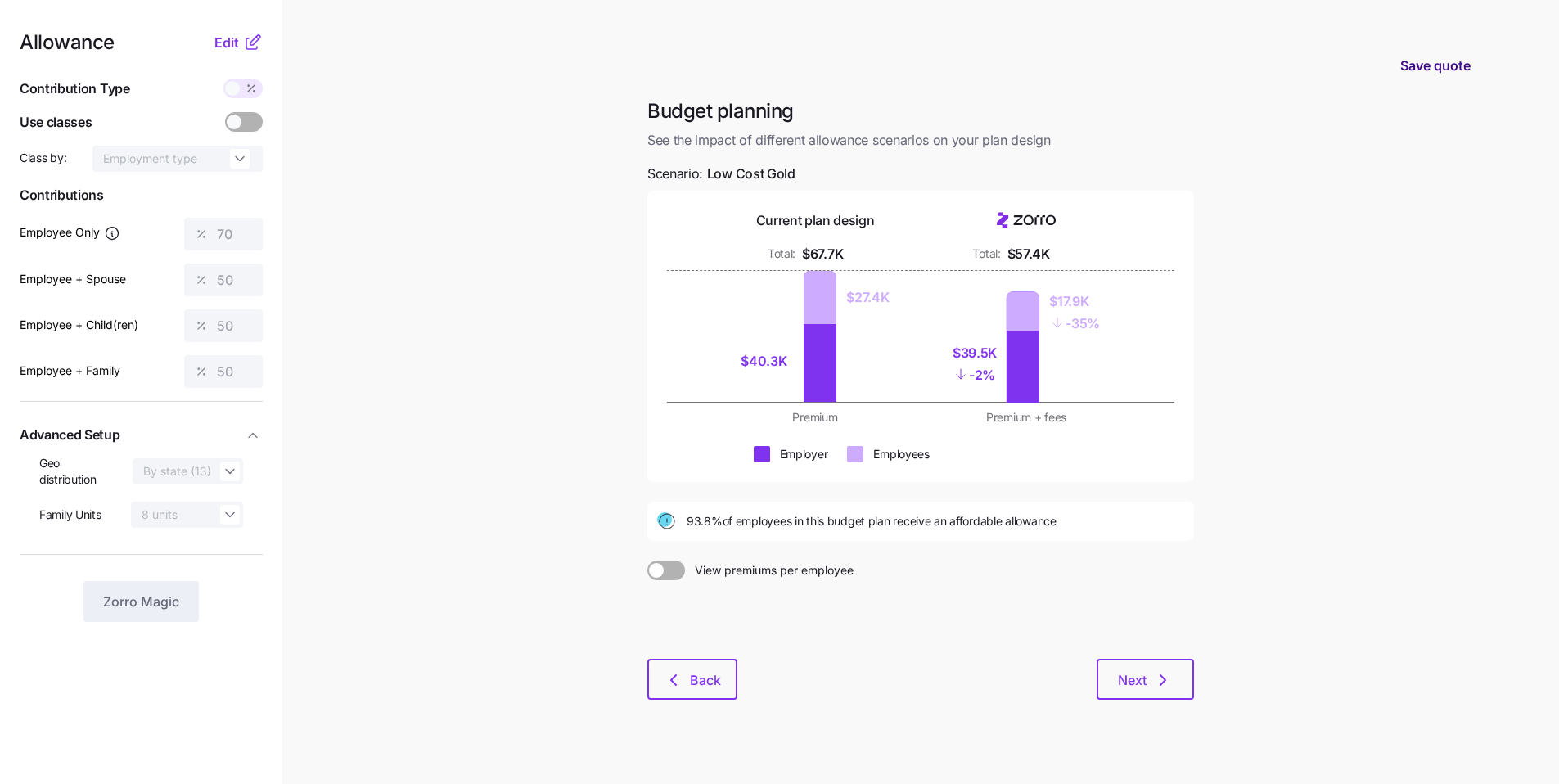
click at [1444, 67] on span "Save quote" at bounding box center [1436, 66] width 70 height 20
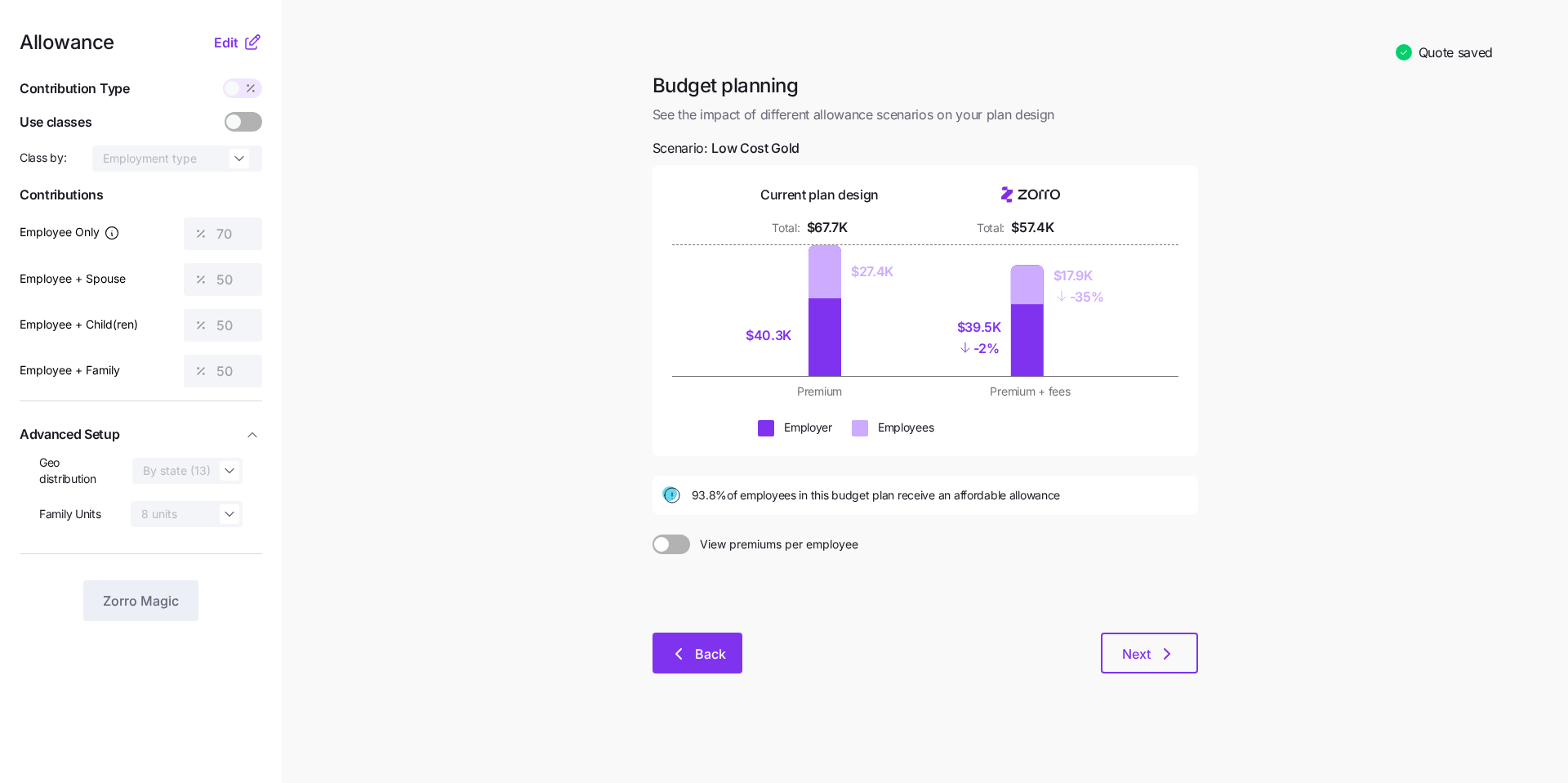
click at [714, 661] on span "Back" at bounding box center [710, 654] width 31 height 20
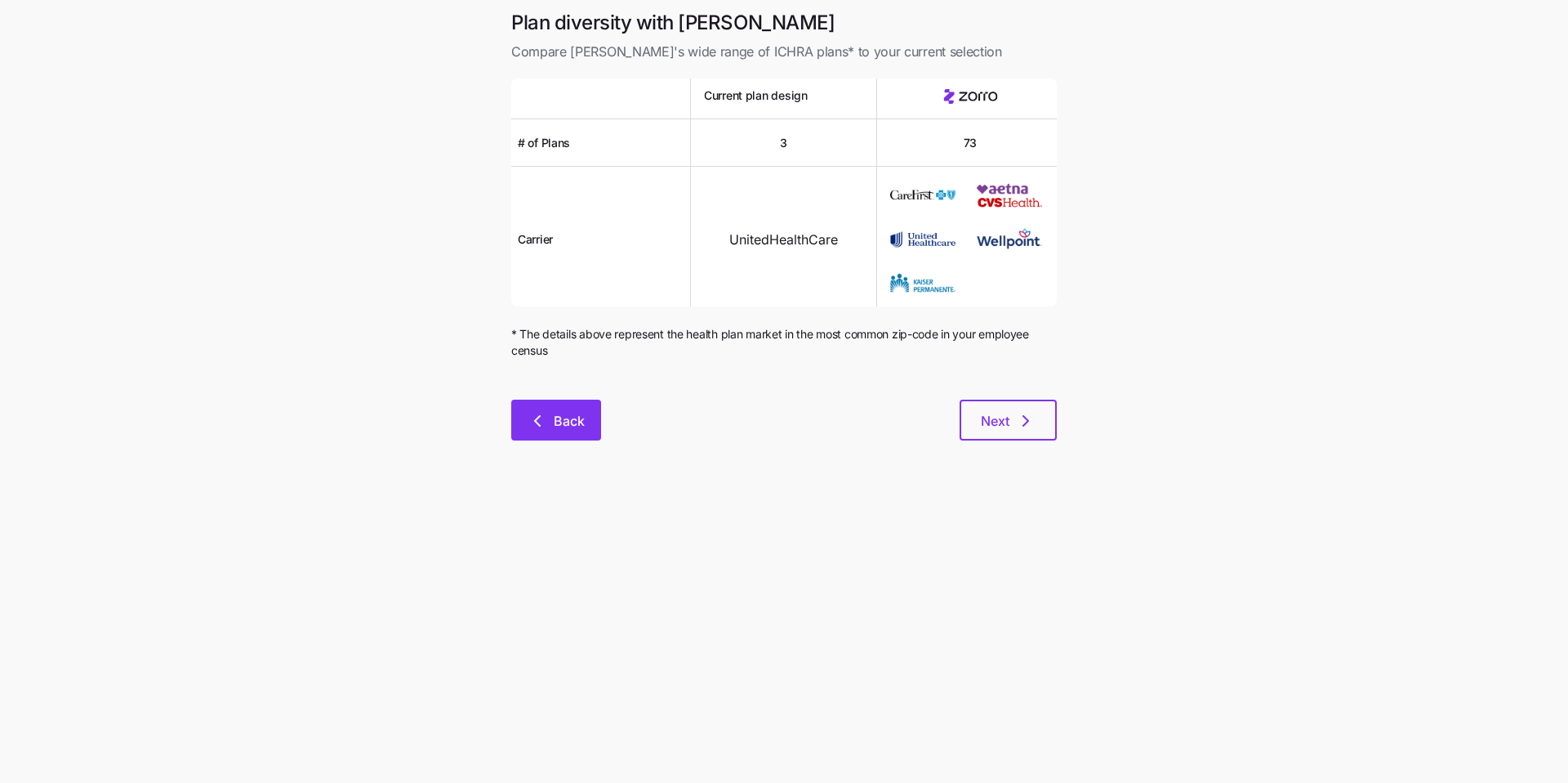
click at [564, 419] on span "Back" at bounding box center [569, 421] width 31 height 20
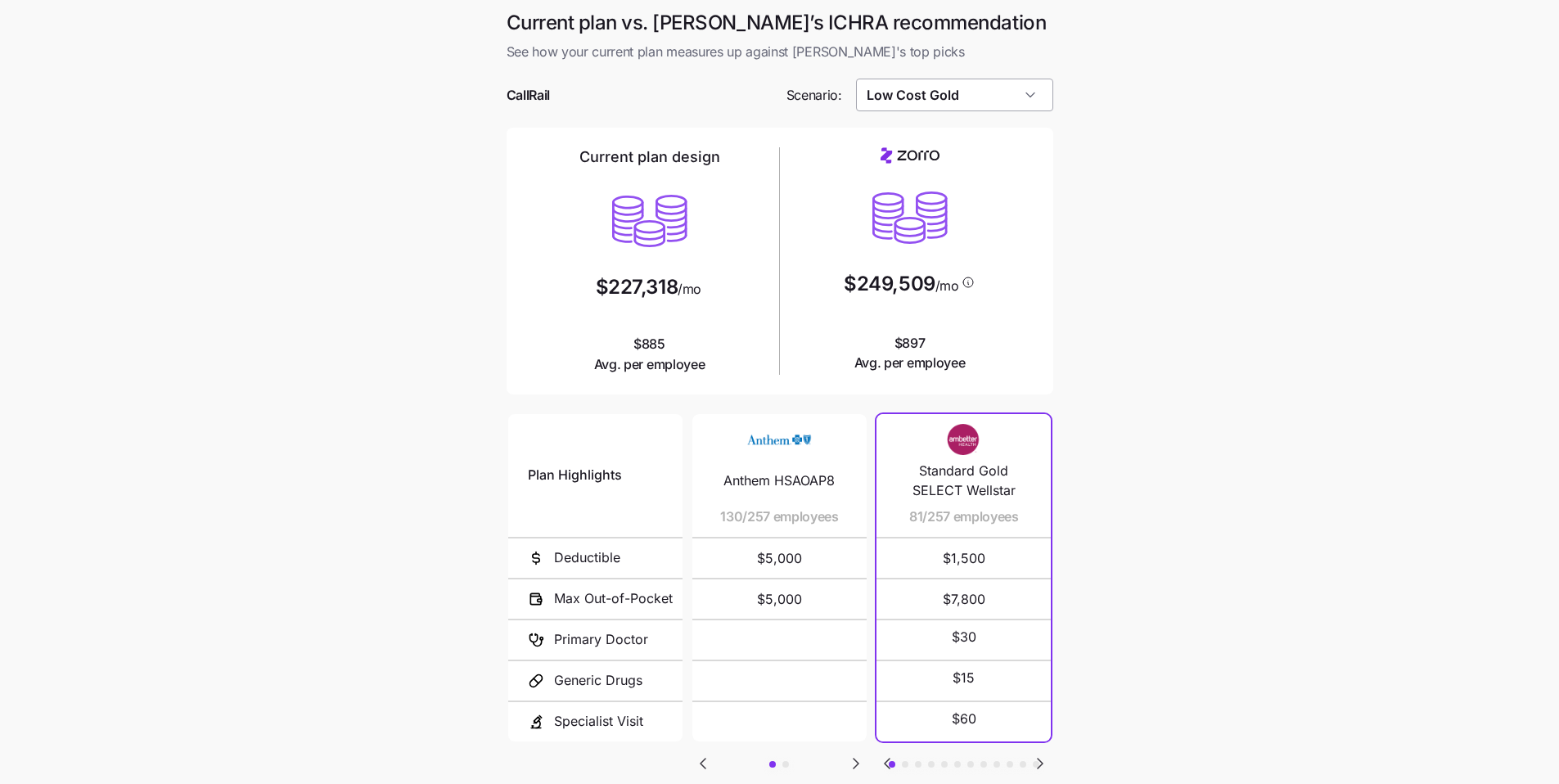
click at [950, 104] on input "Low Cost Gold" at bounding box center [954, 94] width 197 height 32
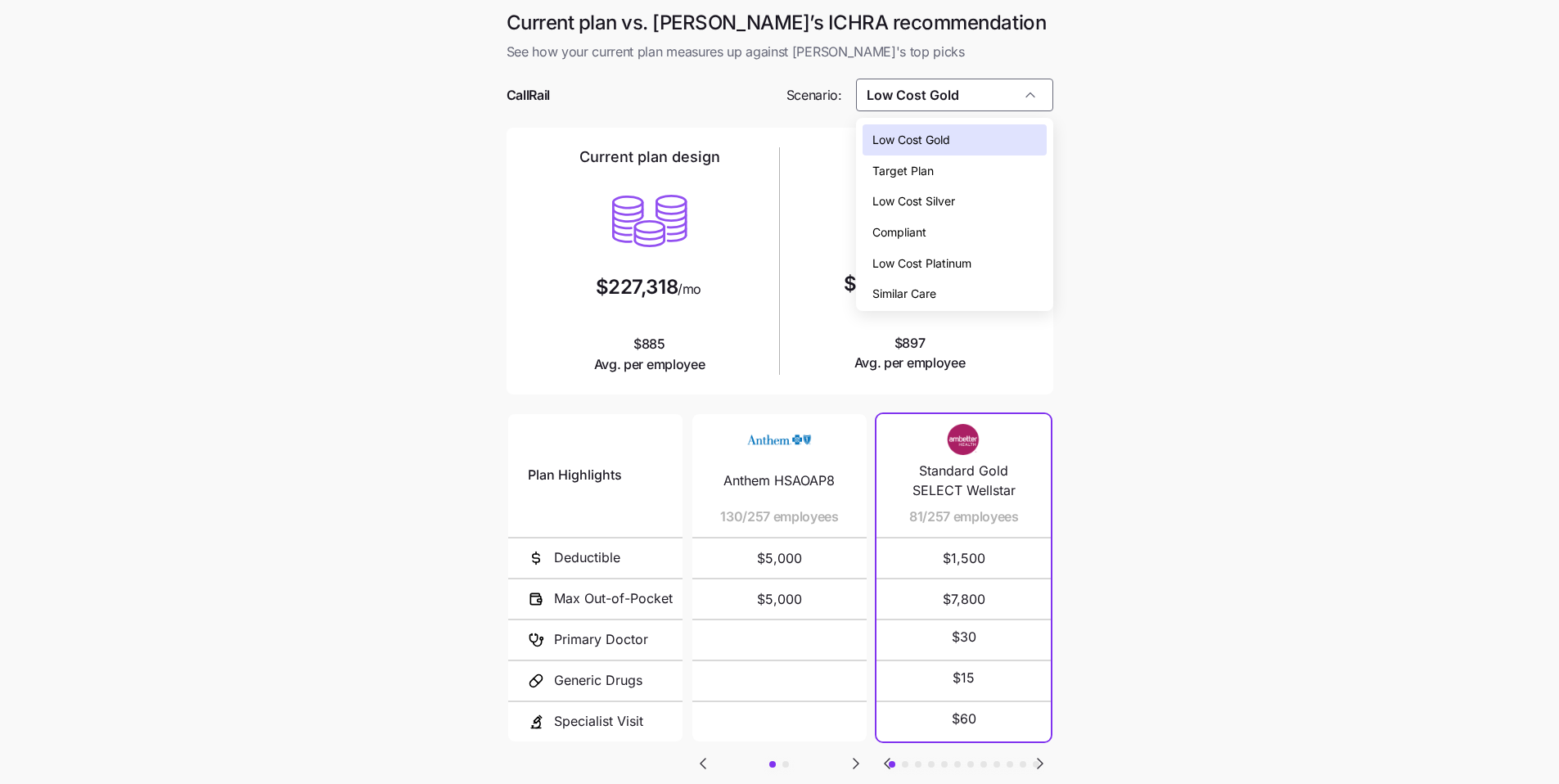
click at [941, 223] on div "Compliant" at bounding box center [954, 232] width 184 height 31
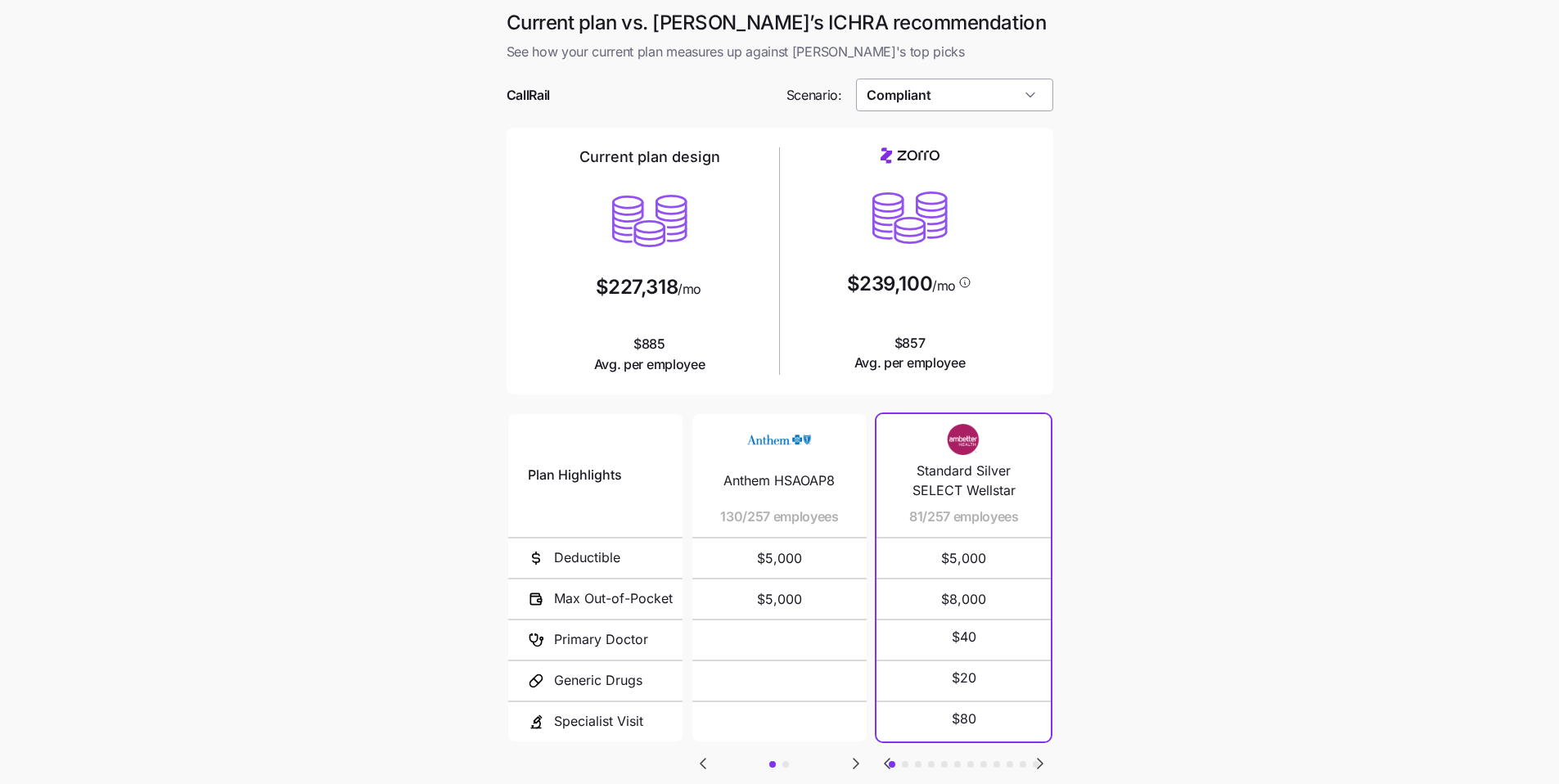
click at [979, 104] on input "Compliant" at bounding box center [954, 94] width 197 height 32
click at [932, 195] on span "Low Cost Silver" at bounding box center [914, 201] width 83 height 18
type input "Low Cost Silver"
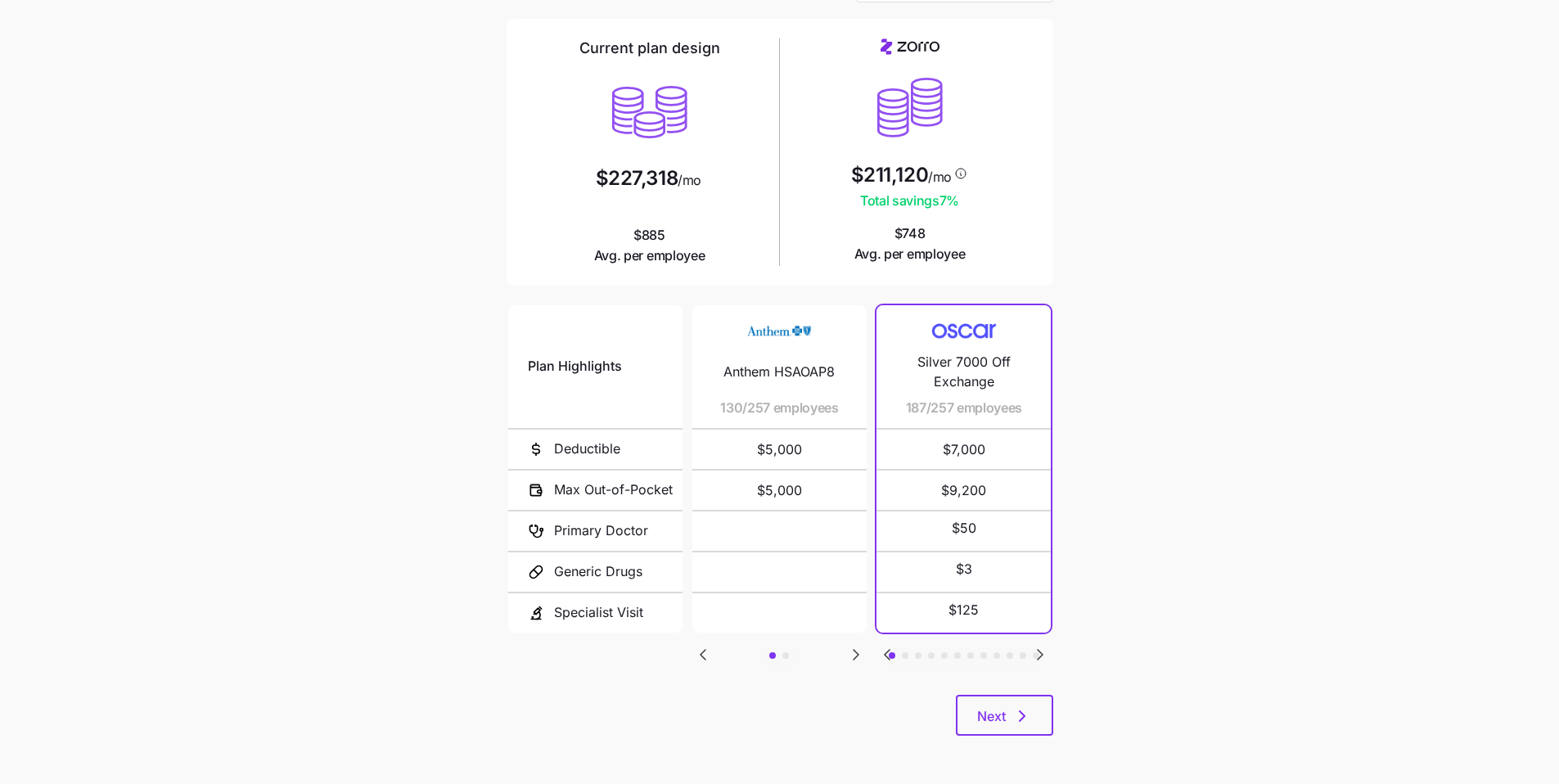
scroll to position [110, 0]
click at [1013, 715] on icon "button" at bounding box center [1023, 715] width 20 height 20
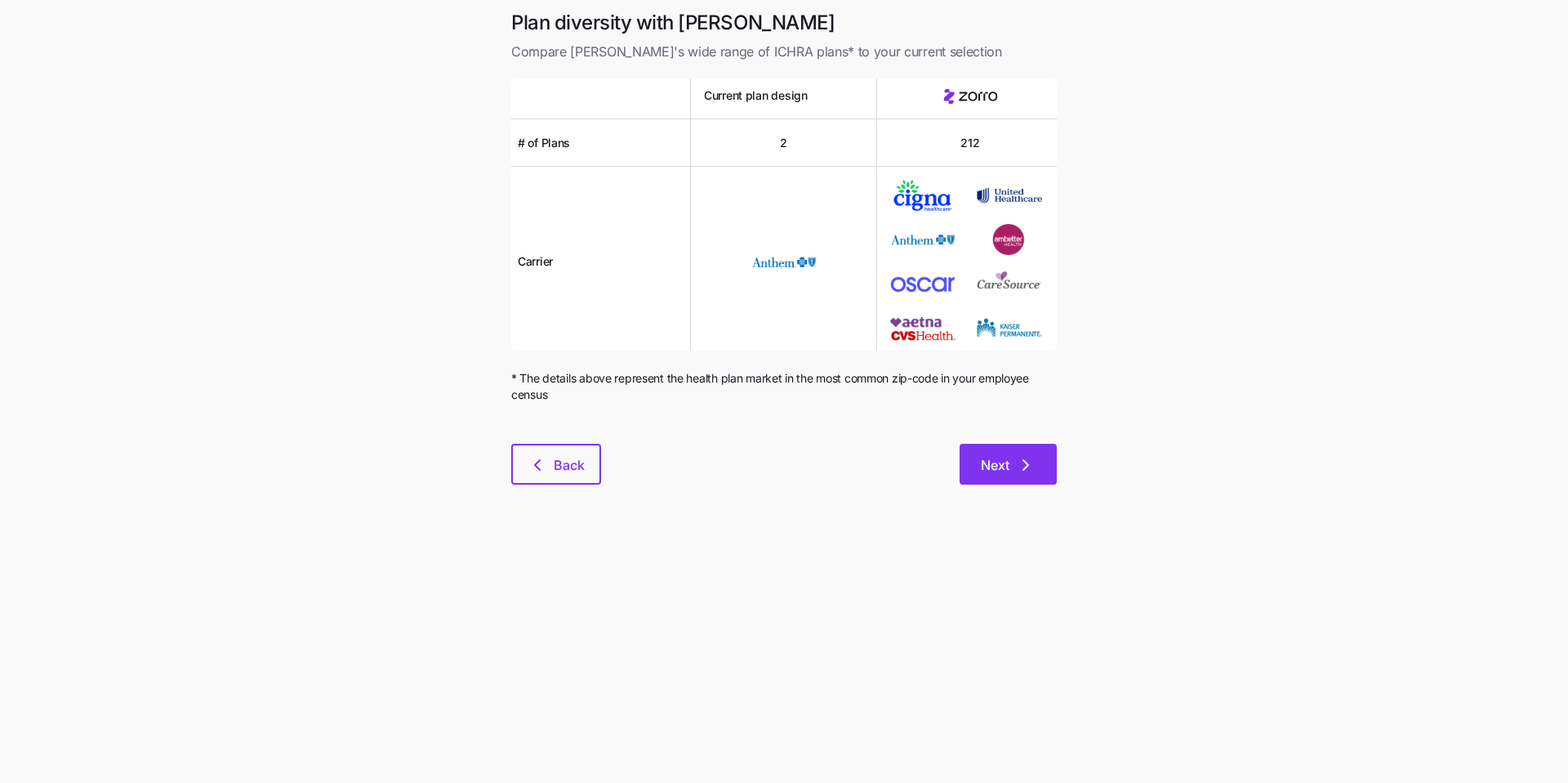
click at [1006, 476] on button "Next" at bounding box center [1008, 463] width 97 height 40
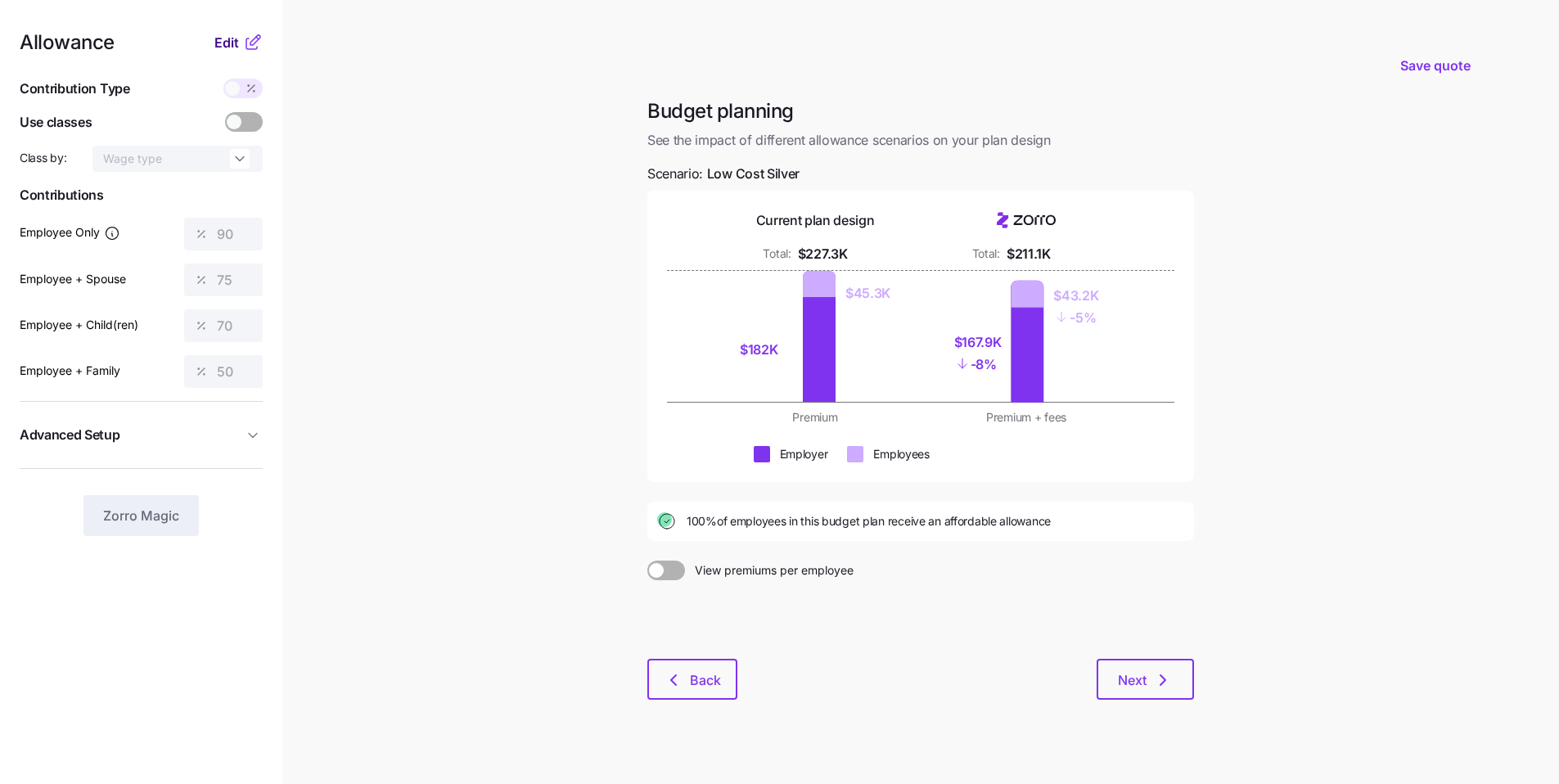
click at [220, 47] on span "Edit" at bounding box center [226, 42] width 24 height 20
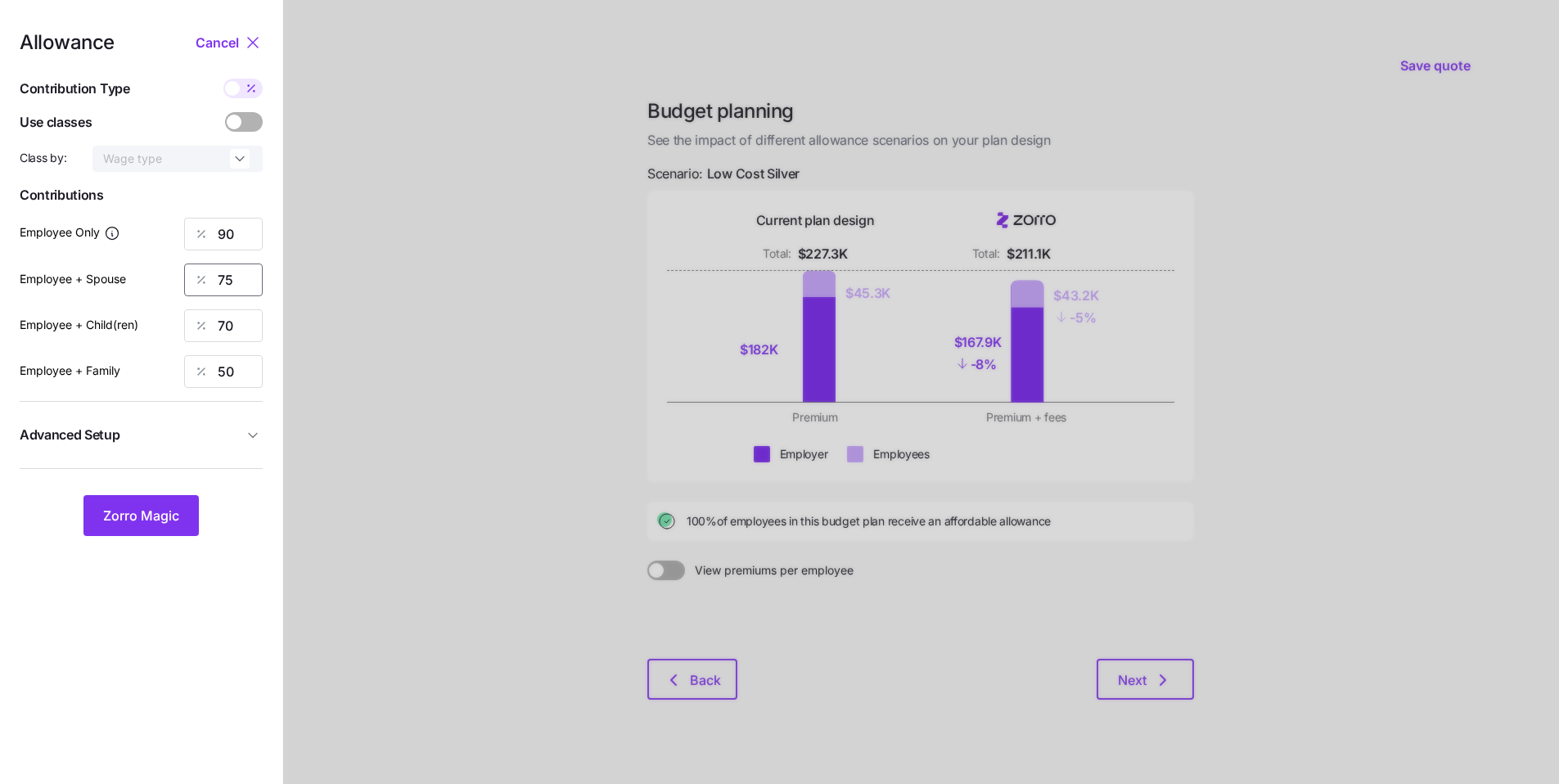
drag, startPoint x: 237, startPoint y: 278, endPoint x: 183, endPoint y: 273, distance: 54.2
click at [195, 275] on div "75" at bounding box center [223, 280] width 78 height 32
click at [140, 517] on span "Zorro Magic" at bounding box center [141, 515] width 76 height 20
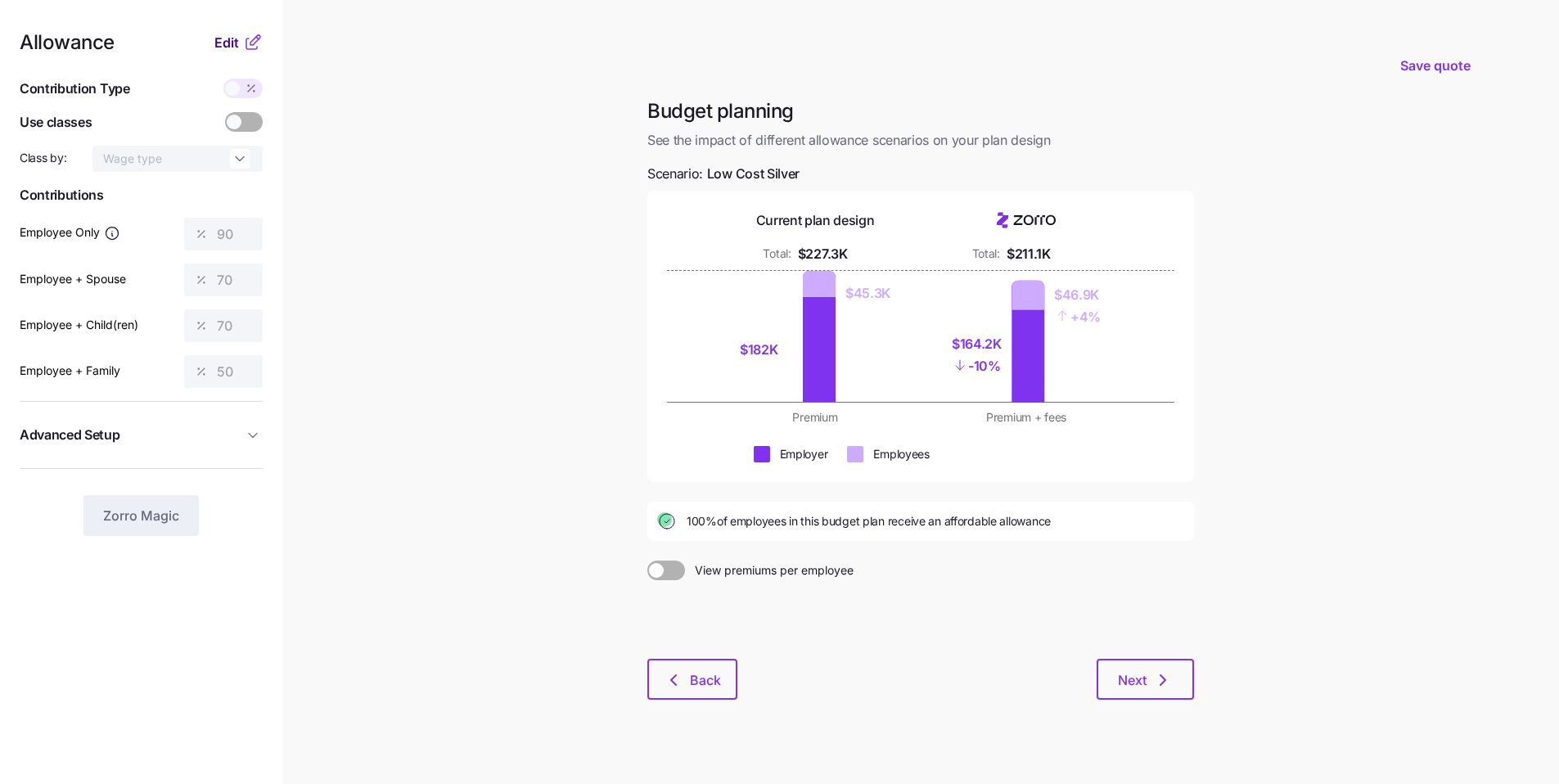
click at [223, 45] on span "Edit" at bounding box center [226, 42] width 24 height 20
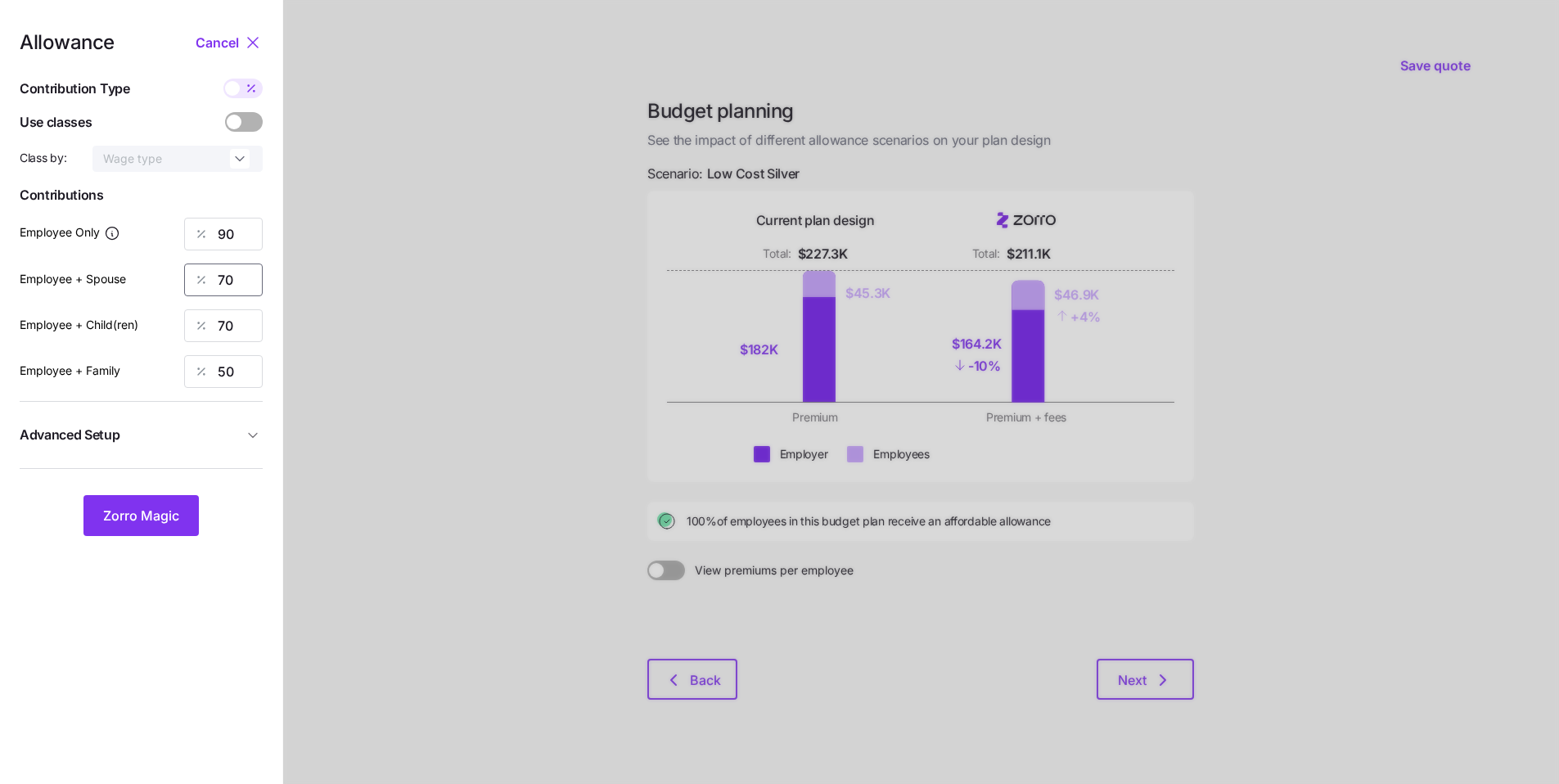
drag, startPoint x: 237, startPoint y: 282, endPoint x: 172, endPoint y: 272, distance: 65.8
click at [207, 283] on div "70" at bounding box center [223, 280] width 78 height 32
type input "75"
click at [153, 522] on span "Zorro Magic" at bounding box center [141, 515] width 76 height 20
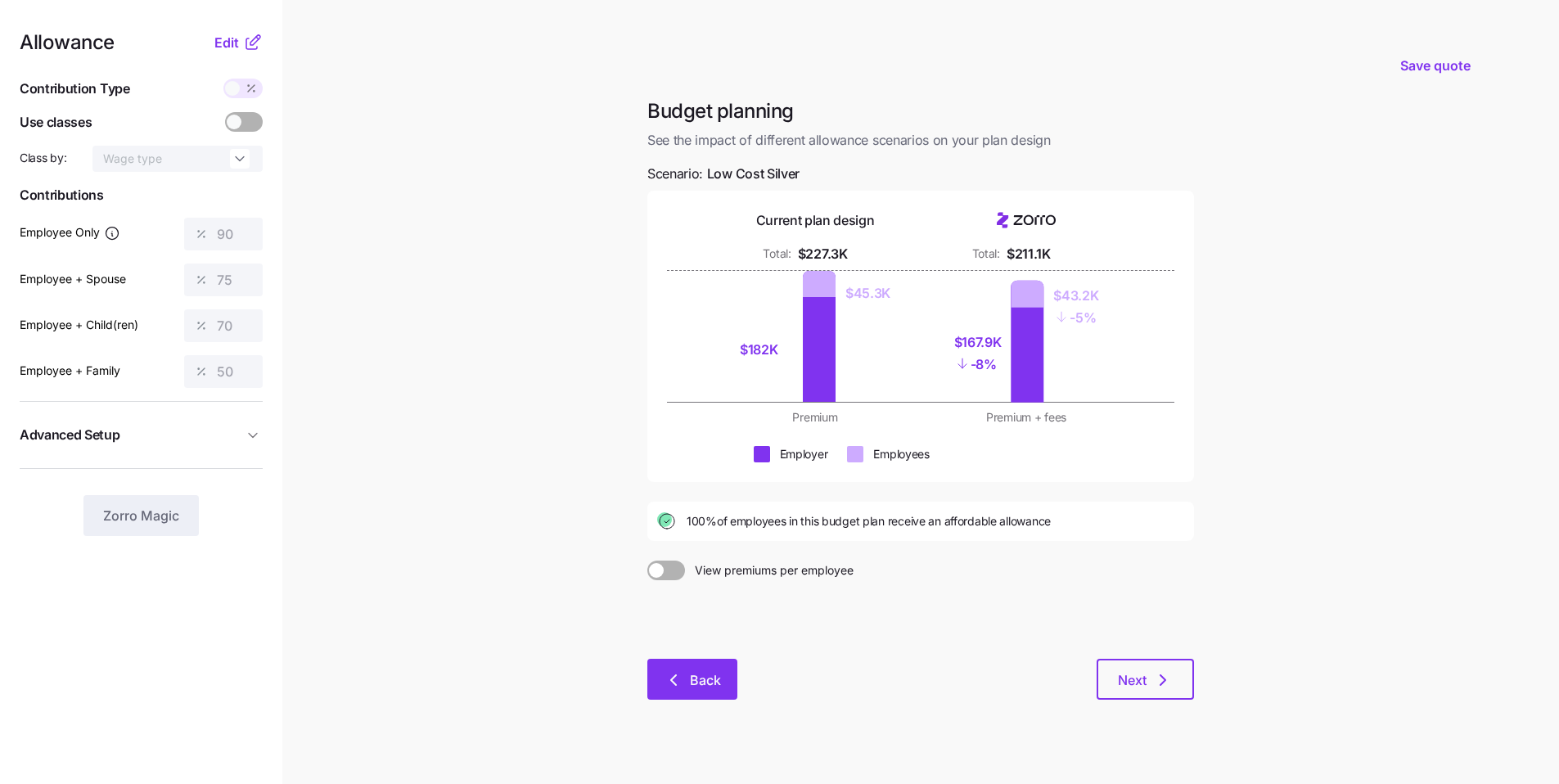
click at [694, 677] on span "Back" at bounding box center [705, 680] width 31 height 20
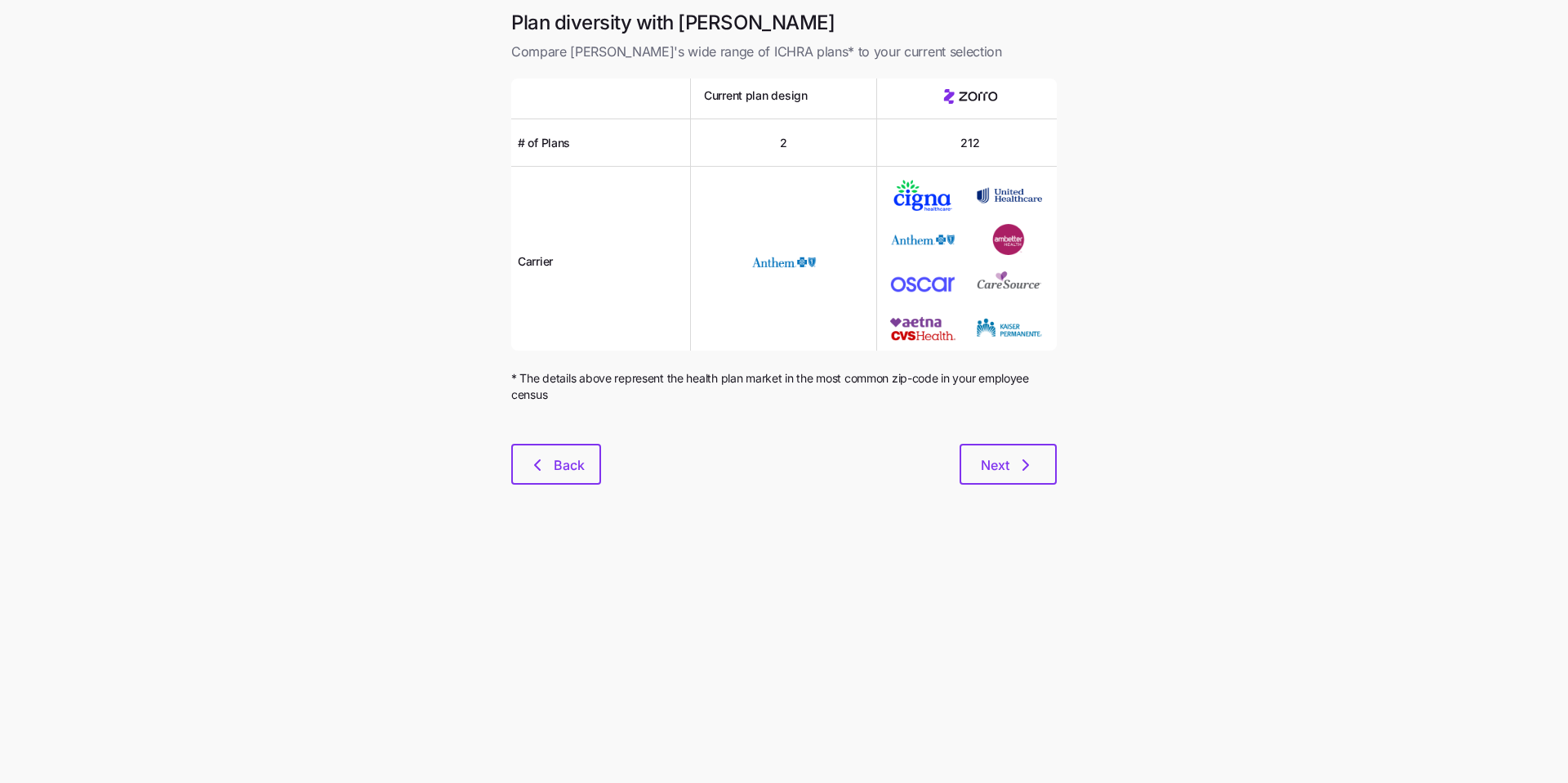
click at [574, 490] on div "Plan diversity with Zorro Compare Zorro's wide range of ICHRA plans* to your cu…" at bounding box center [784, 257] width 572 height 495
click at [574, 463] on span "Back" at bounding box center [569, 465] width 31 height 20
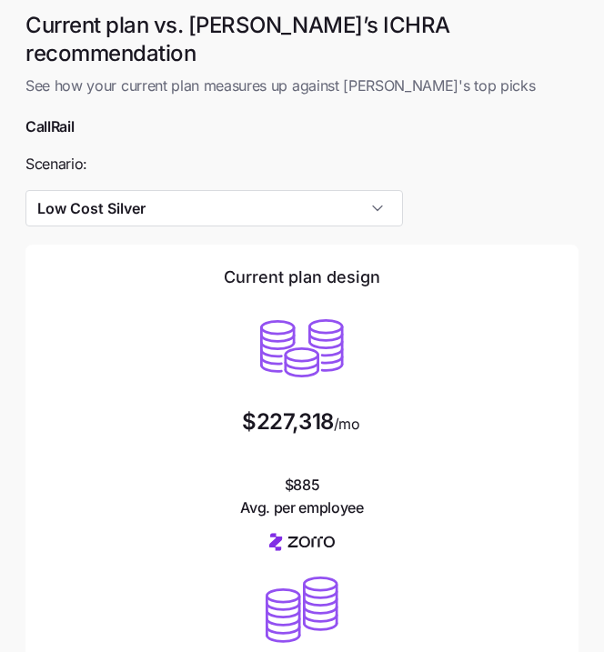
click at [516, 492] on div "Current plan design $227,318 /mo $885 Avg. per employee" at bounding box center [302, 393] width 524 height 268
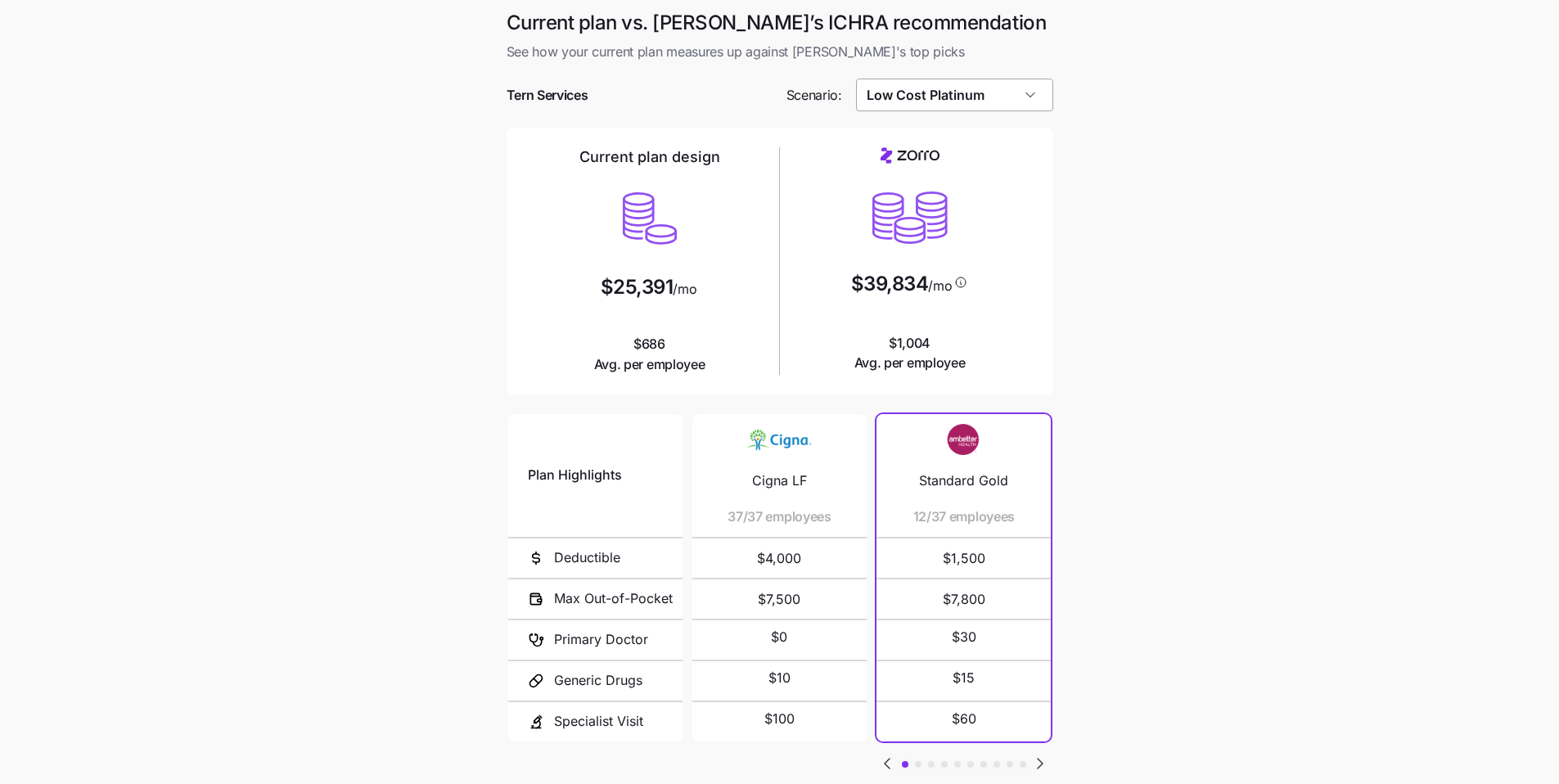
click at [977, 90] on input "Low Cost Platinum" at bounding box center [954, 94] width 197 height 32
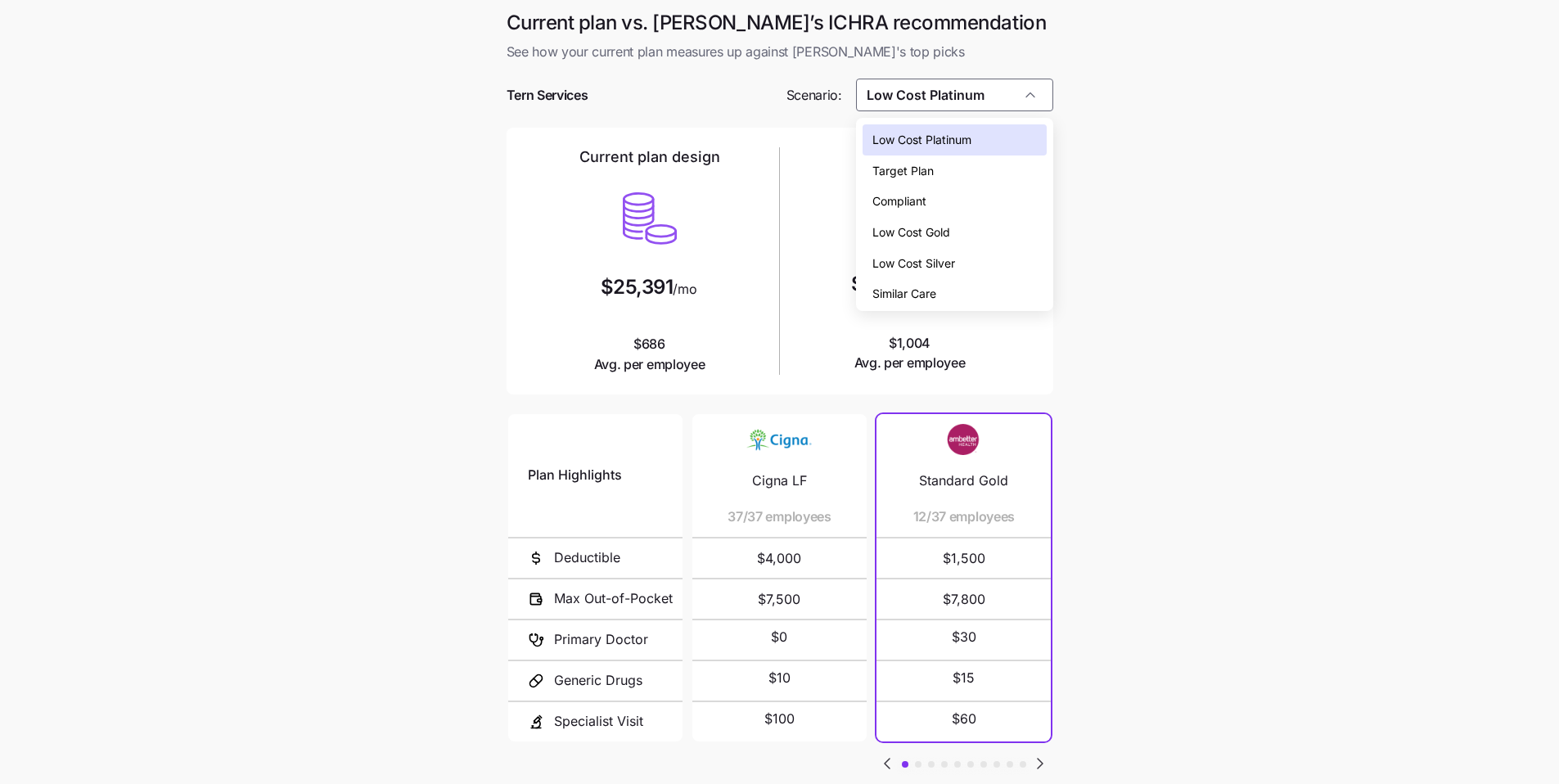
click at [947, 225] on span "Low Cost Gold" at bounding box center [911, 232] width 77 height 18
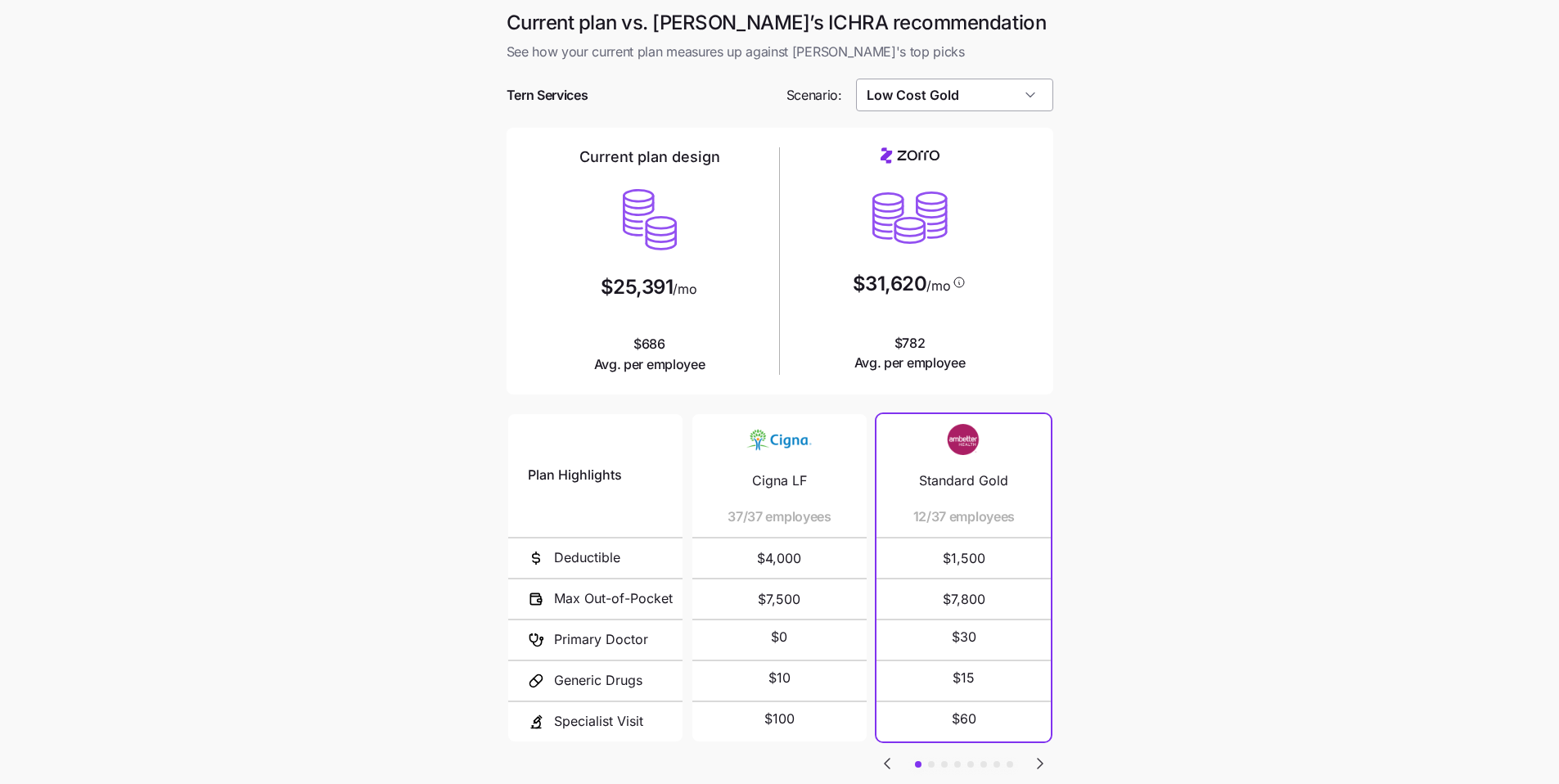
click at [972, 95] on input "Low Cost Gold" at bounding box center [954, 94] width 197 height 32
click at [957, 267] on div "Low Cost Silver" at bounding box center [954, 263] width 184 height 31
type input "Low Cost Silver"
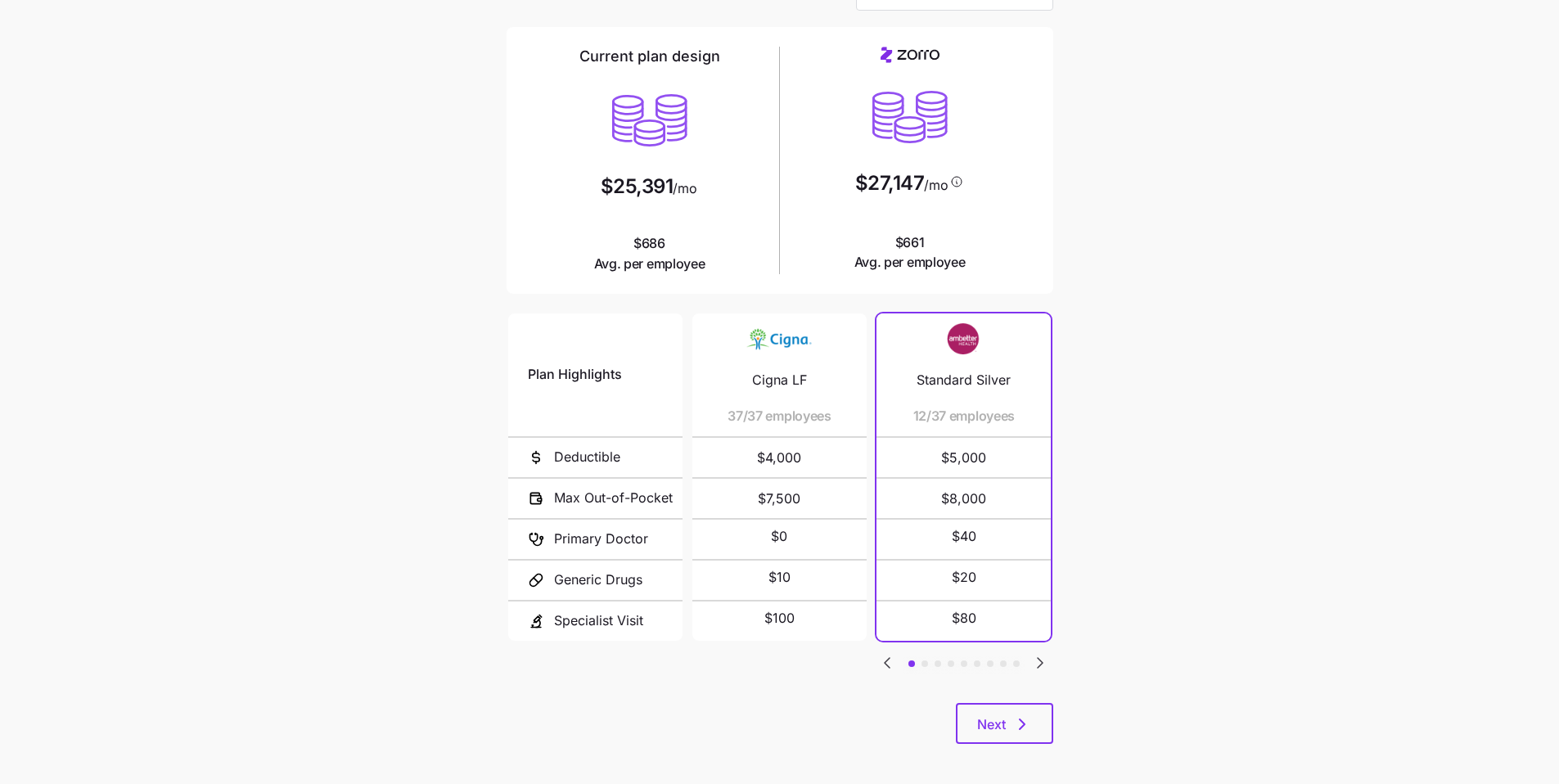
scroll to position [92, 0]
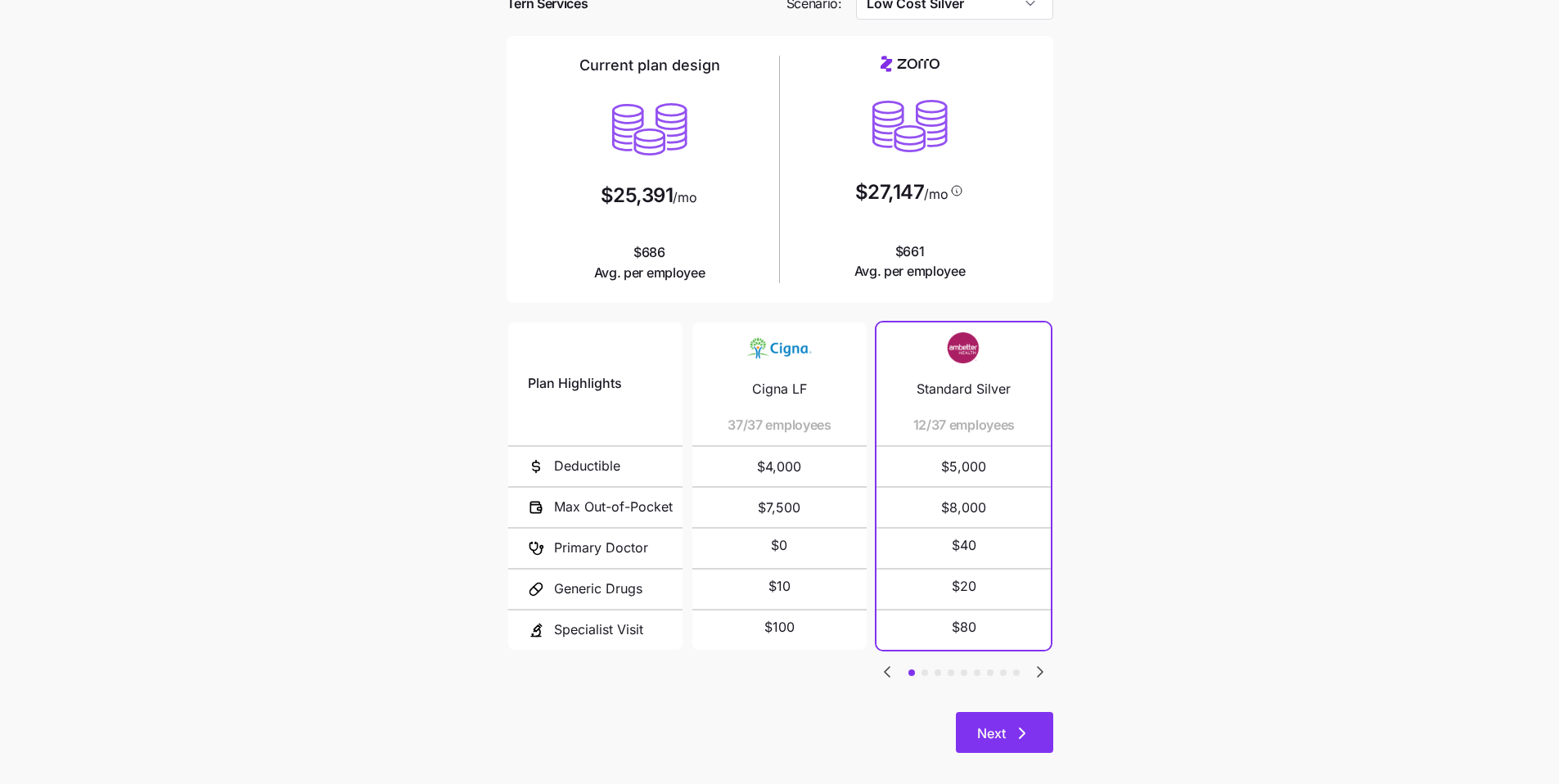
click at [1038, 726] on button "Next" at bounding box center [1005, 732] width 97 height 40
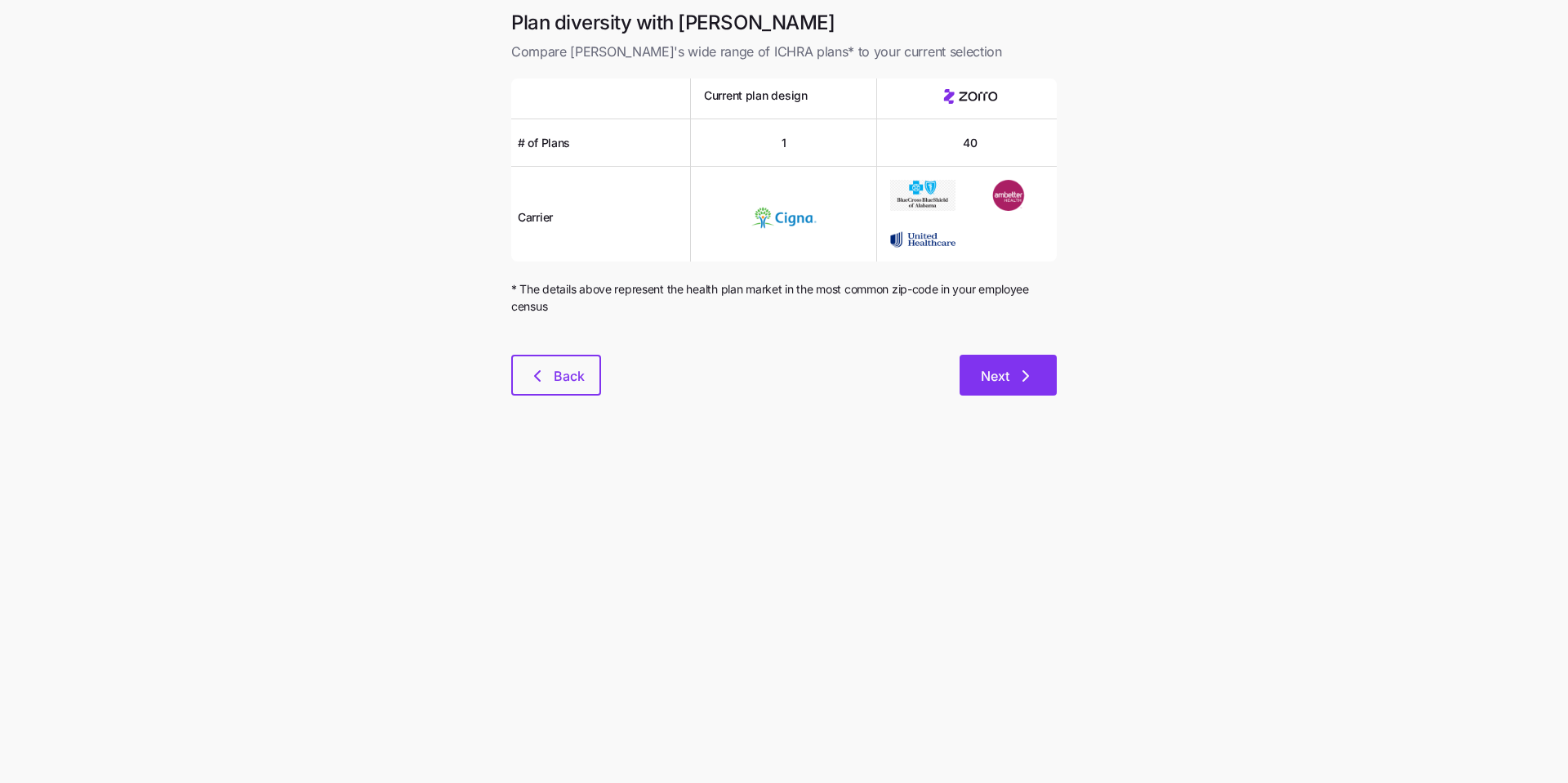
click at [1013, 383] on span "Next" at bounding box center [1008, 376] width 55 height 20
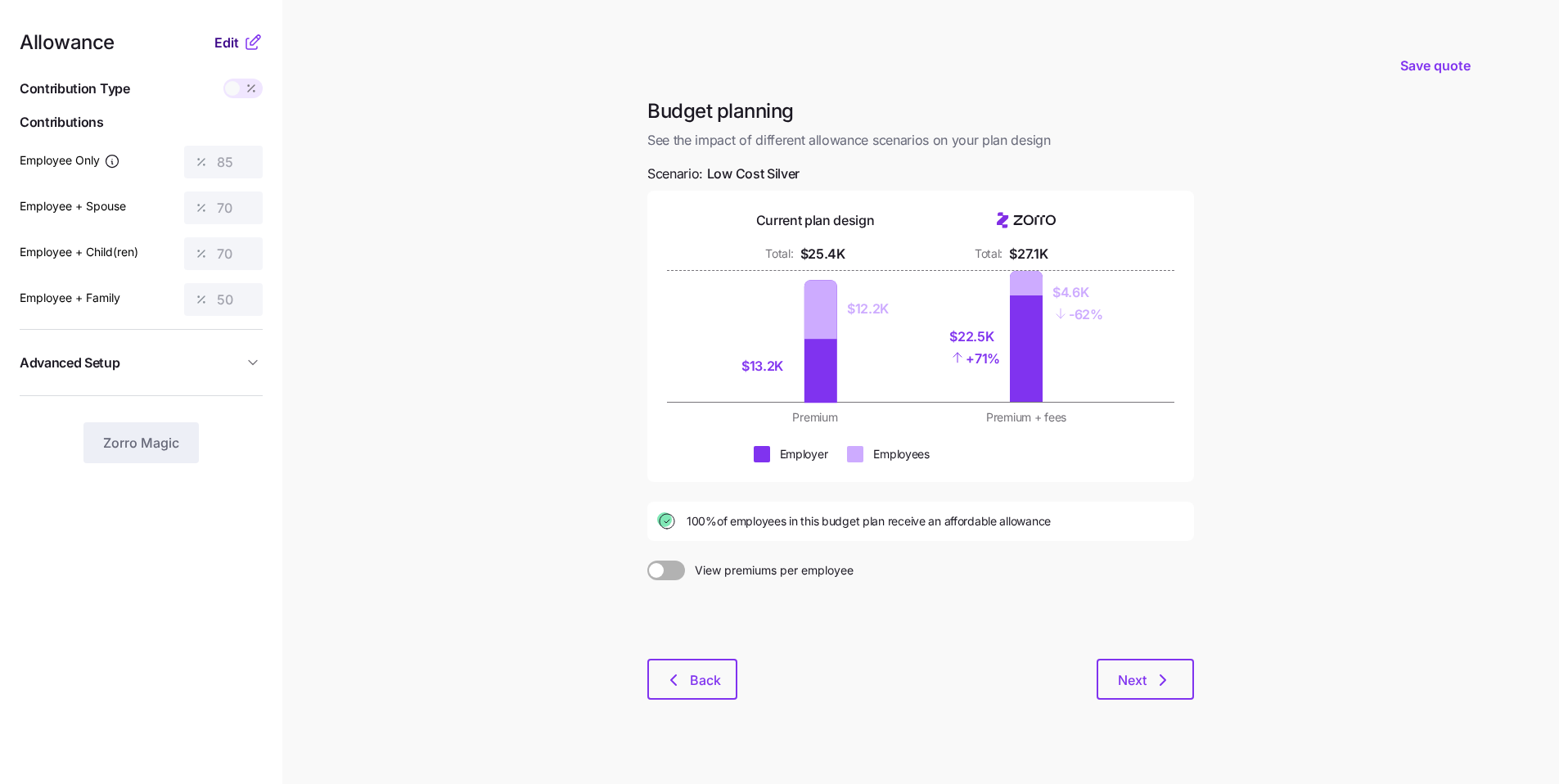
click at [223, 49] on span "Edit" at bounding box center [226, 42] width 24 height 20
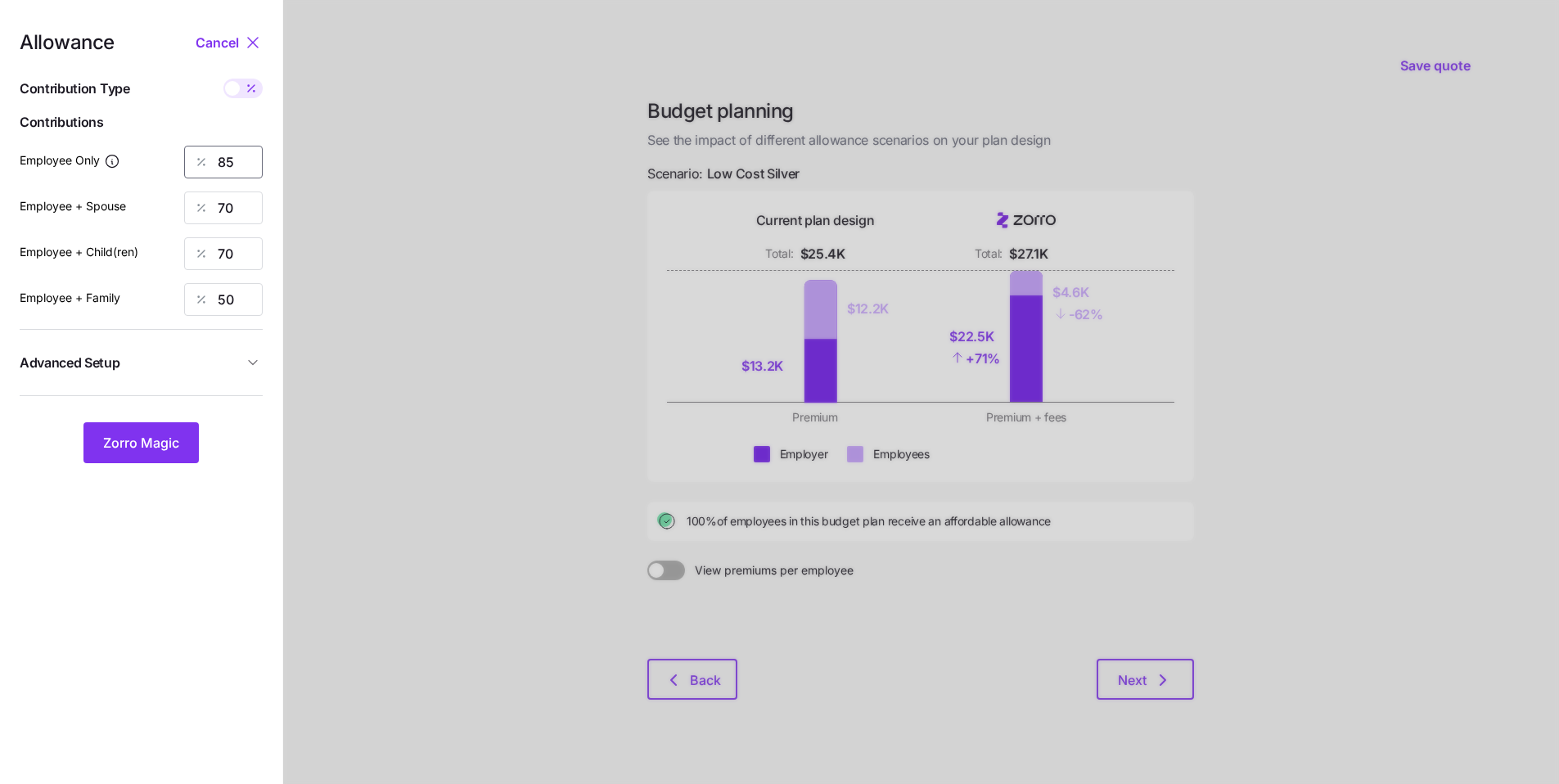
drag, startPoint x: 217, startPoint y: 152, endPoint x: 179, endPoint y: 147, distance: 38.3
click at [186, 147] on div "85" at bounding box center [223, 162] width 78 height 32
type input "60"
drag, startPoint x: 250, startPoint y: 209, endPoint x: 184, endPoint y: 200, distance: 66.6
click at [184, 200] on input "70" at bounding box center [223, 208] width 78 height 32
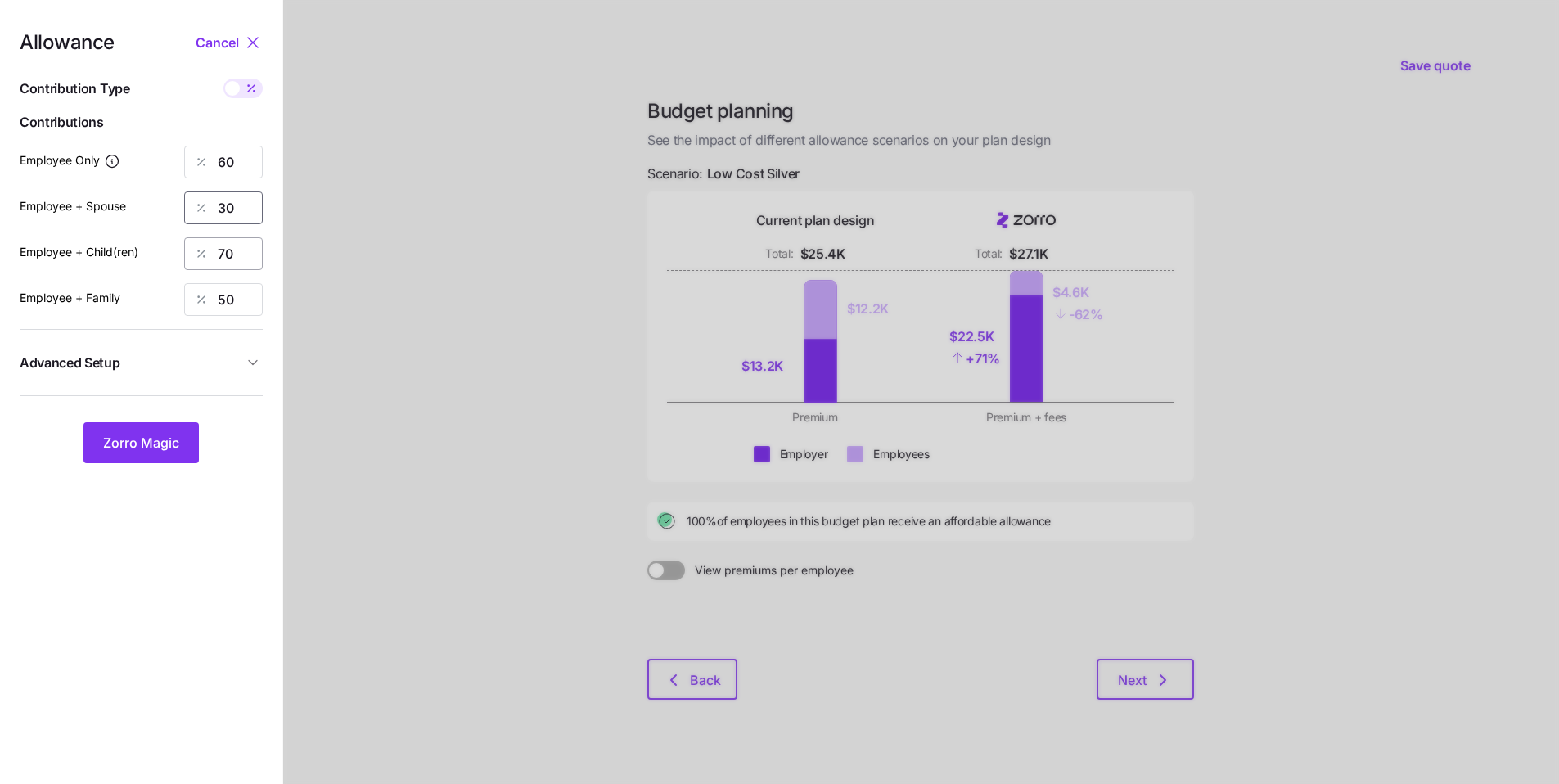
type input "30"
drag, startPoint x: 242, startPoint y: 250, endPoint x: 164, endPoint y: 230, distance: 80.5
click at [173, 232] on div "Allowance Cancel Contribution Type Use classes Contributions Employee Only 60 E…" at bounding box center [141, 247] width 243 height 431
type input "30"
drag, startPoint x: 238, startPoint y: 300, endPoint x: 129, endPoint y: 277, distance: 111.4
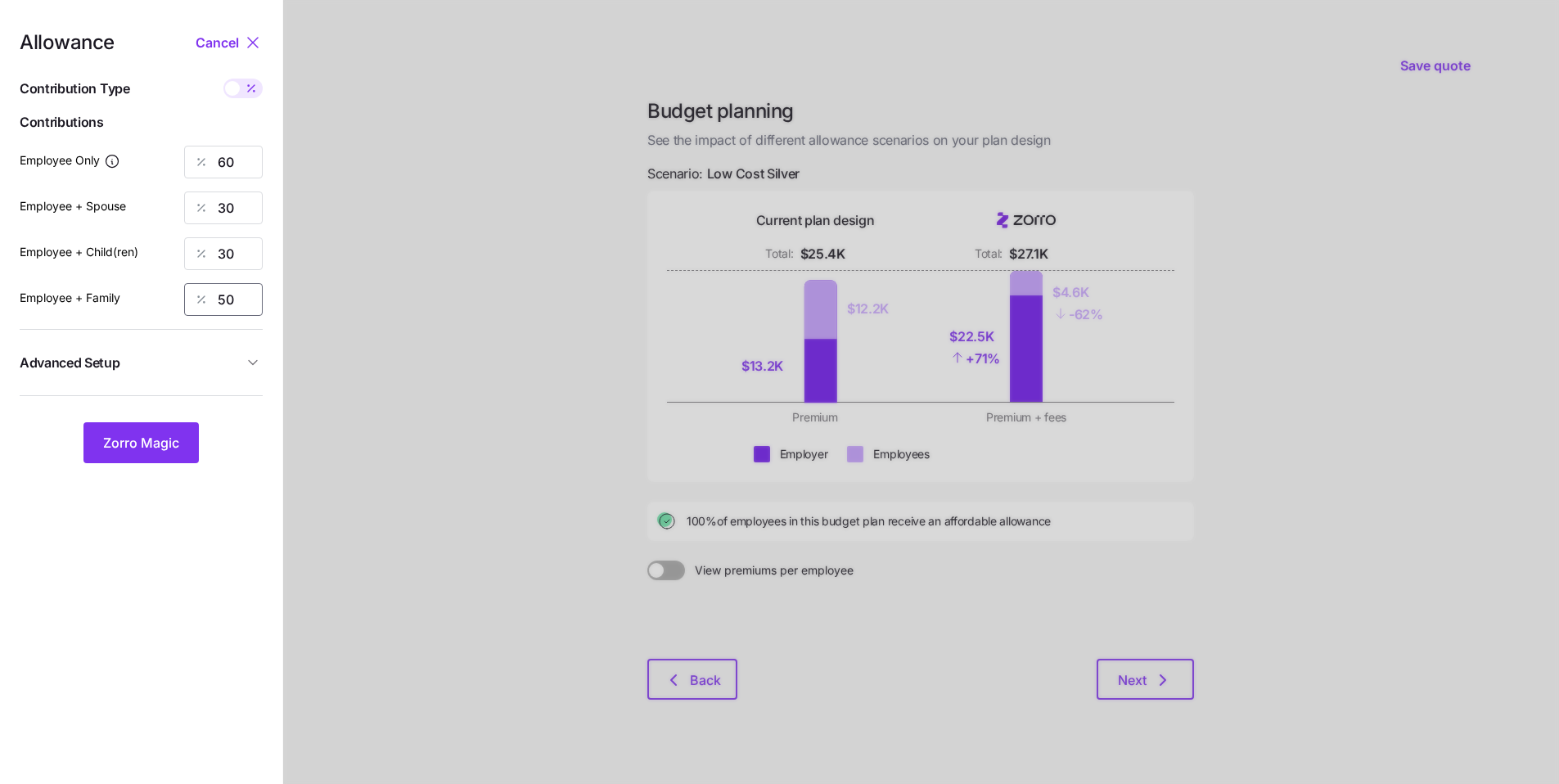
click at [163, 286] on div "Employee + Family 50" at bounding box center [141, 299] width 243 height 32
type input "30"
click at [104, 432] on button "Zorro Magic" at bounding box center [141, 442] width 115 height 40
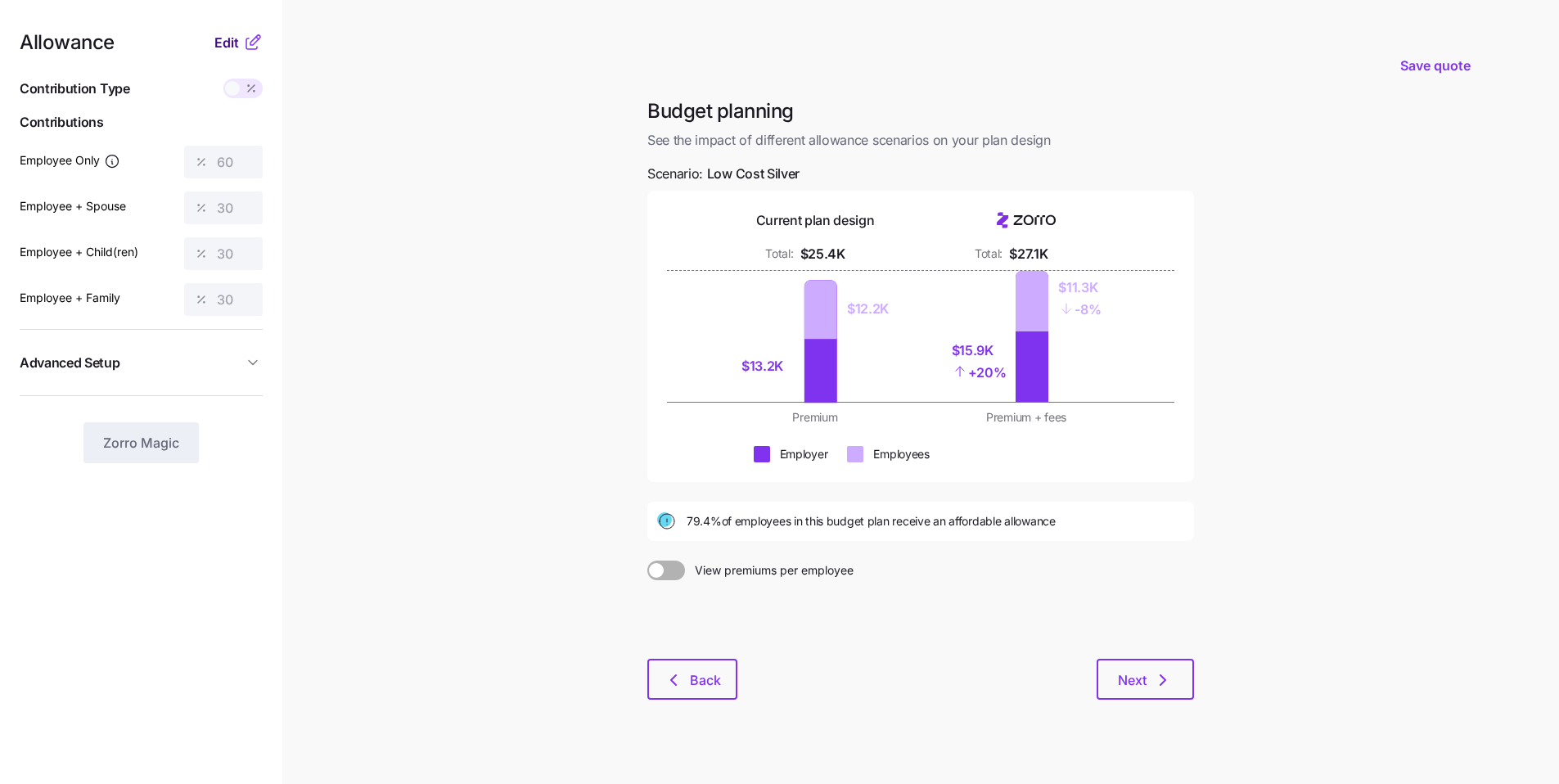
click at [223, 49] on span "Edit" at bounding box center [226, 42] width 24 height 20
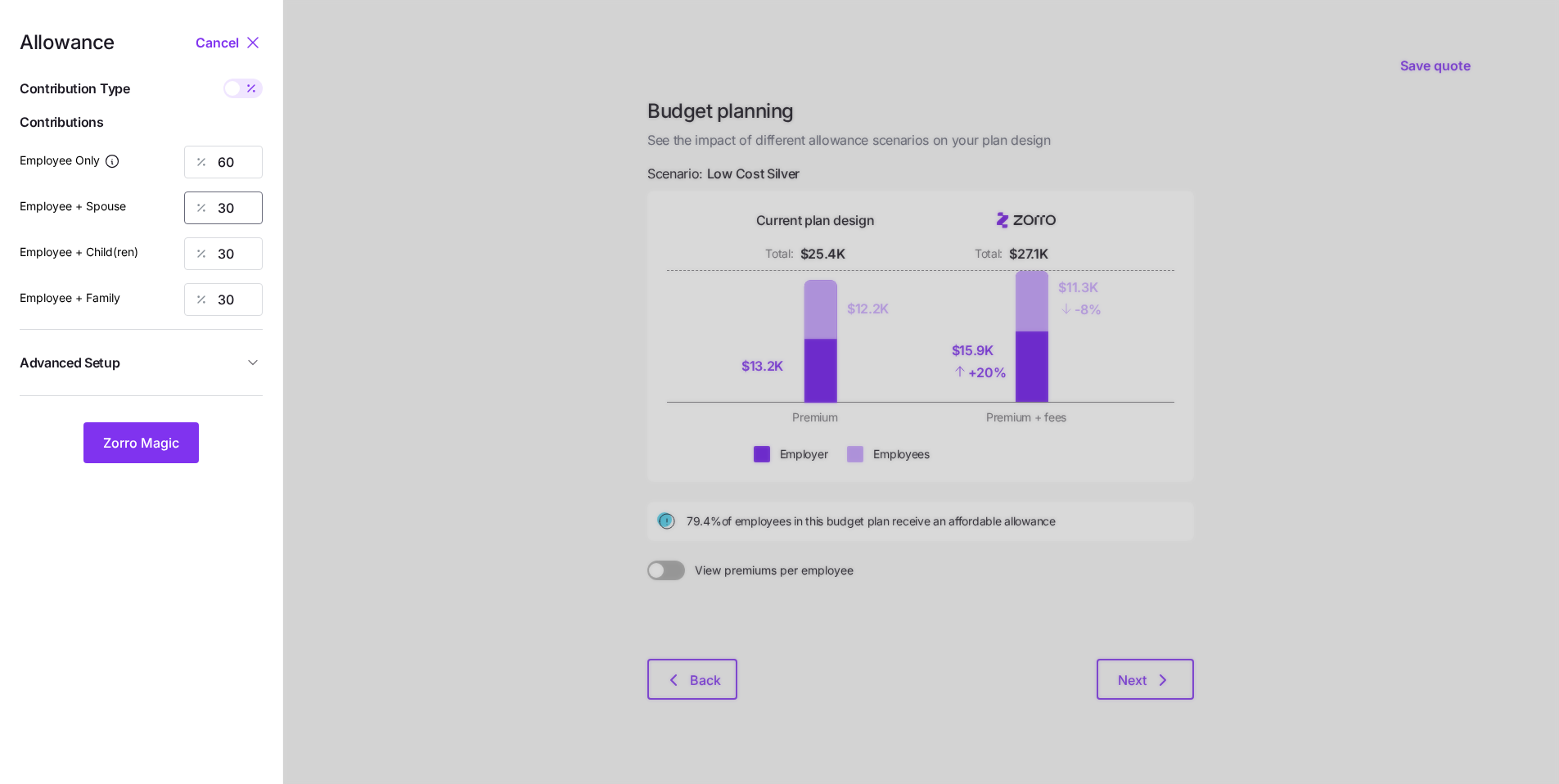
drag, startPoint x: 248, startPoint y: 206, endPoint x: 200, endPoint y: 202, distance: 48.2
click at [200, 202] on div "30" at bounding box center [223, 208] width 78 height 32
type input "15"
click at [300, 289] on div at bounding box center [921, 402] width 1277 height 804
drag, startPoint x: 217, startPoint y: 254, endPoint x: 162, endPoint y: 239, distance: 57.0
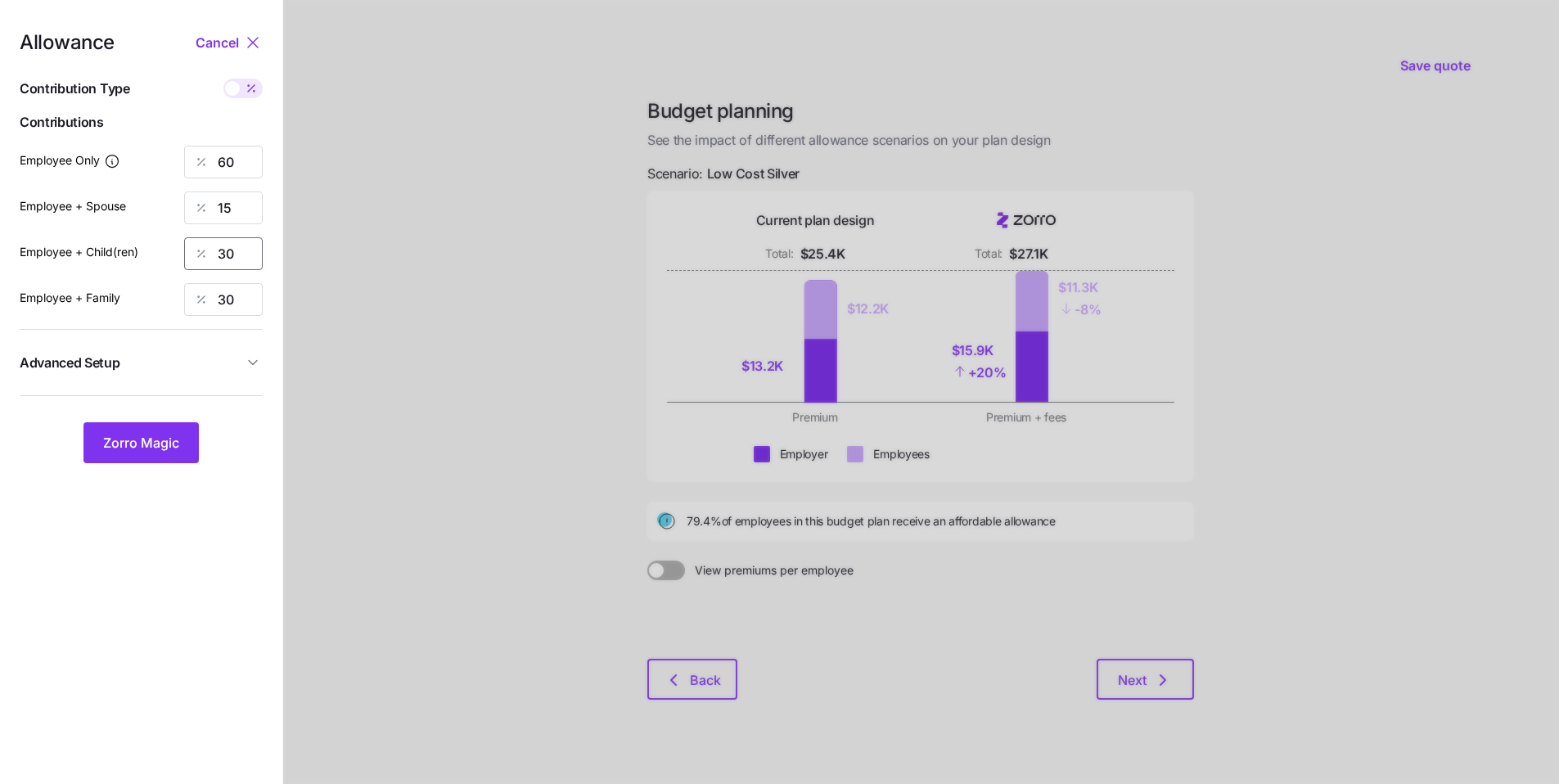
click at [185, 246] on div "30" at bounding box center [223, 254] width 78 height 32
type input "15"
click at [232, 359] on span "Advanced Setup" at bounding box center [131, 362] width 223 height 21
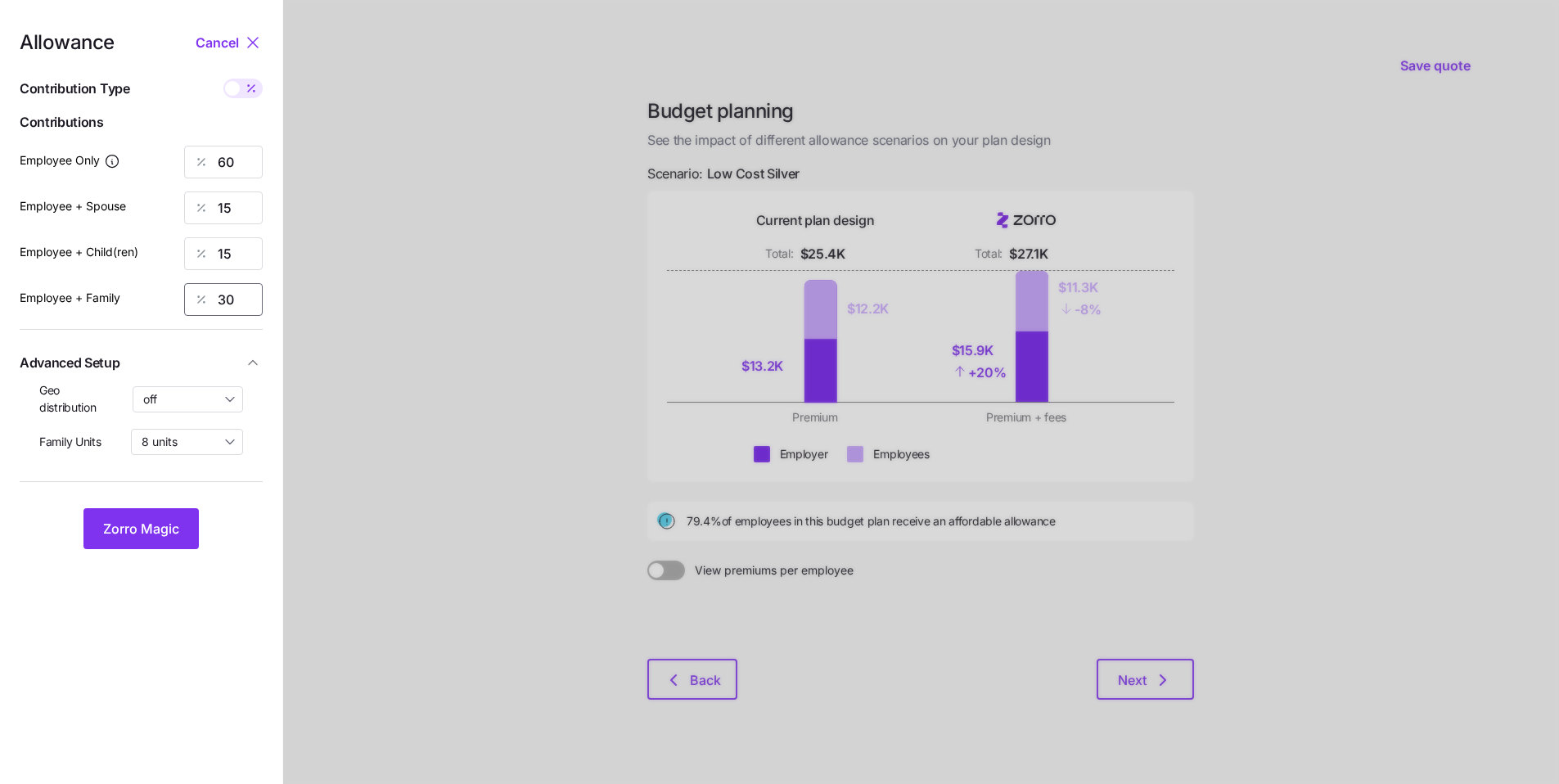
drag, startPoint x: 240, startPoint y: 295, endPoint x: 190, endPoint y: 281, distance: 51.9
click at [196, 283] on input "30" at bounding box center [223, 299] width 78 height 32
type input "15"
click at [182, 516] on button "Zorro Magic" at bounding box center [141, 528] width 115 height 40
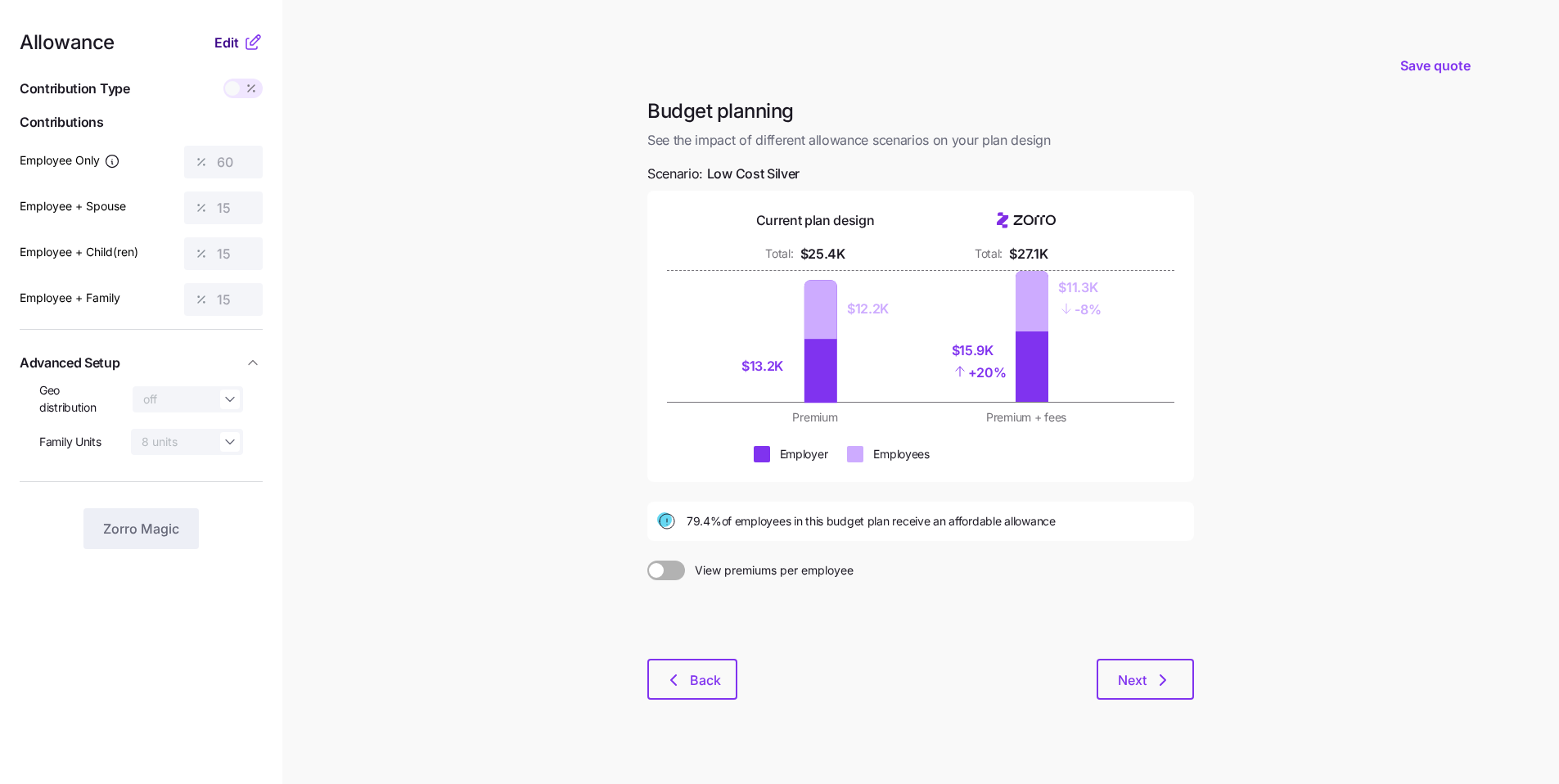
click at [226, 45] on span "Edit" at bounding box center [226, 42] width 24 height 20
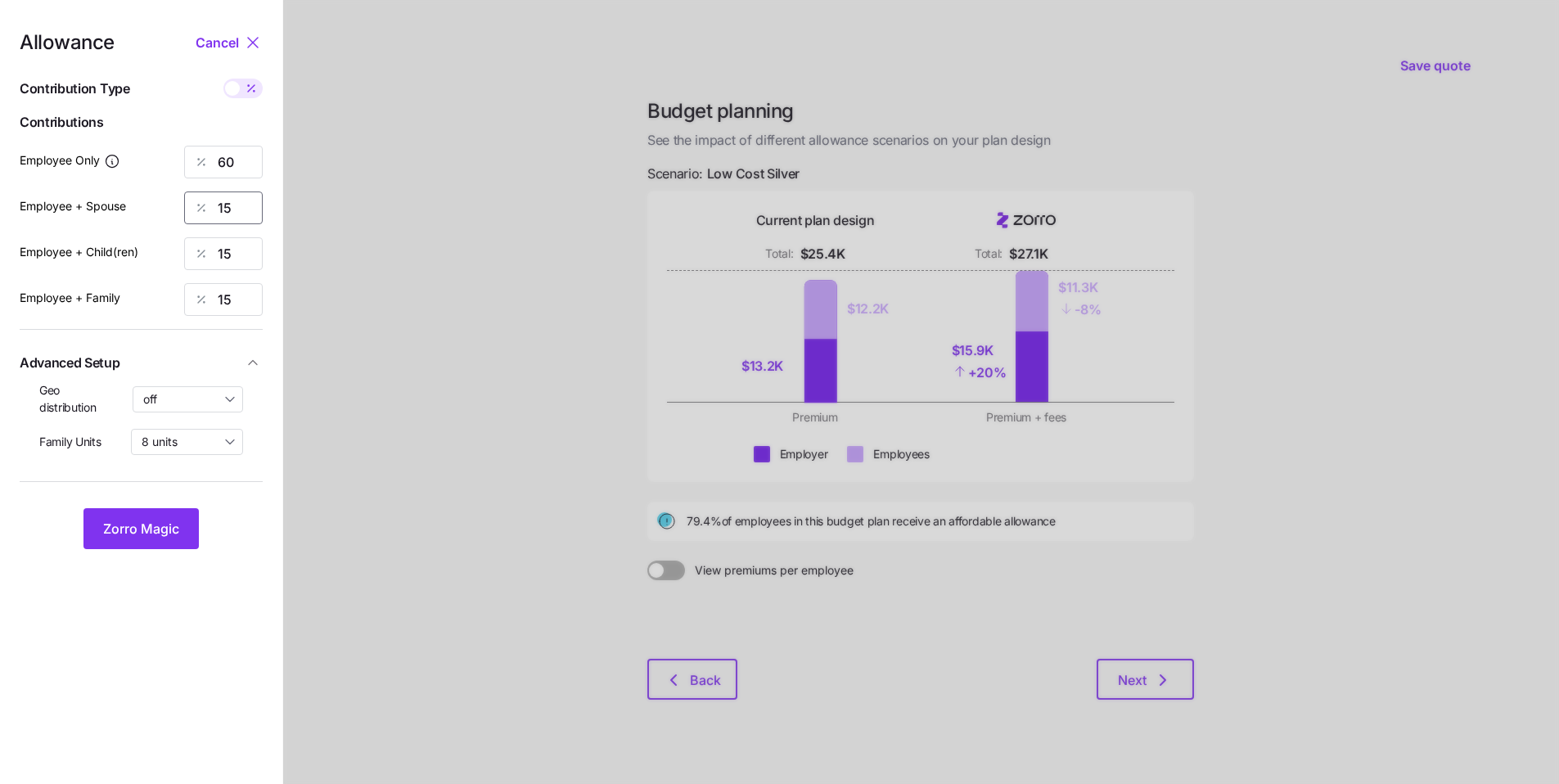
drag, startPoint x: 238, startPoint y: 204, endPoint x: 177, endPoint y: 199, distance: 61.2
click at [187, 200] on div "15" at bounding box center [223, 208] width 78 height 32
type input "50"
click at [221, 285] on input "15" at bounding box center [223, 299] width 78 height 32
click at [195, 246] on div "15" at bounding box center [223, 254] width 78 height 32
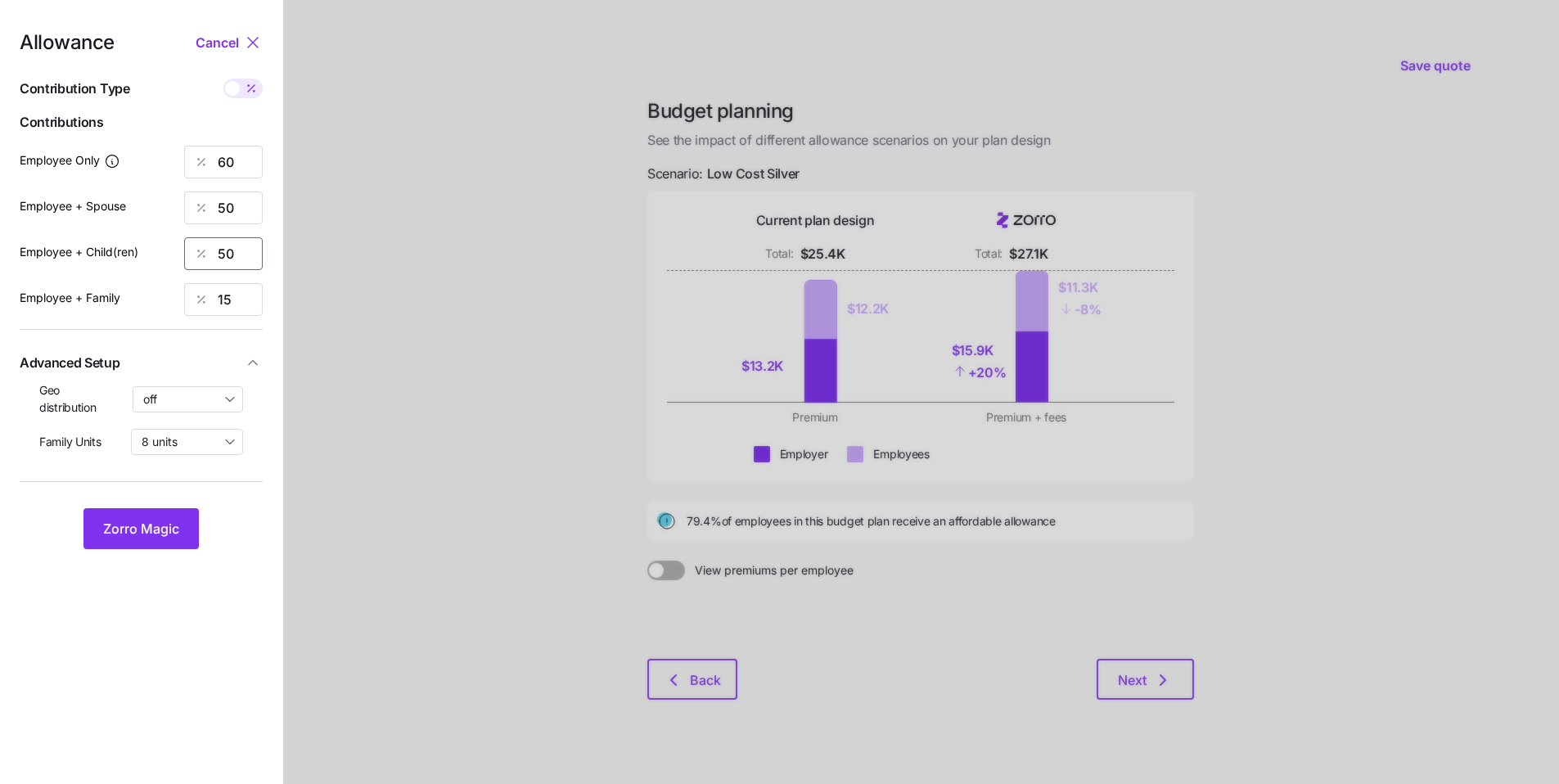
type input "50"
click at [158, 281] on div "Allowance Cancel Contribution Type Use classes Contributions Employee Only 60 E…" at bounding box center [141, 290] width 243 height 516
type input "50"
click at [153, 539] on button "Zorro Magic" at bounding box center [141, 528] width 115 height 40
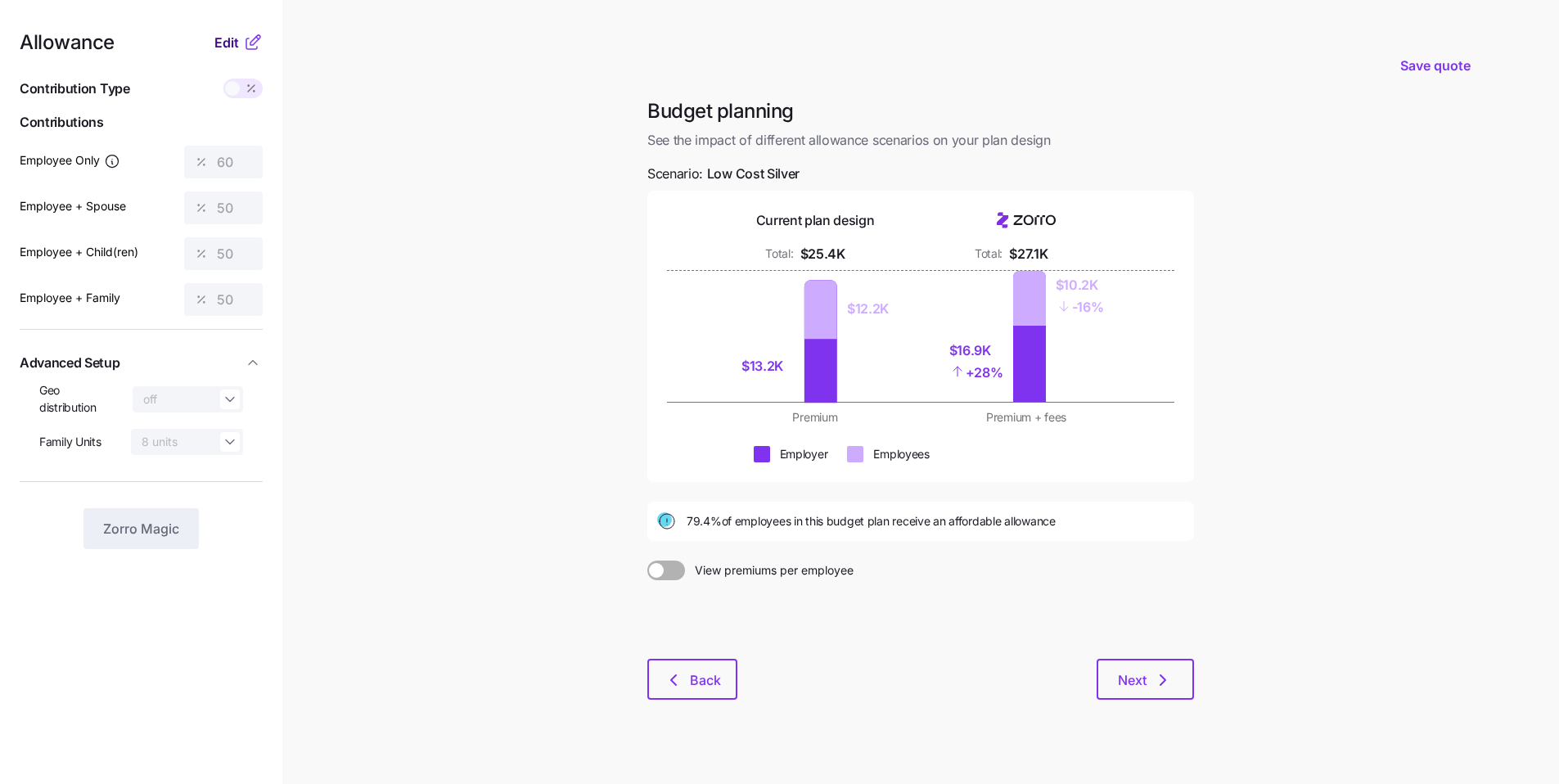
click at [229, 40] on span "Edit" at bounding box center [226, 42] width 24 height 20
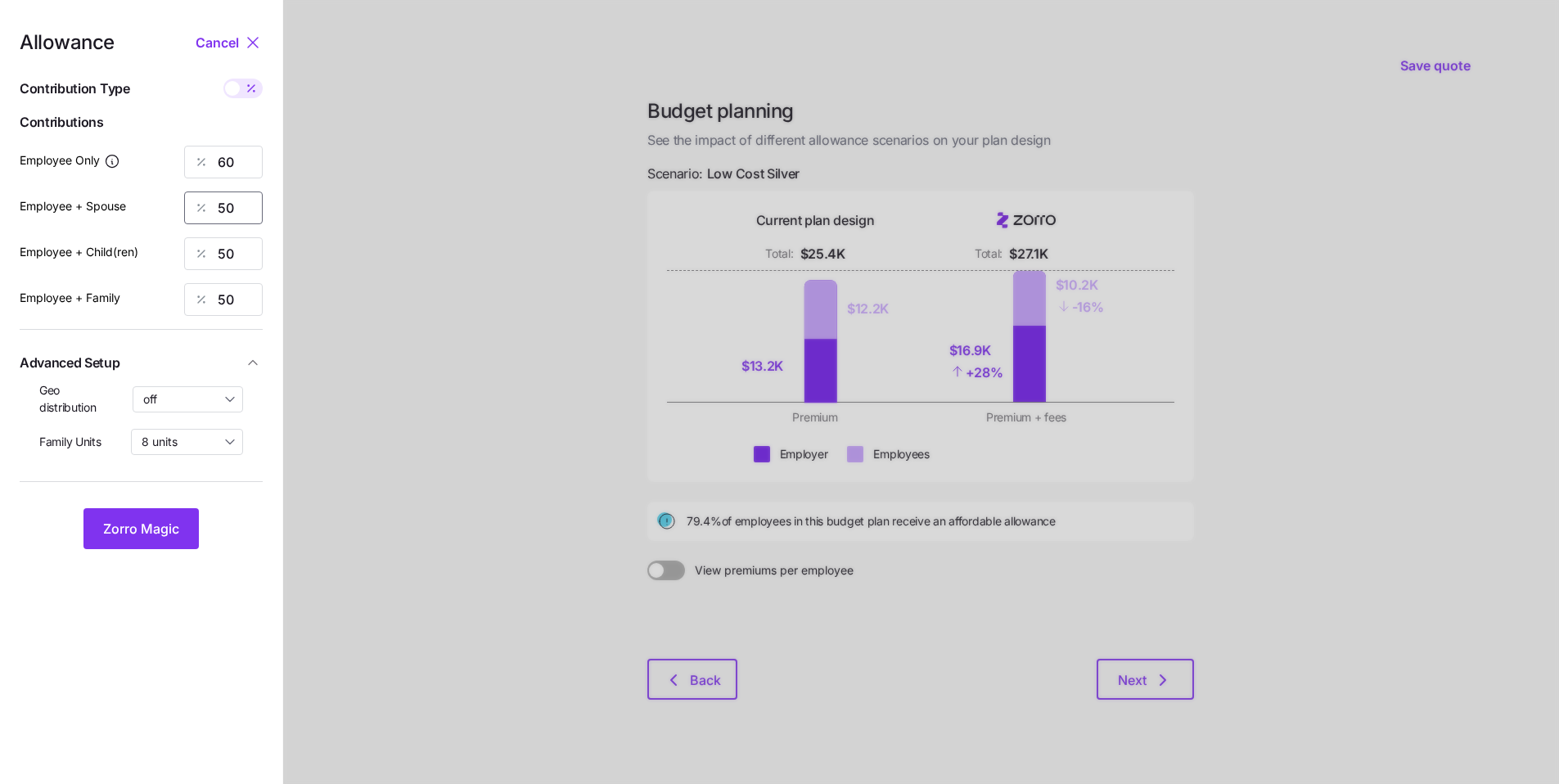
drag, startPoint x: 243, startPoint y: 205, endPoint x: 202, endPoint y: 200, distance: 41.3
click at [202, 200] on div "50" at bounding box center [223, 208] width 78 height 32
type input "30"
click at [174, 241] on div "Employee + Child(ren) 50" at bounding box center [141, 254] width 243 height 32
type input "30"
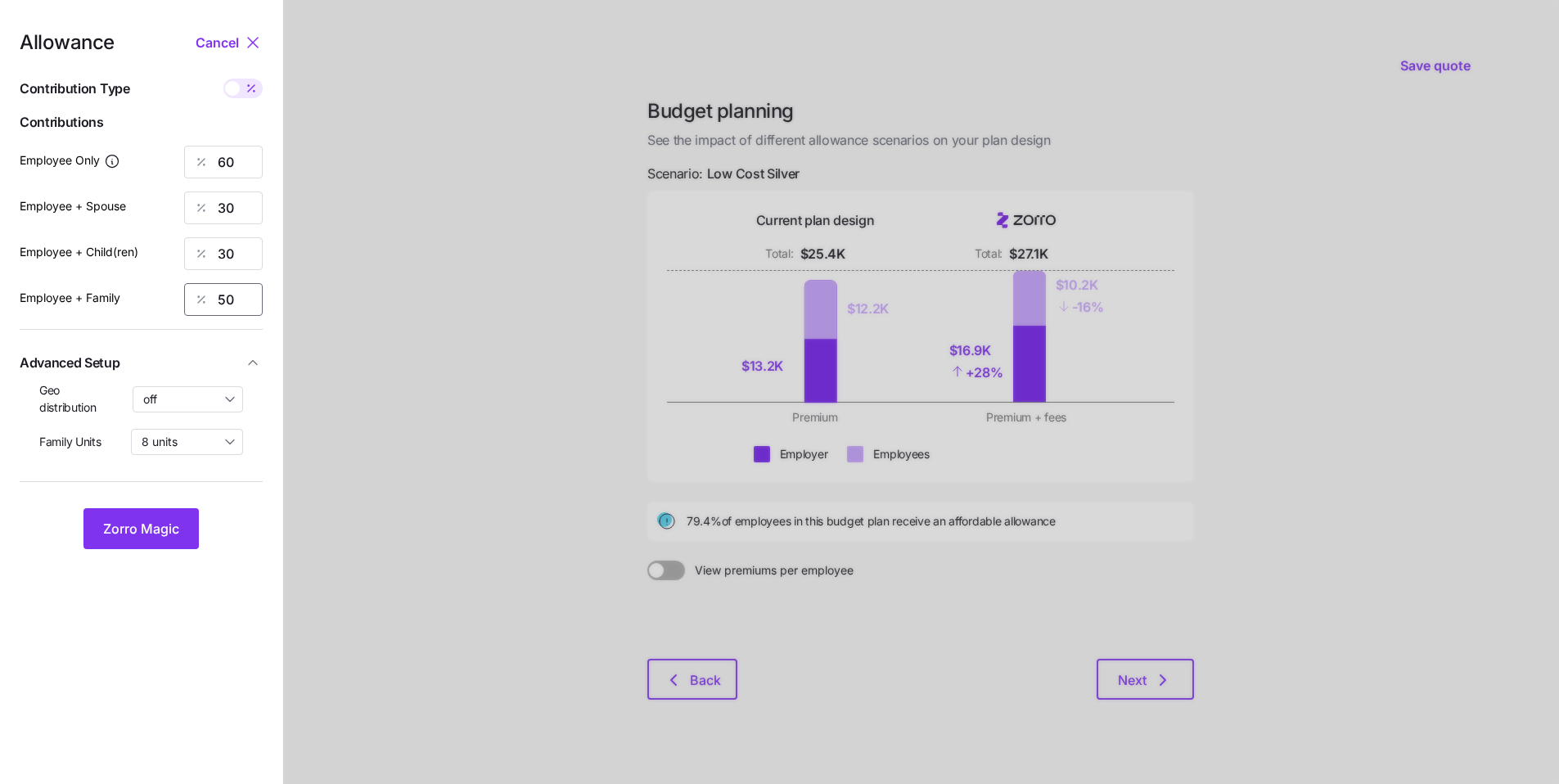
drag, startPoint x: 232, startPoint y: 296, endPoint x: 204, endPoint y: 292, distance: 28.3
click at [208, 293] on div "50" at bounding box center [223, 299] width 78 height 32
type input "30"
click at [209, 396] on input "off" at bounding box center [188, 398] width 112 height 26
click at [209, 494] on span "By state (5)" at bounding box center [179, 494] width 62 height 18
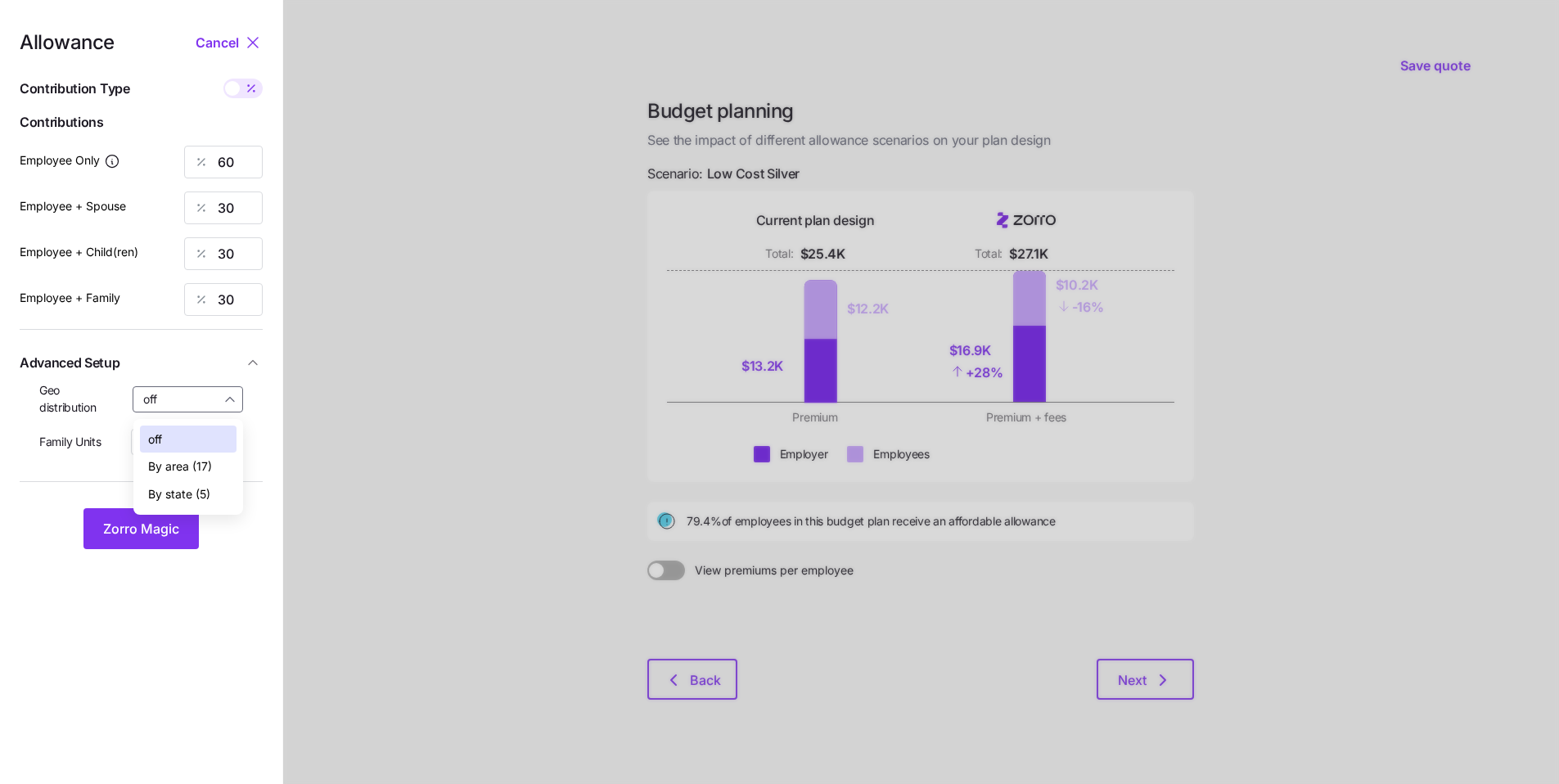
type input "By state (5)"
click at [184, 516] on button "Zorro Magic" at bounding box center [141, 528] width 115 height 40
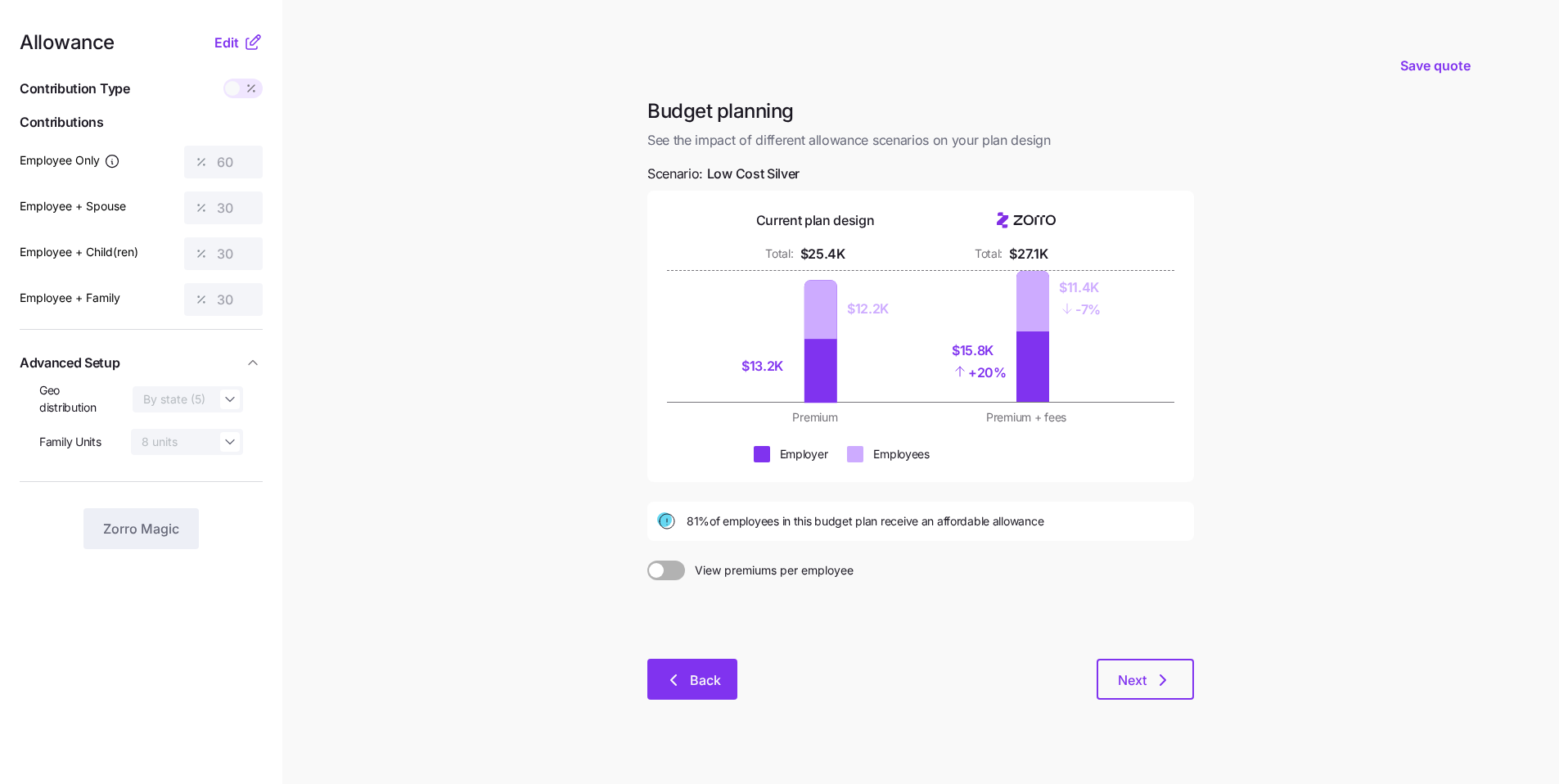
click at [712, 677] on span "Back" at bounding box center [705, 680] width 31 height 20
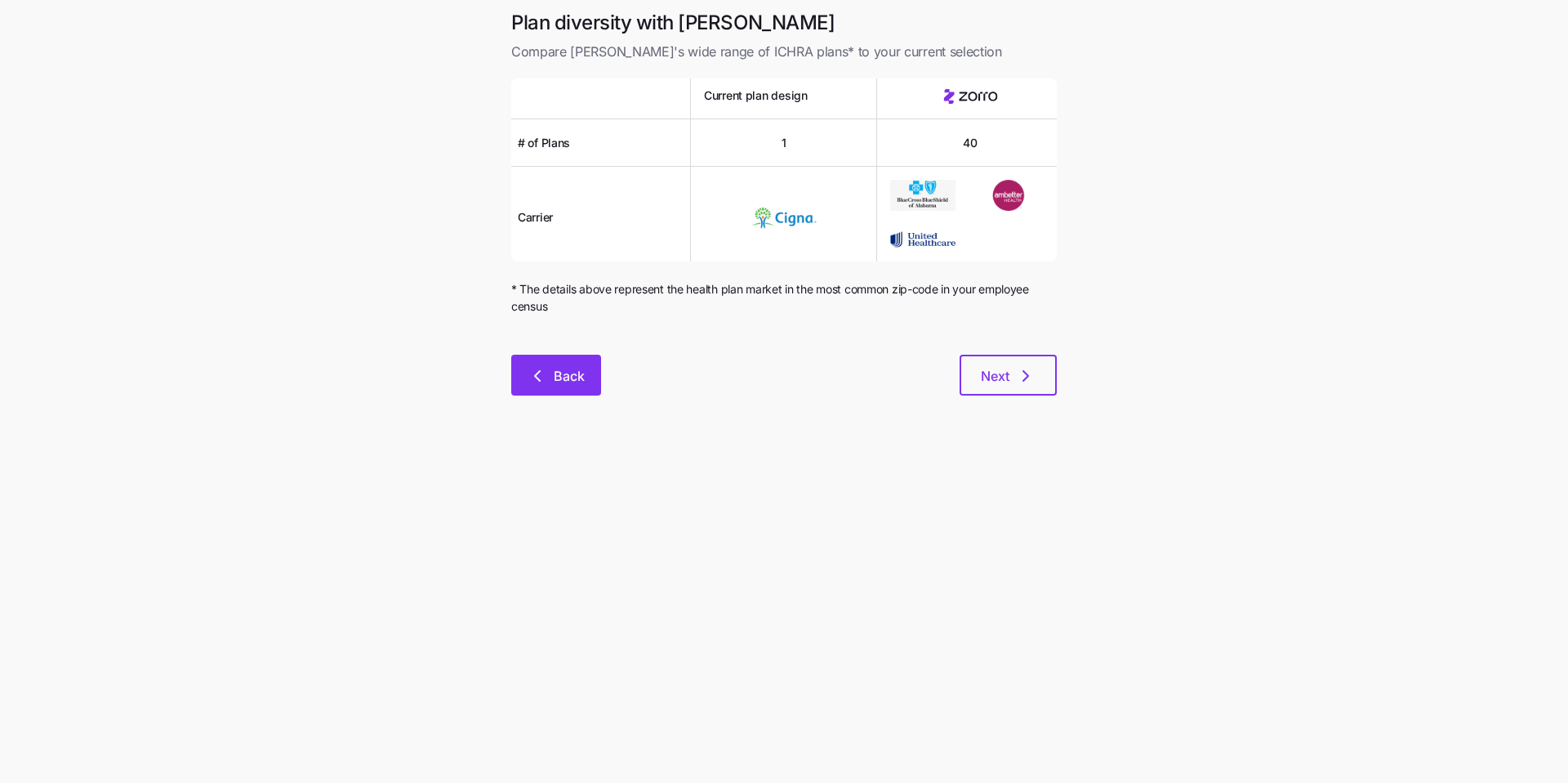
click at [565, 376] on span "Back" at bounding box center [569, 376] width 31 height 20
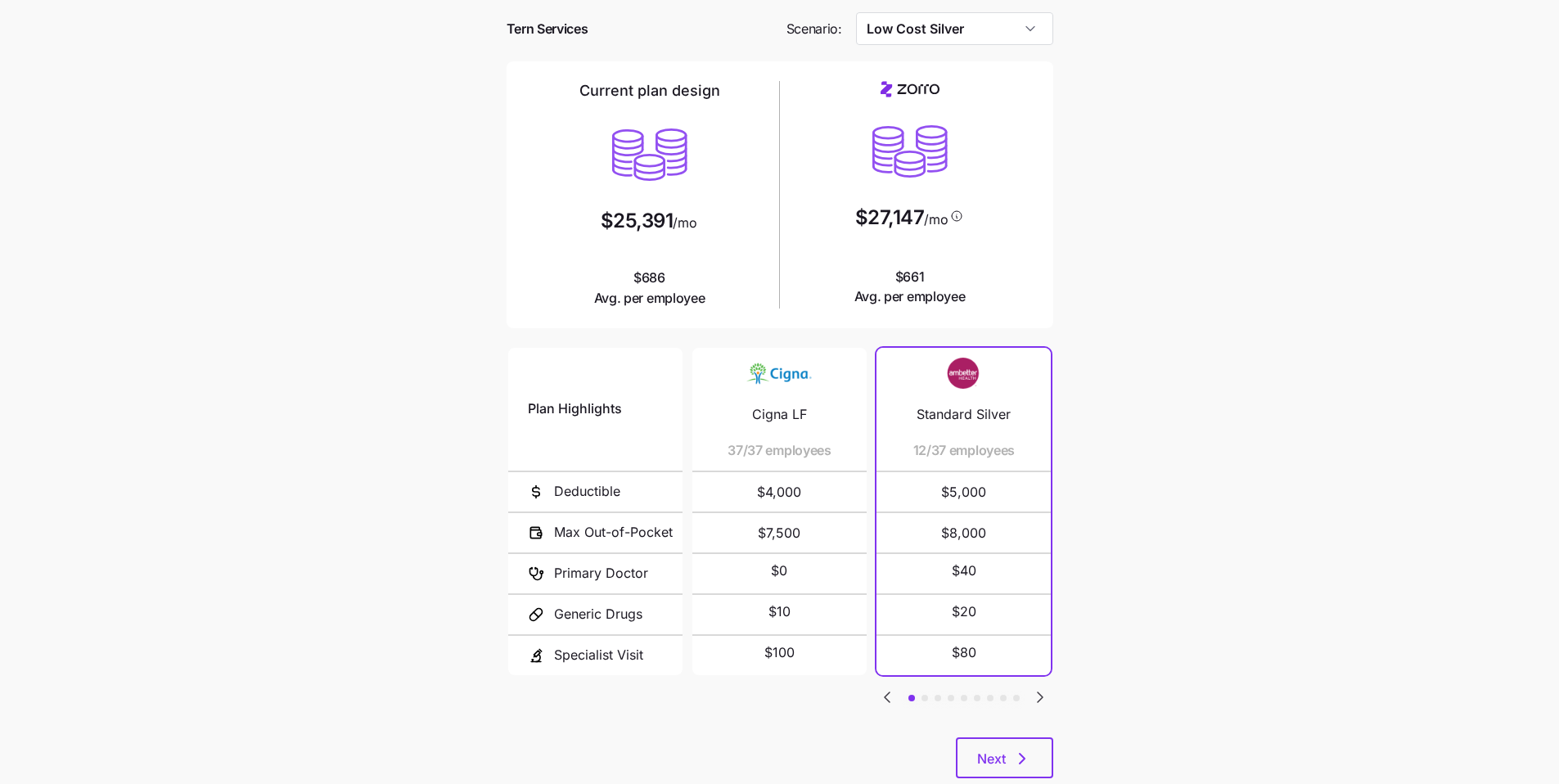
scroll to position [110, 0]
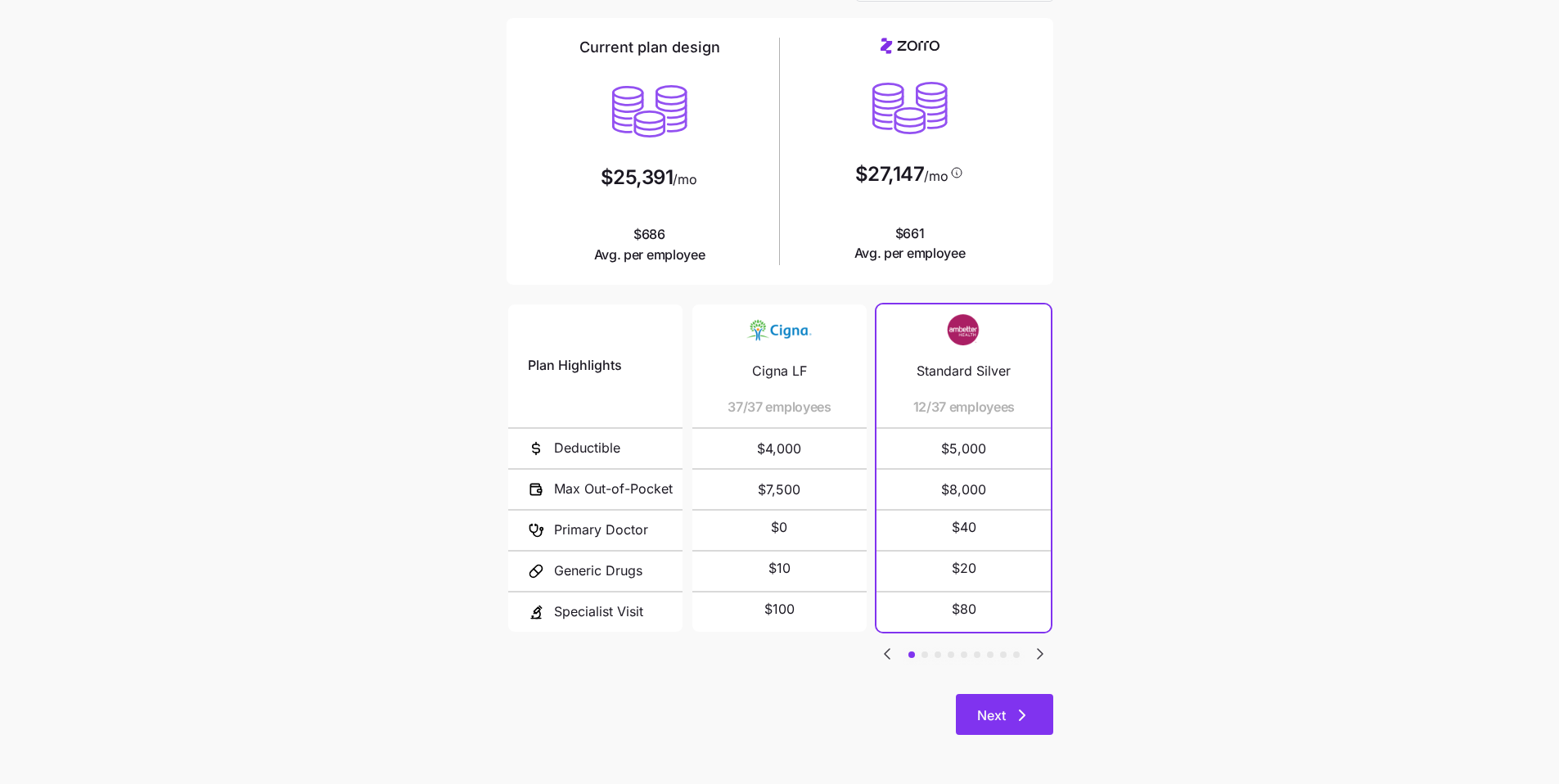
click at [1017, 717] on icon "button" at bounding box center [1023, 715] width 20 height 20
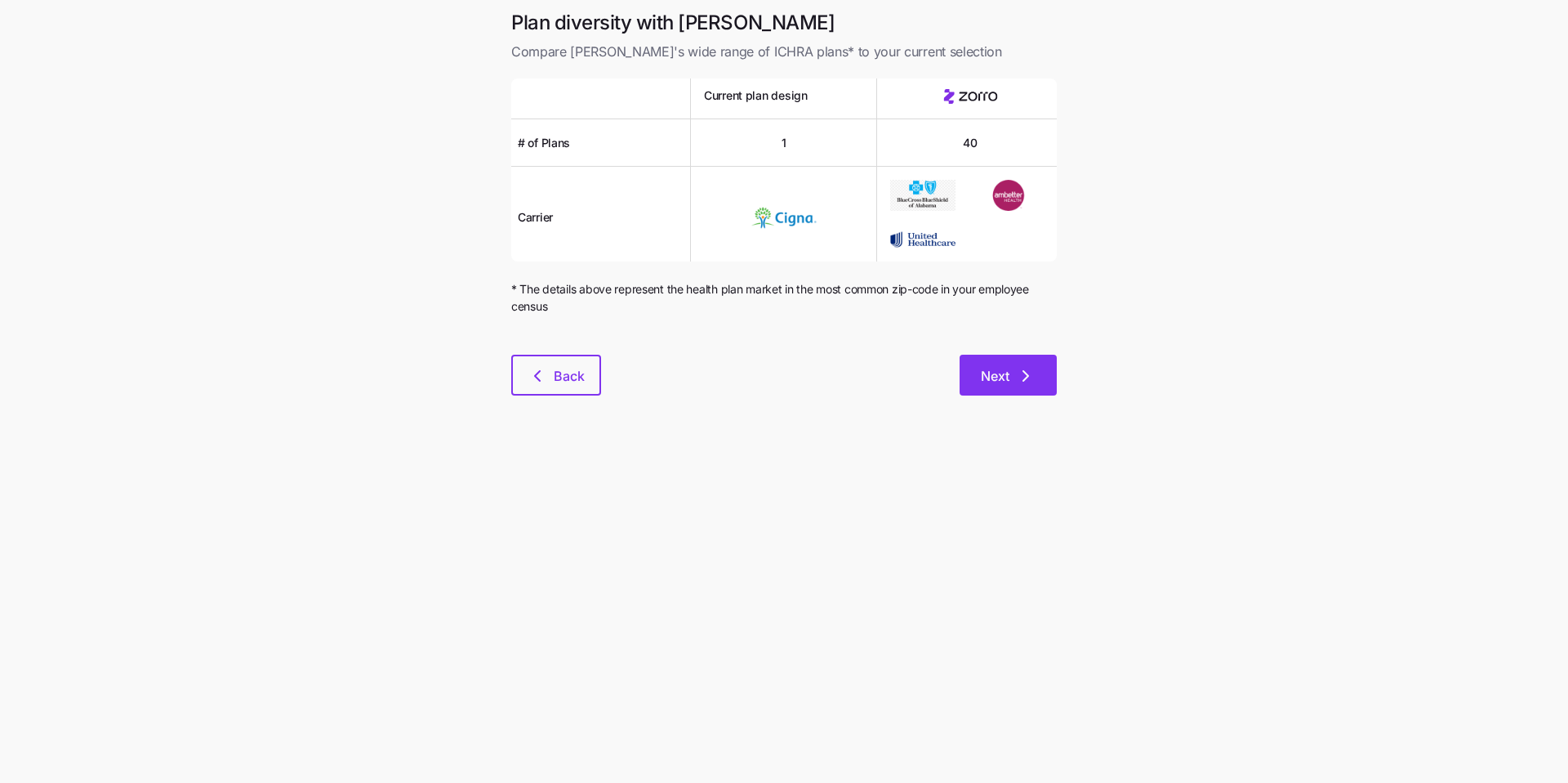
click at [1003, 372] on span "Next" at bounding box center [995, 376] width 29 height 20
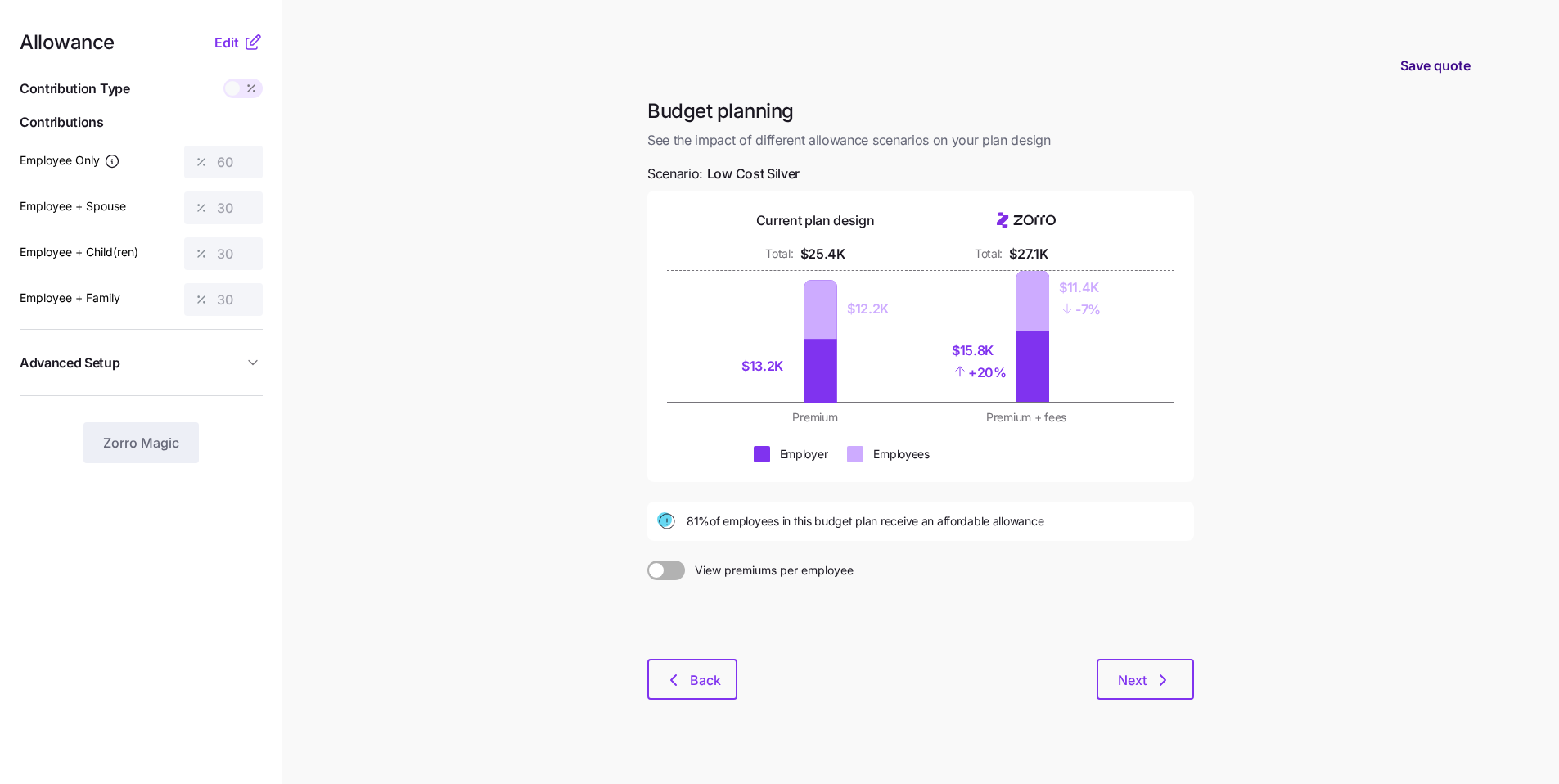
click at [1438, 76] on button "Save quote" at bounding box center [1435, 65] width 96 height 46
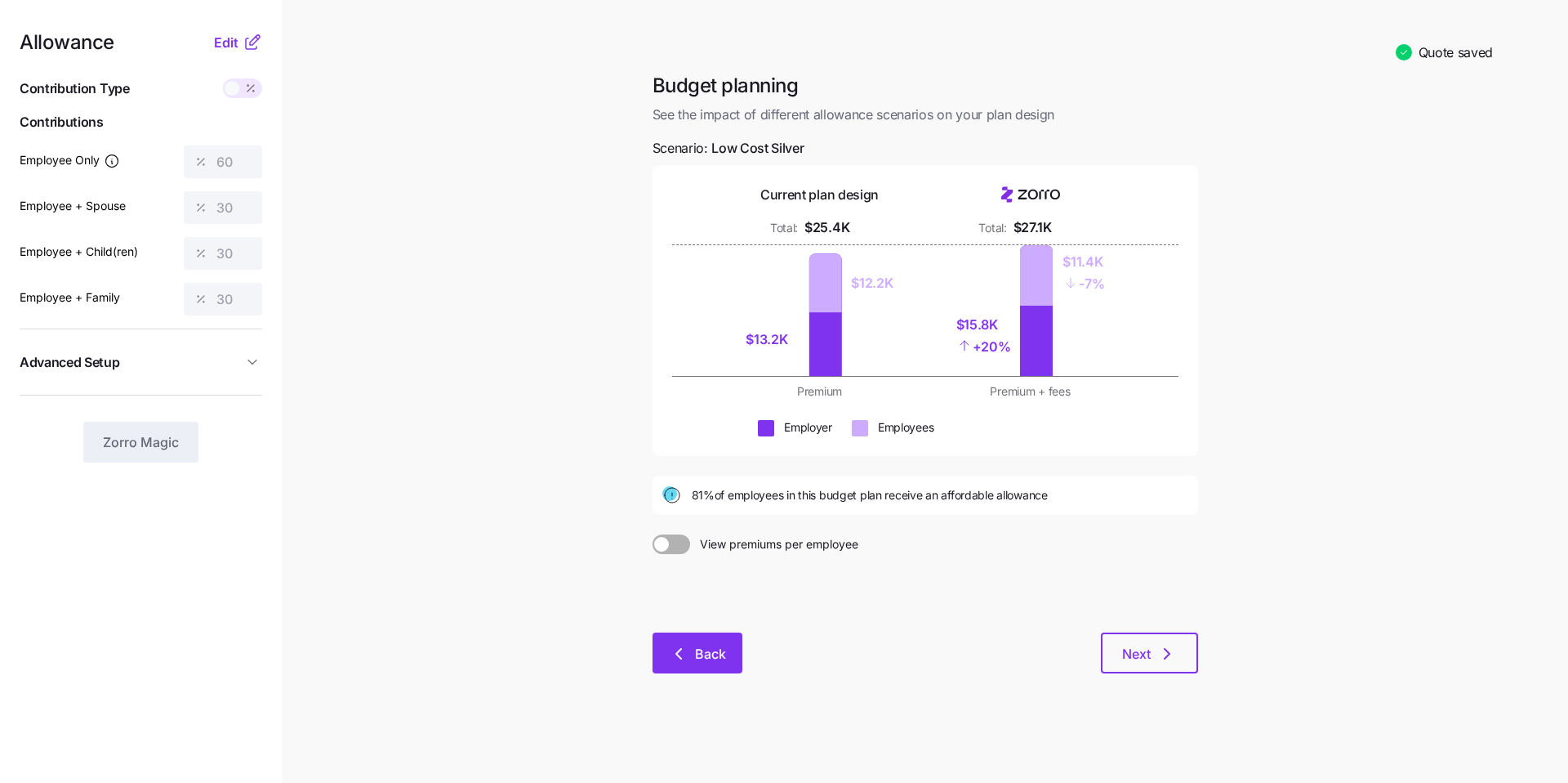
click at [698, 642] on button "Back" at bounding box center [697, 652] width 90 height 40
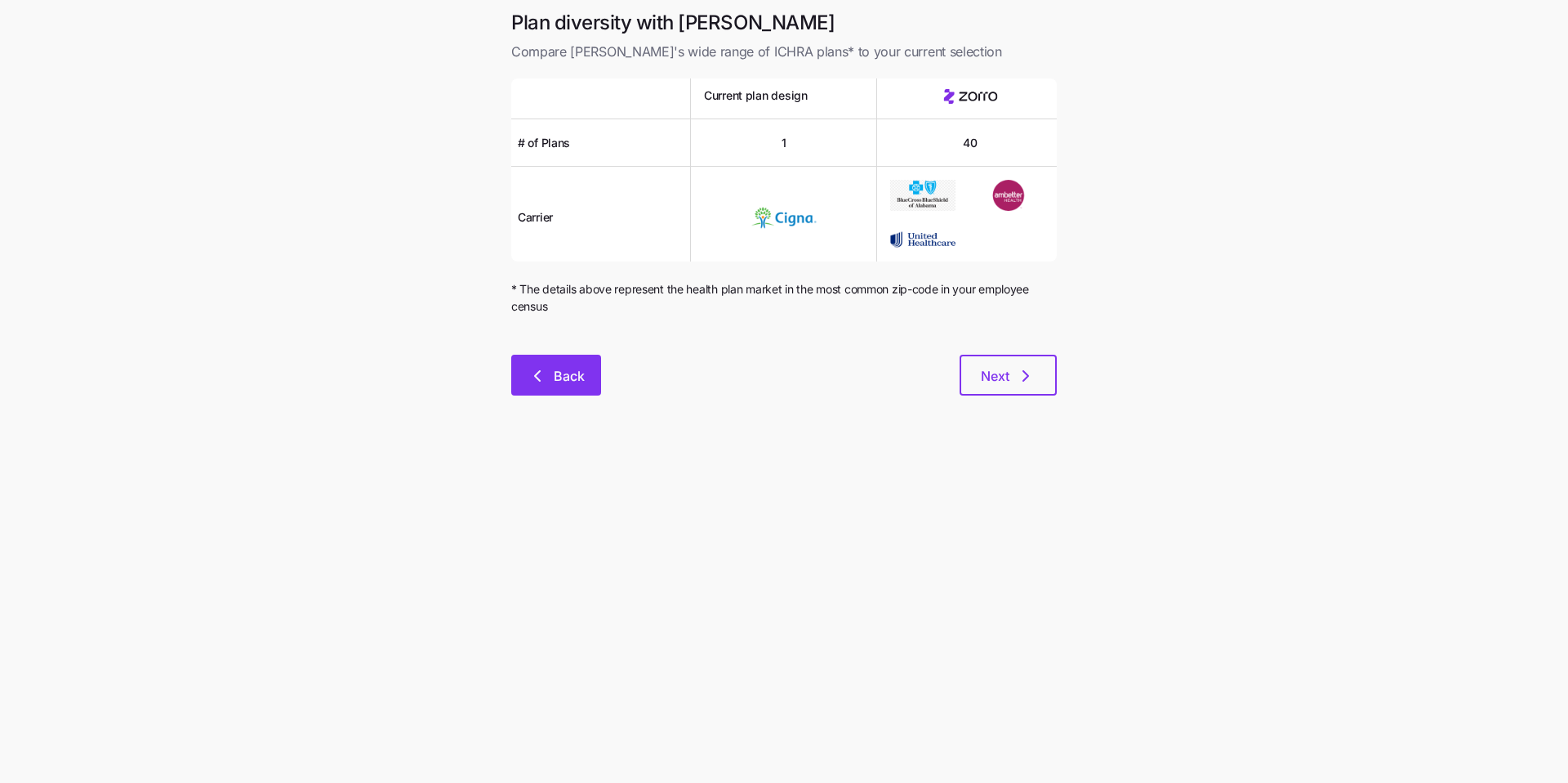
click at [569, 376] on span "Back" at bounding box center [569, 376] width 31 height 20
